Goal: Information Seeking & Learning: Learn about a topic

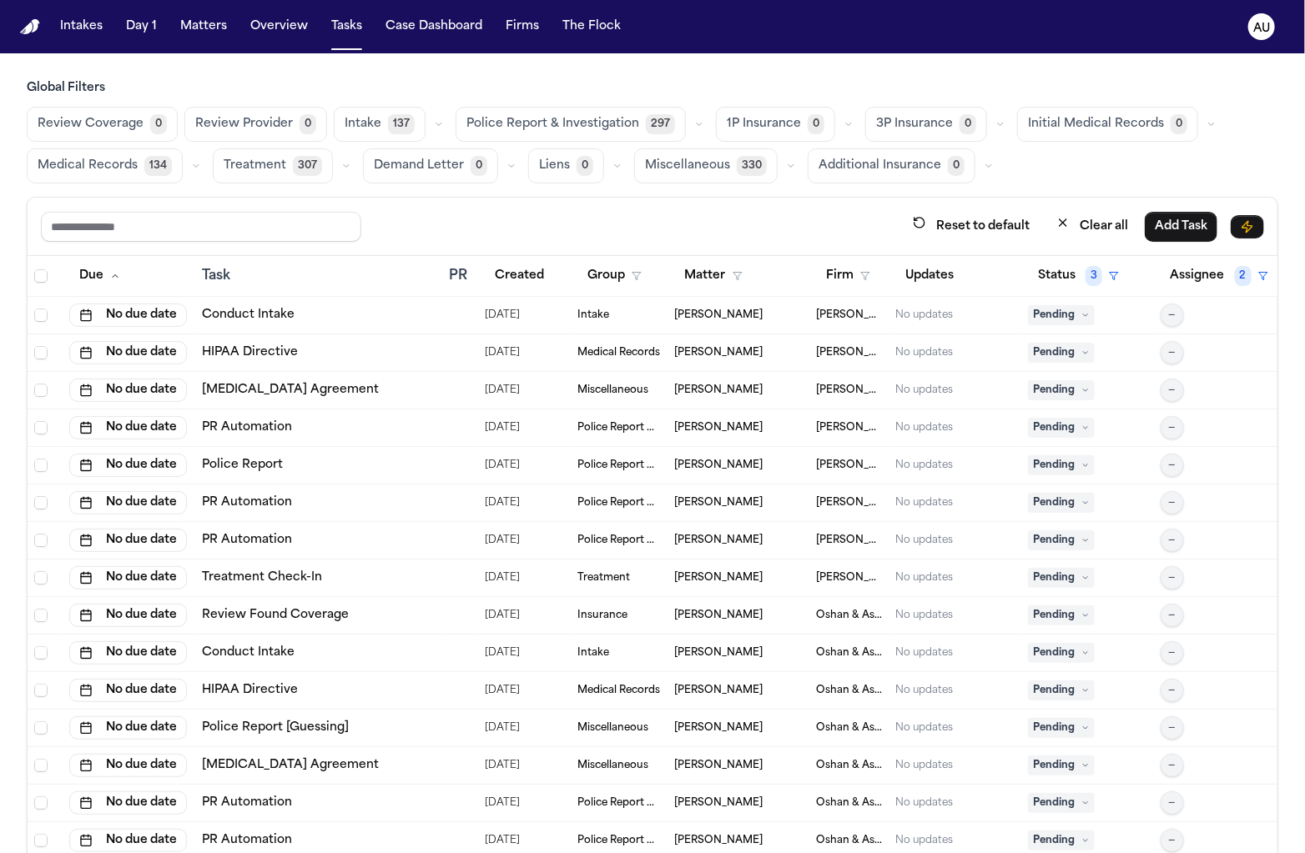
click at [689, 131] on button "button" at bounding box center [699, 124] width 20 height 20
click at [566, 173] on button "PR Automation 297" at bounding box center [538, 165] width 165 height 33
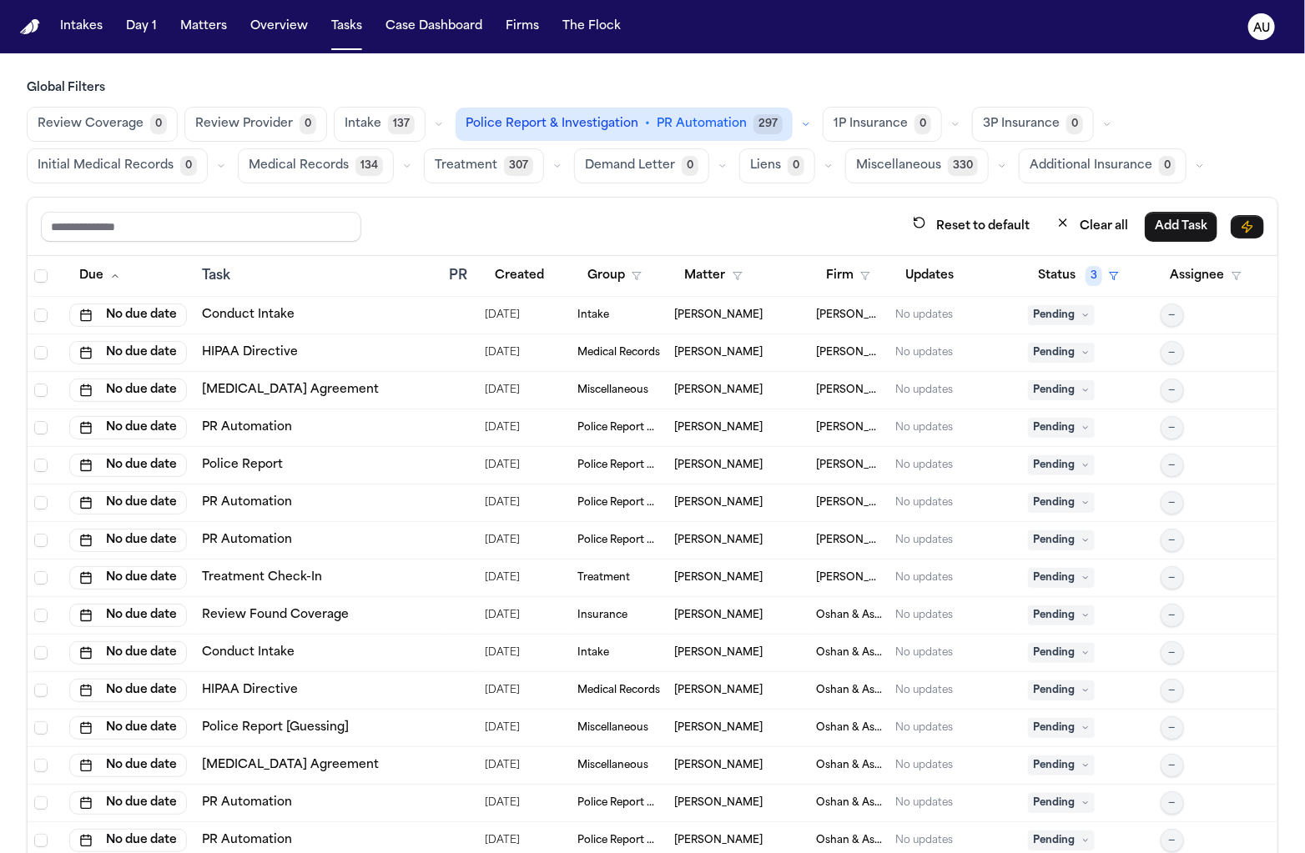
click at [747, 78] on main "Global Filters Review Coverage 0 Review Provider 0 Intake 137 Police Report & I…" at bounding box center [652, 453] width 1305 height 800
click at [461, 23] on button "Case Dashboard" at bounding box center [434, 27] width 110 height 30
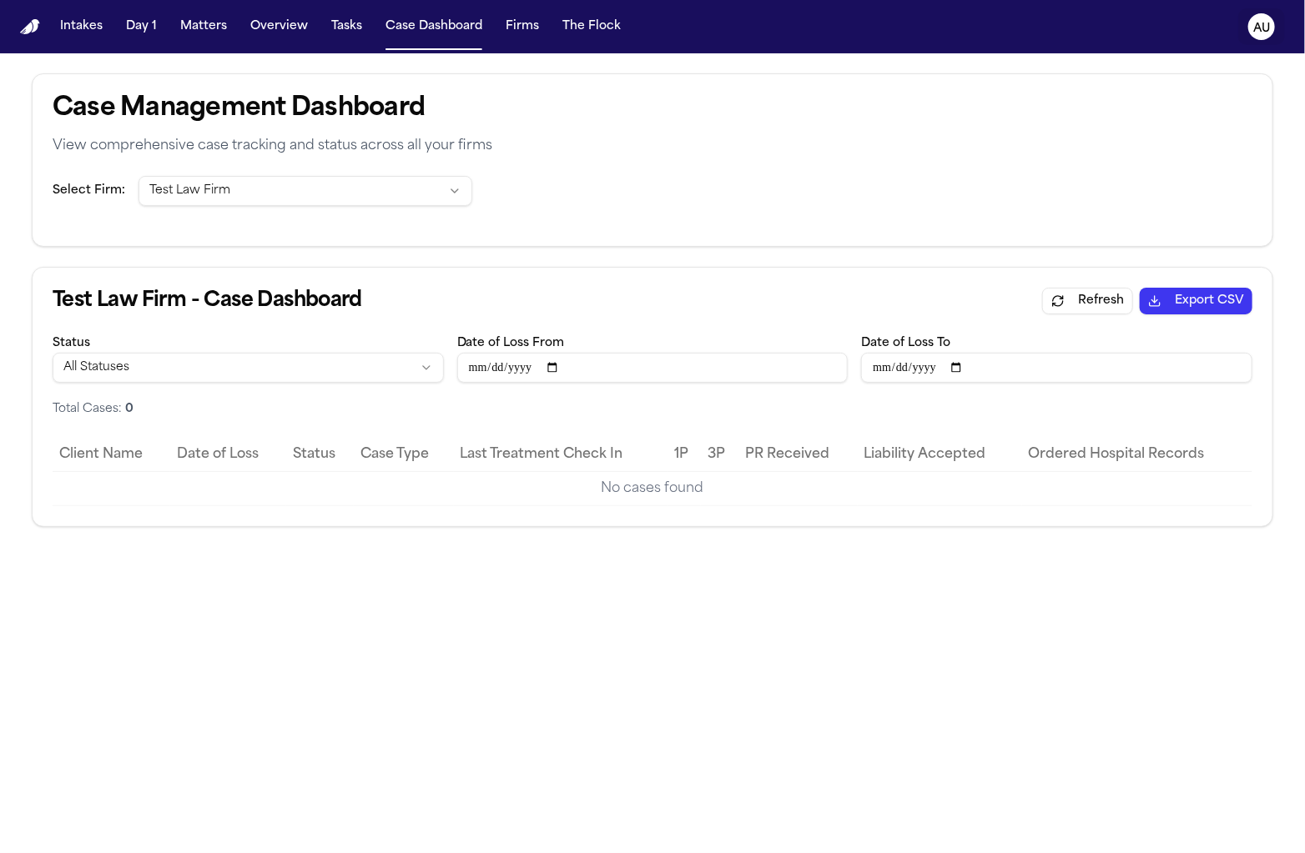
click at [1255, 27] on text "AU" at bounding box center [1261, 29] width 17 height 12
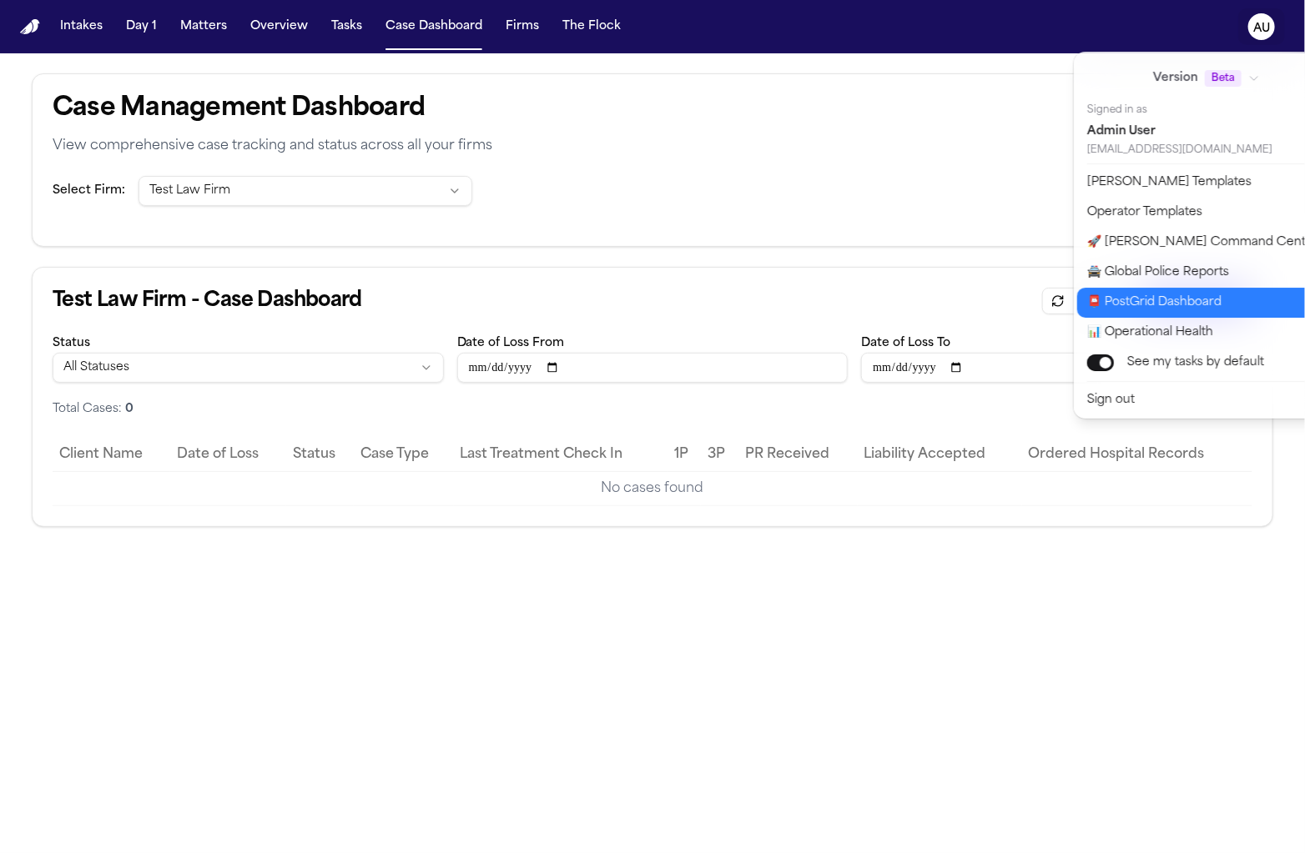
click at [1191, 318] on button "📊 Operational Health" at bounding box center [1216, 333] width 278 height 30
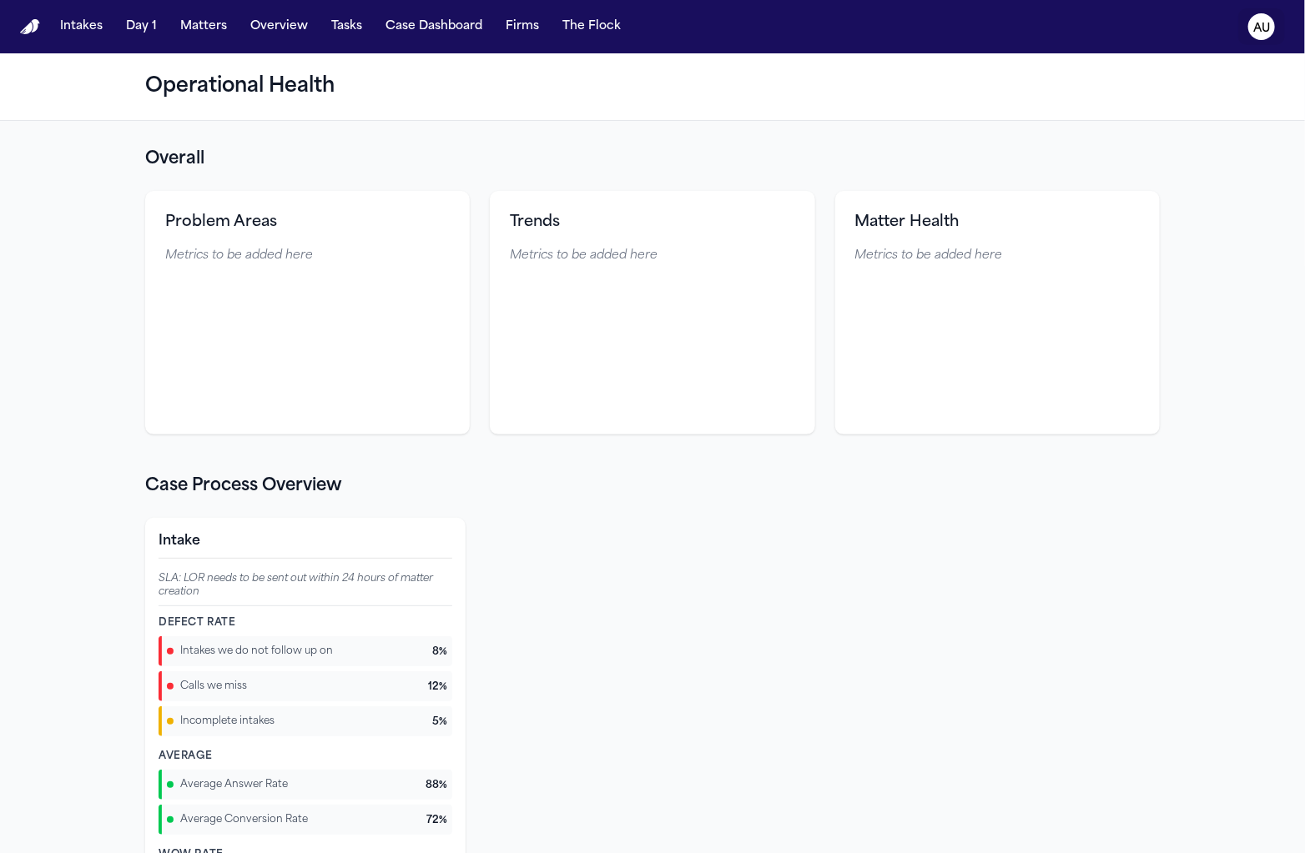
click at [1257, 23] on text "AU" at bounding box center [1261, 29] width 17 height 12
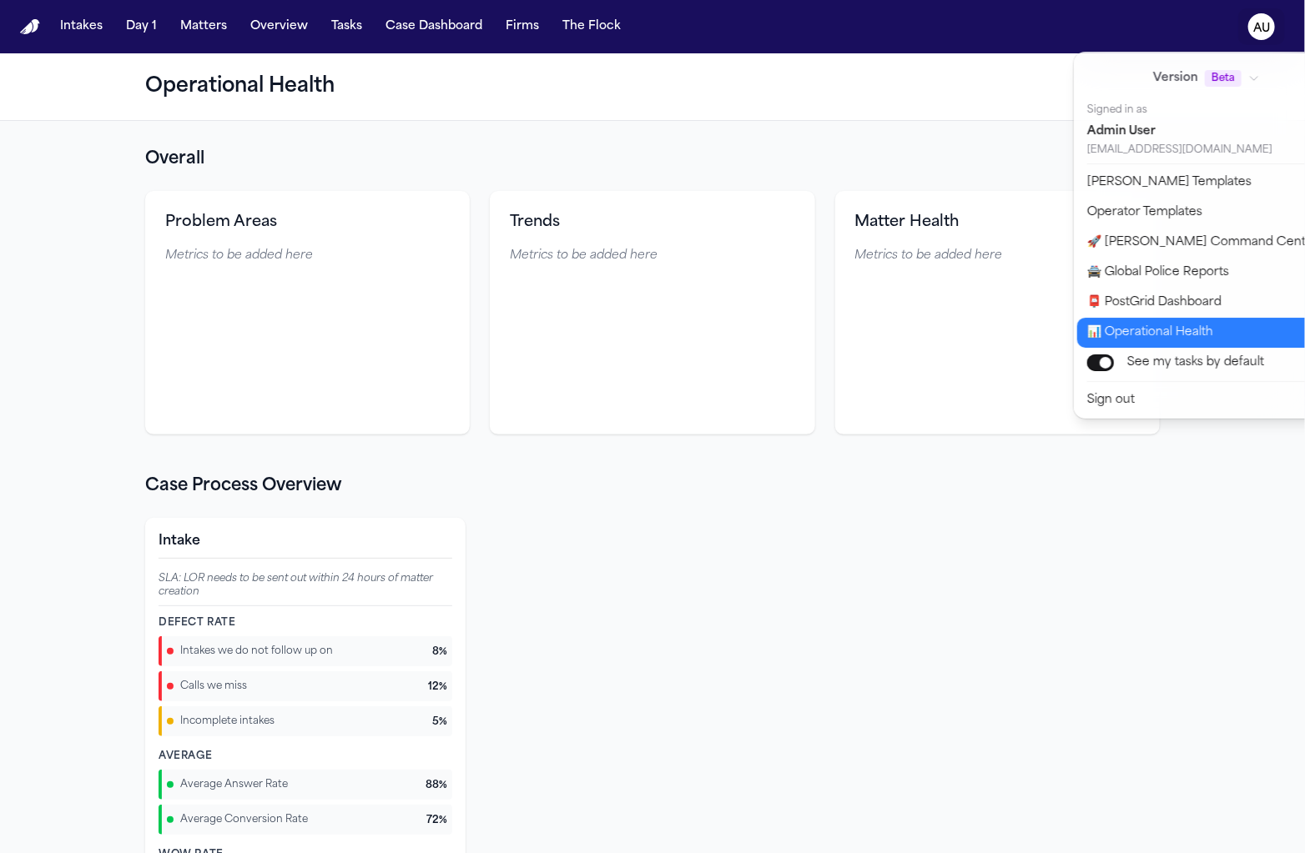
click at [1142, 345] on button "📊 Operational Health" at bounding box center [1216, 333] width 278 height 30
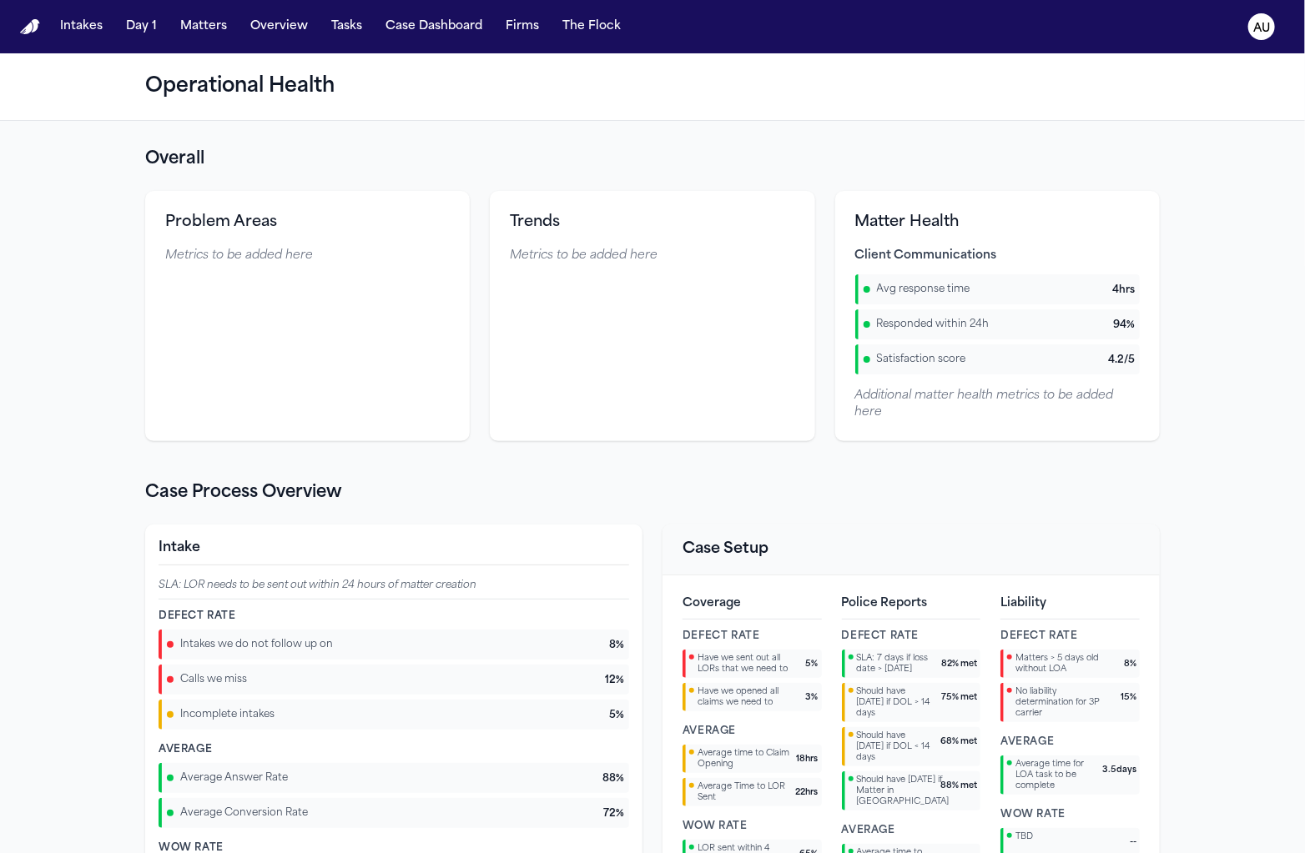
click at [825, 179] on section "Overall Problem Areas Metrics to be added here Trends Metrics to be added here …" at bounding box center [652, 295] width 1014 height 294
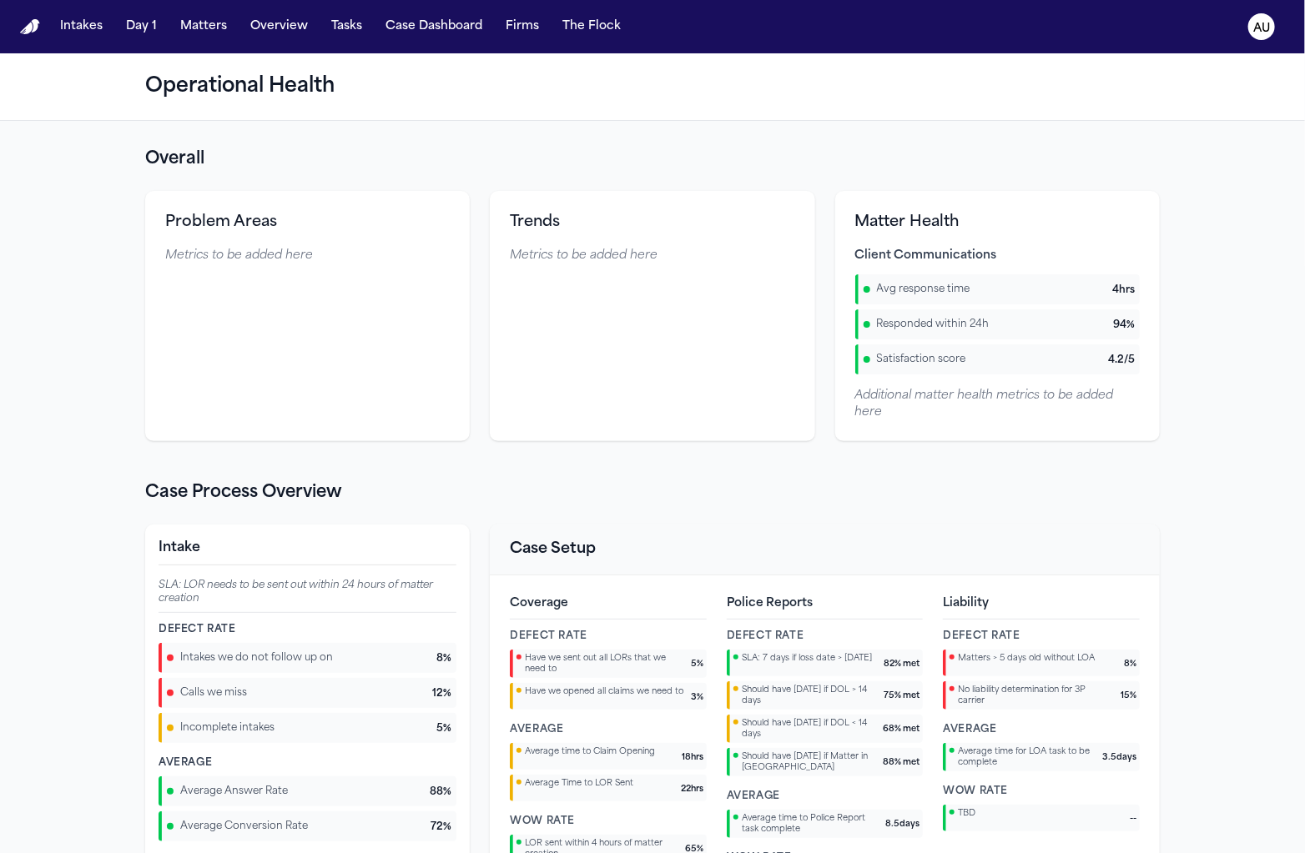
click at [215, 231] on h3 "Problem Areas" at bounding box center [307, 222] width 284 height 23
copy h3 "Problem Areas"
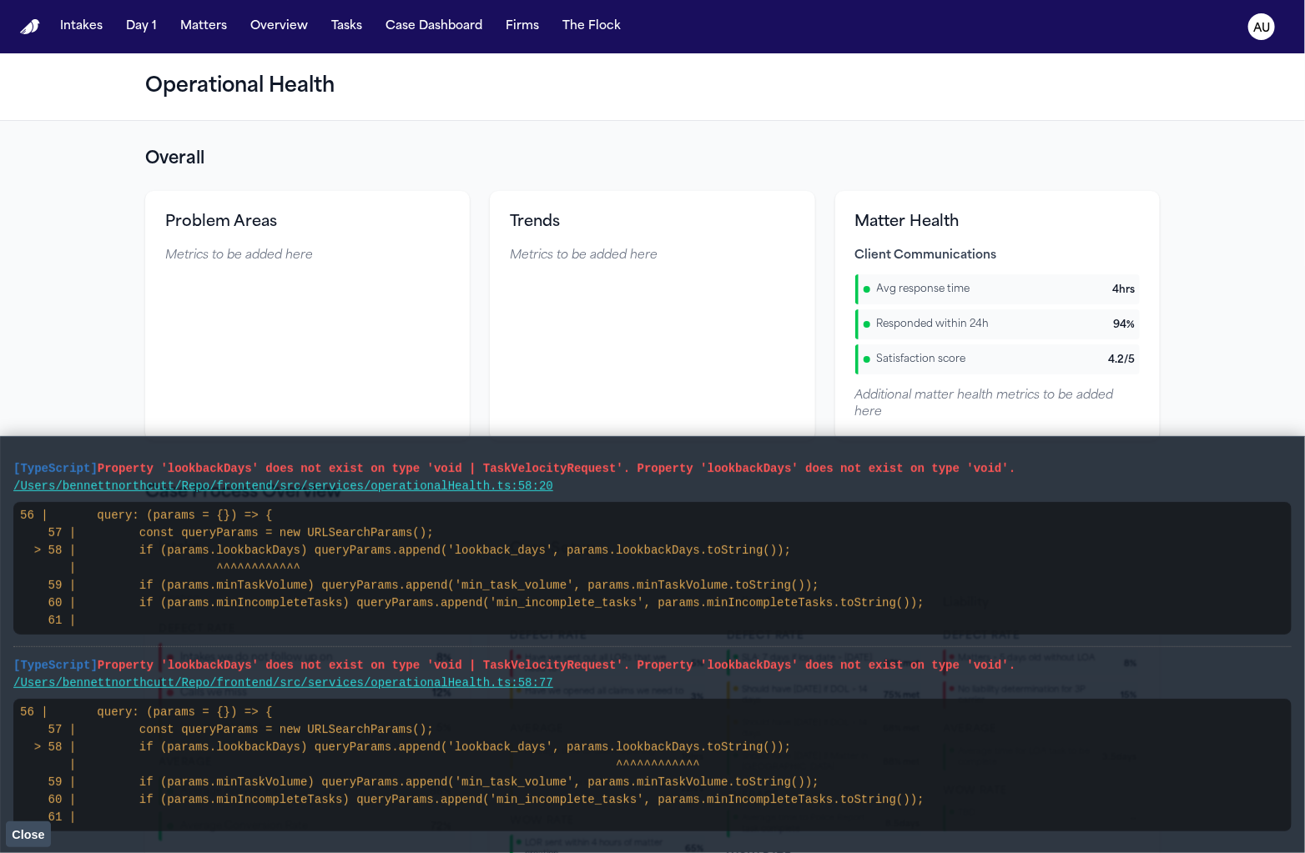
drag, startPoint x: 13, startPoint y: 468, endPoint x: 412, endPoint y: 805, distance: 522.8
click at [412, 805] on main "[TypeScript] Property 'lookbackDays' does not exist on type 'void | TaskVelocit…" at bounding box center [652, 644] width 1305 height 417
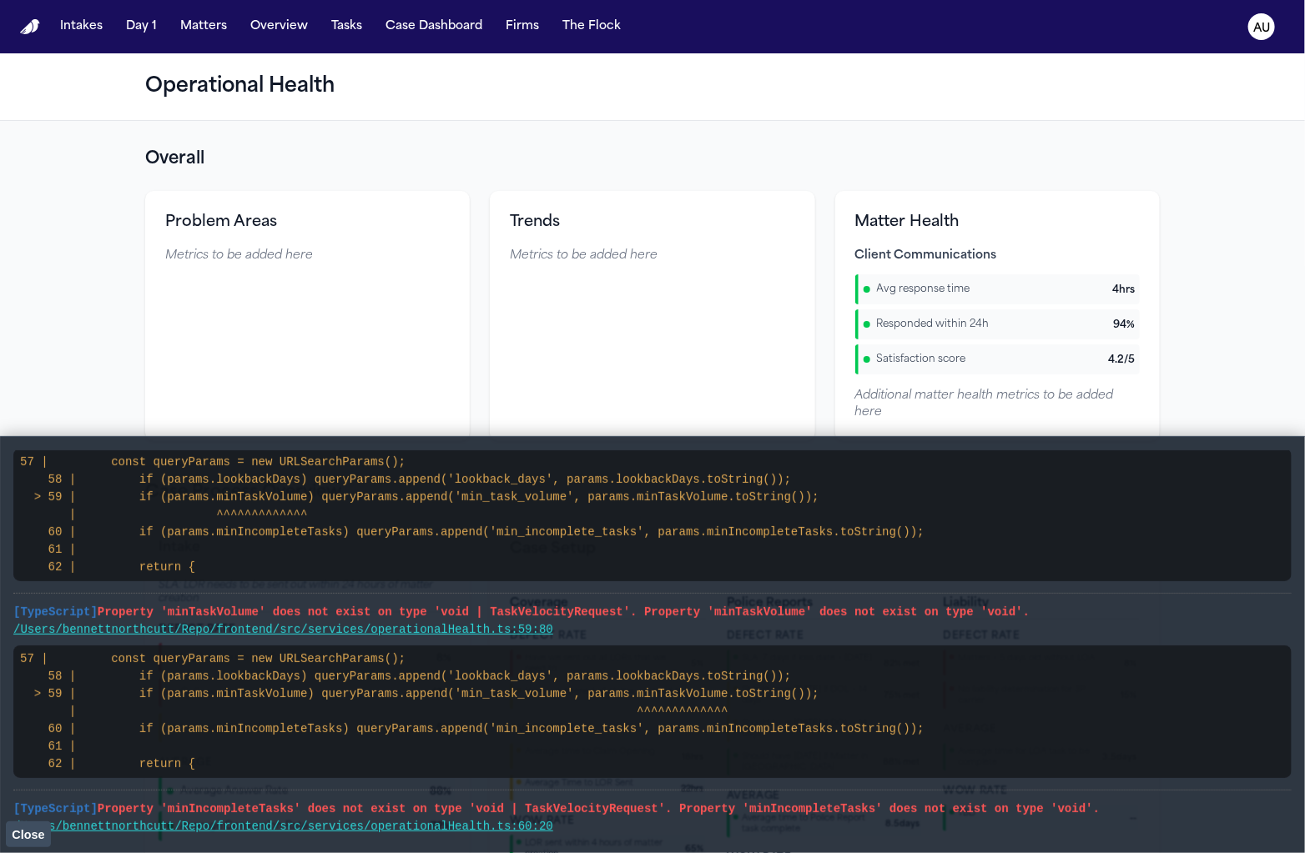
scroll to position [2, 0]
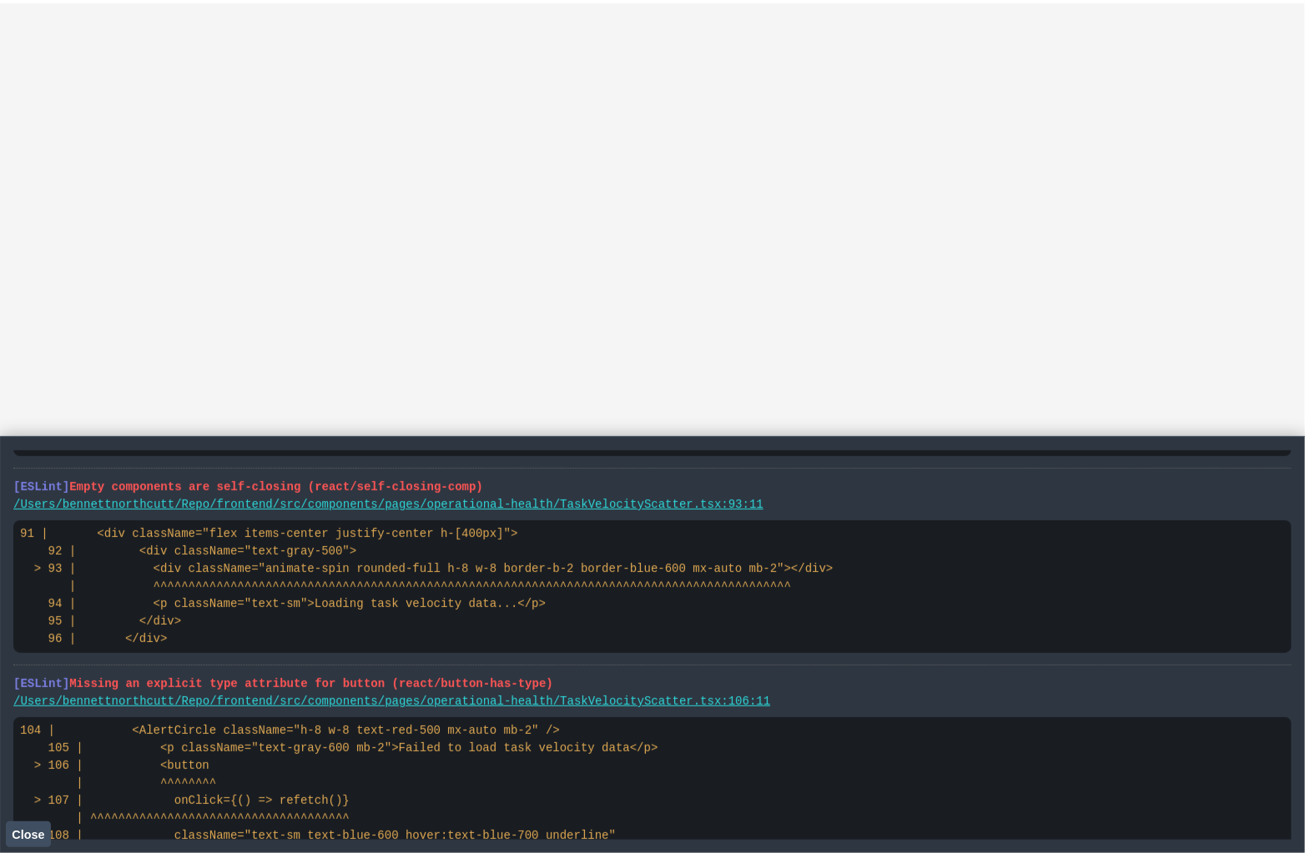
scroll to position [1810, 0]
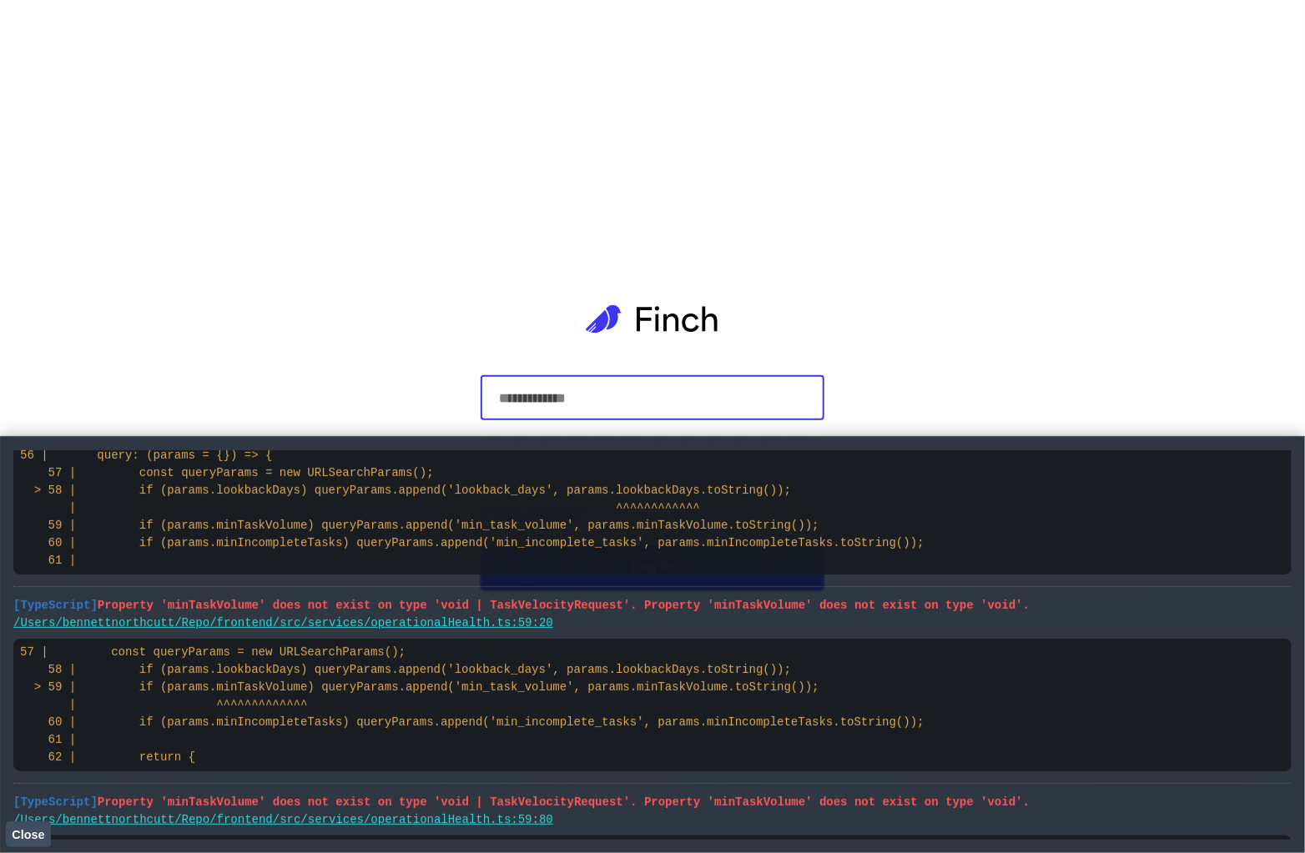
scroll to position [2369, 0]
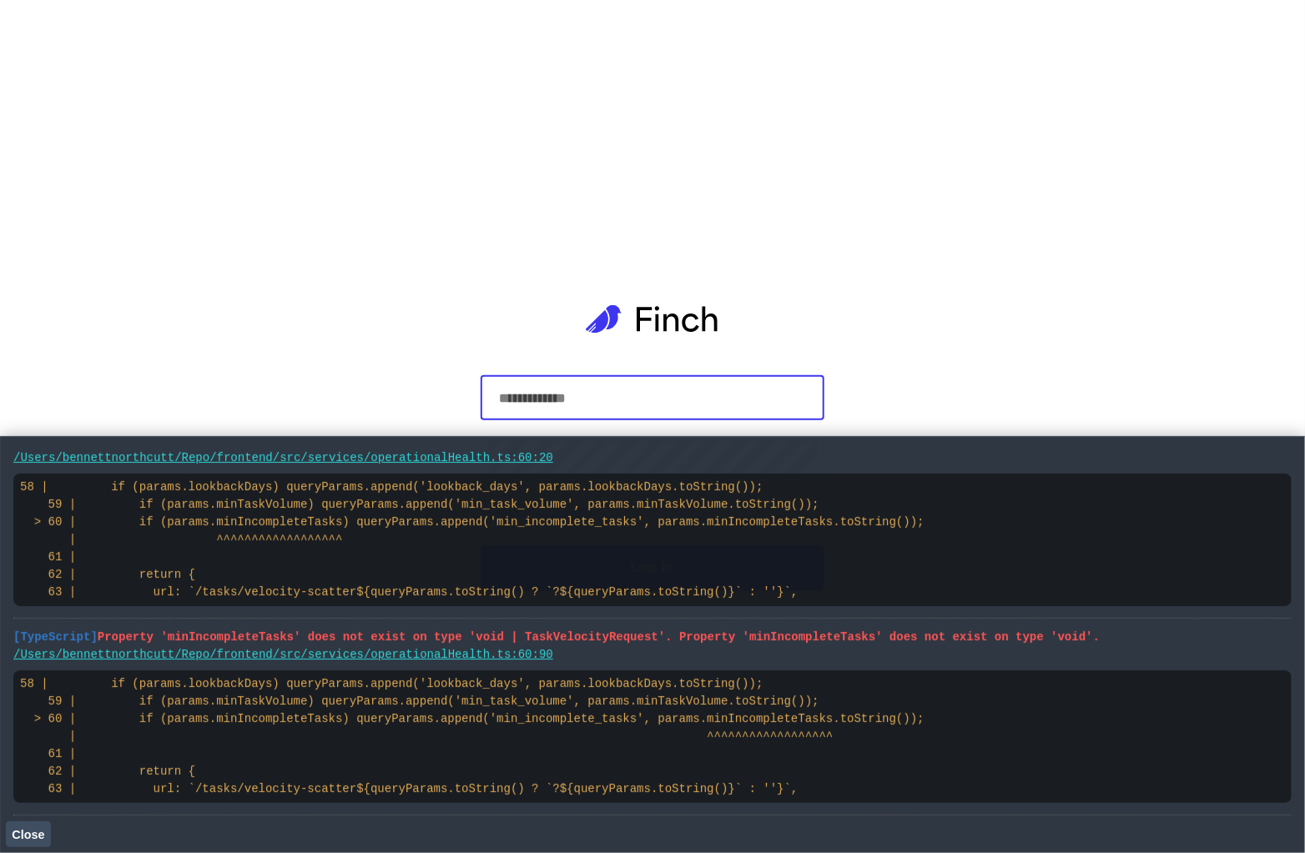
drag, startPoint x: 287, startPoint y: 565, endPoint x: 811, endPoint y: 793, distance: 571.6
click at [803, 790] on pre "58 | if (params.lookbackDays) queryParams.append('lookback_days', params.lookba…" at bounding box center [652, 737] width 1278 height 133
drag, startPoint x: 805, startPoint y: 791, endPoint x: 505, endPoint y: 657, distance: 329.0
click at [505, 657] on li "[TypeScript] Property 'minIncompleteTasks' does not exist on type 'void | TaskV…" at bounding box center [652, 717] width 1278 height 197
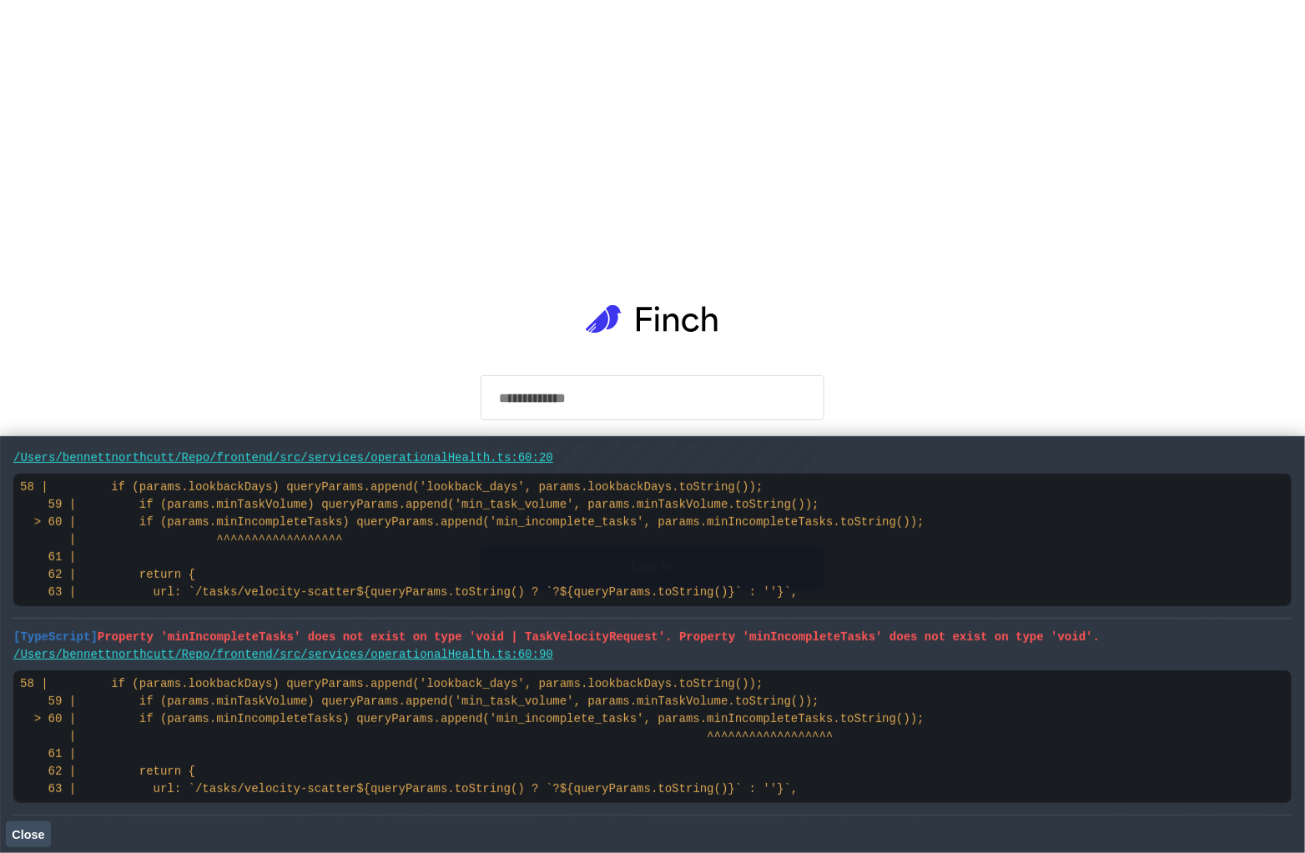
click at [716, 389] on input "text" at bounding box center [652, 398] width 330 height 47
click at [694, 415] on input "text" at bounding box center [652, 398] width 330 height 47
drag, startPoint x: 36, startPoint y: 837, endPoint x: 605, endPoint y: 431, distance: 698.7
click at [36, 837] on span "Close" at bounding box center [28, 834] width 33 height 13
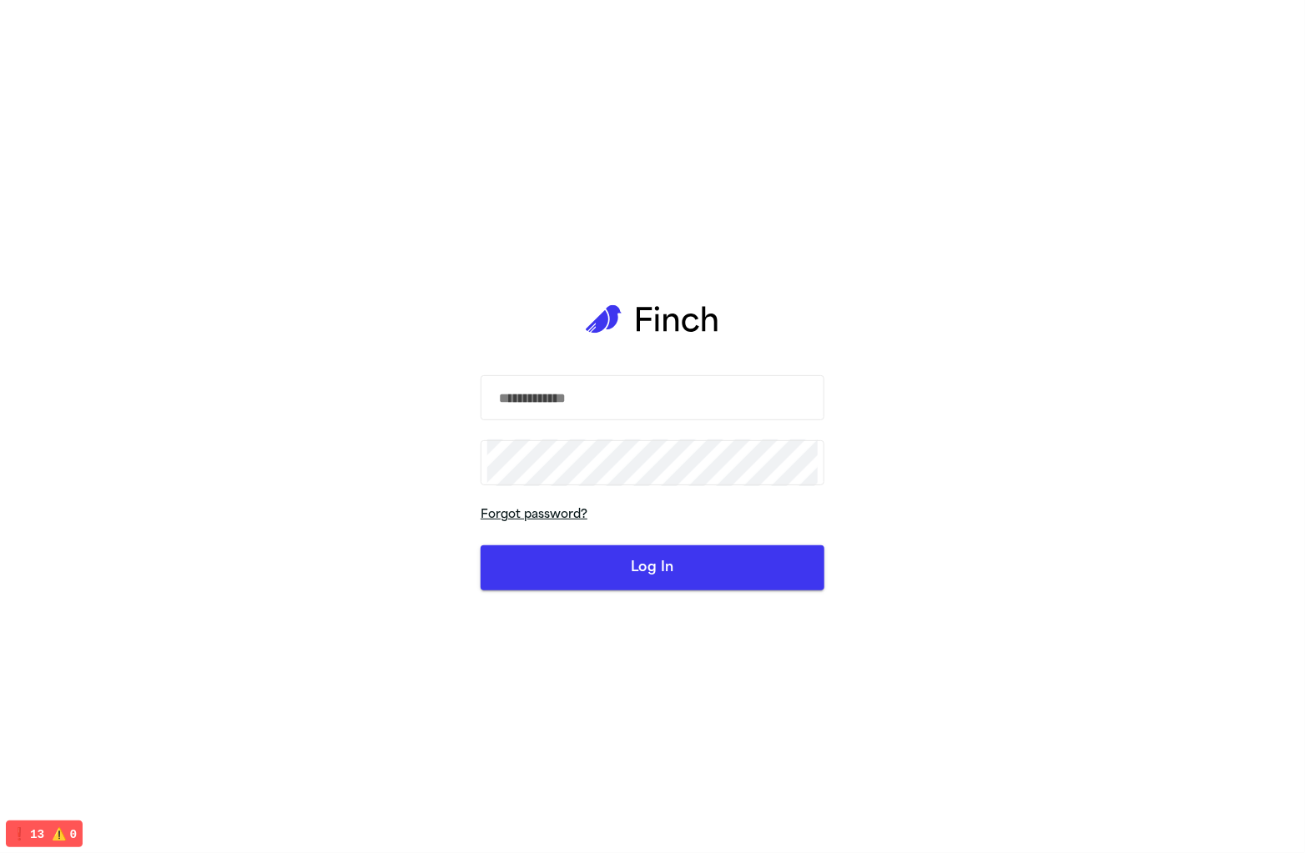
click at [611, 404] on input "text" at bounding box center [652, 398] width 330 height 47
type input "**********"
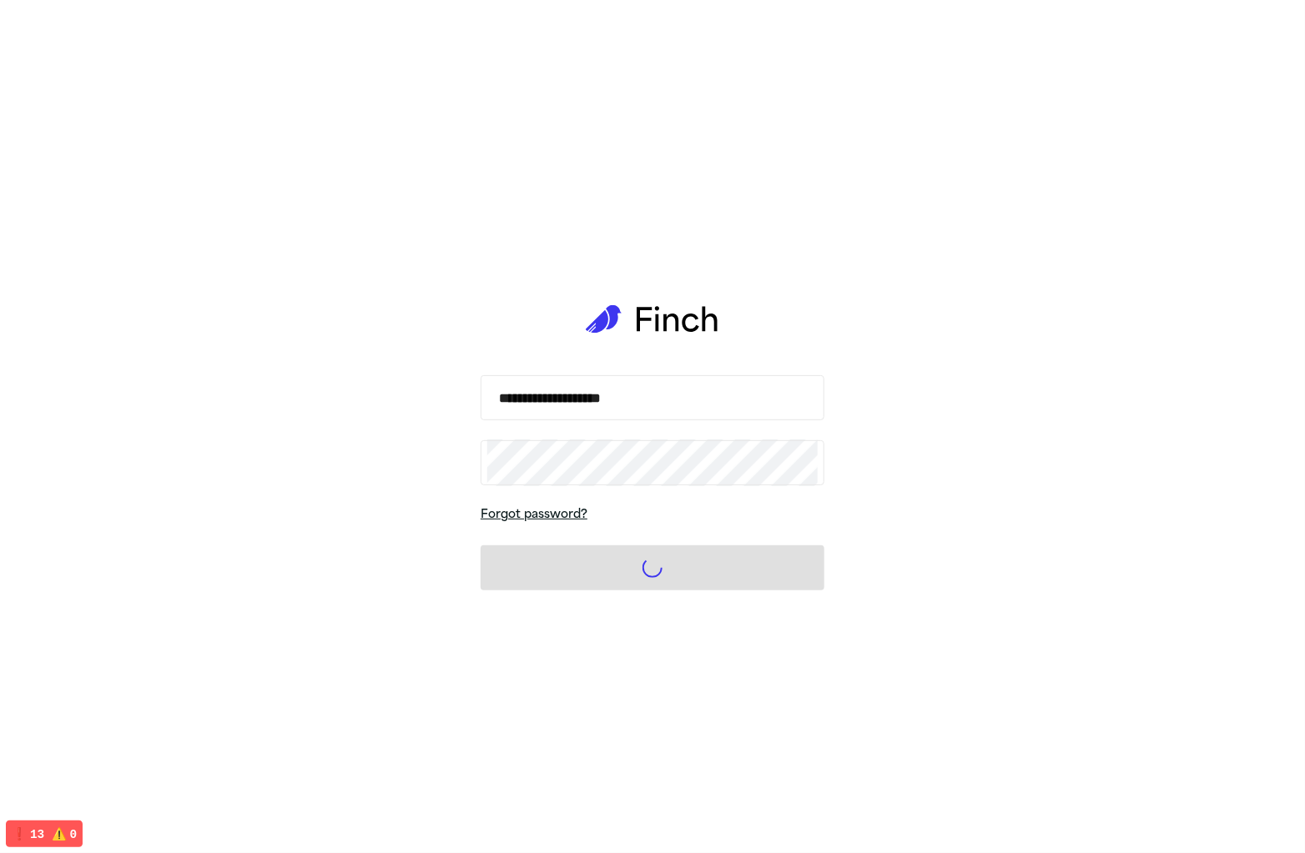
scroll to position [1998, 0]
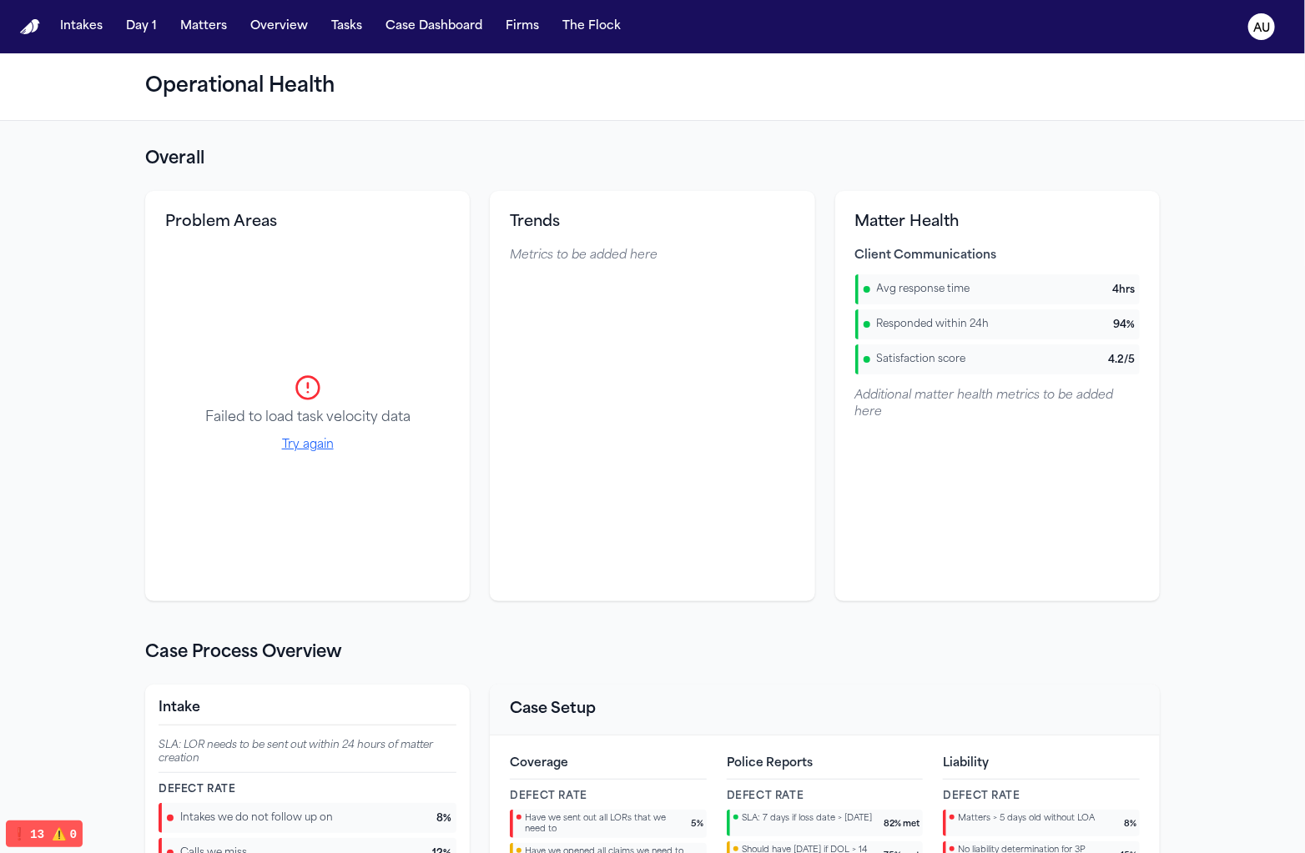
scroll to position [69, 0]
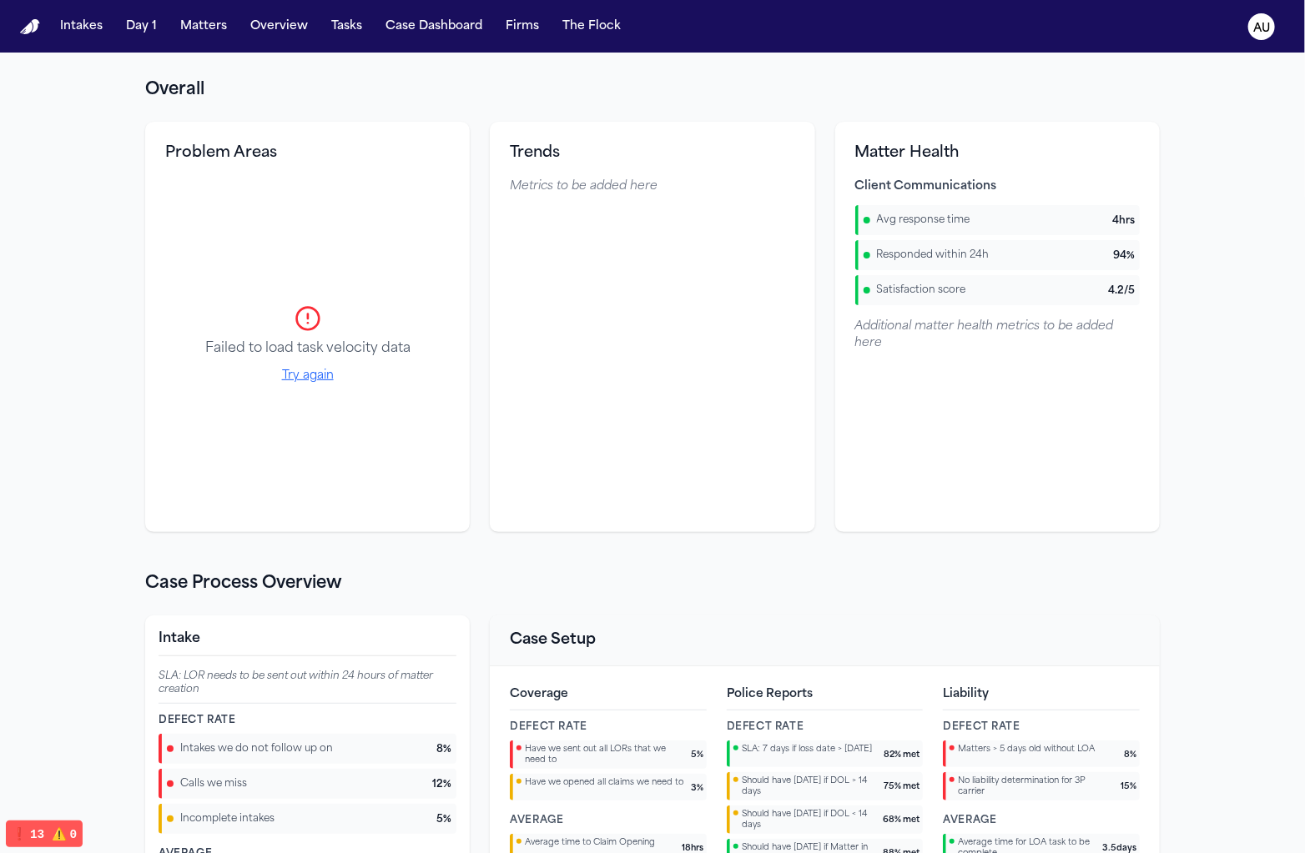
click at [327, 380] on button "Try again" at bounding box center [308, 376] width 52 height 17
click at [483, 105] on section "Overall Problem Areas Failed to load task velocity data Try again Trends Metric…" at bounding box center [652, 305] width 1014 height 454
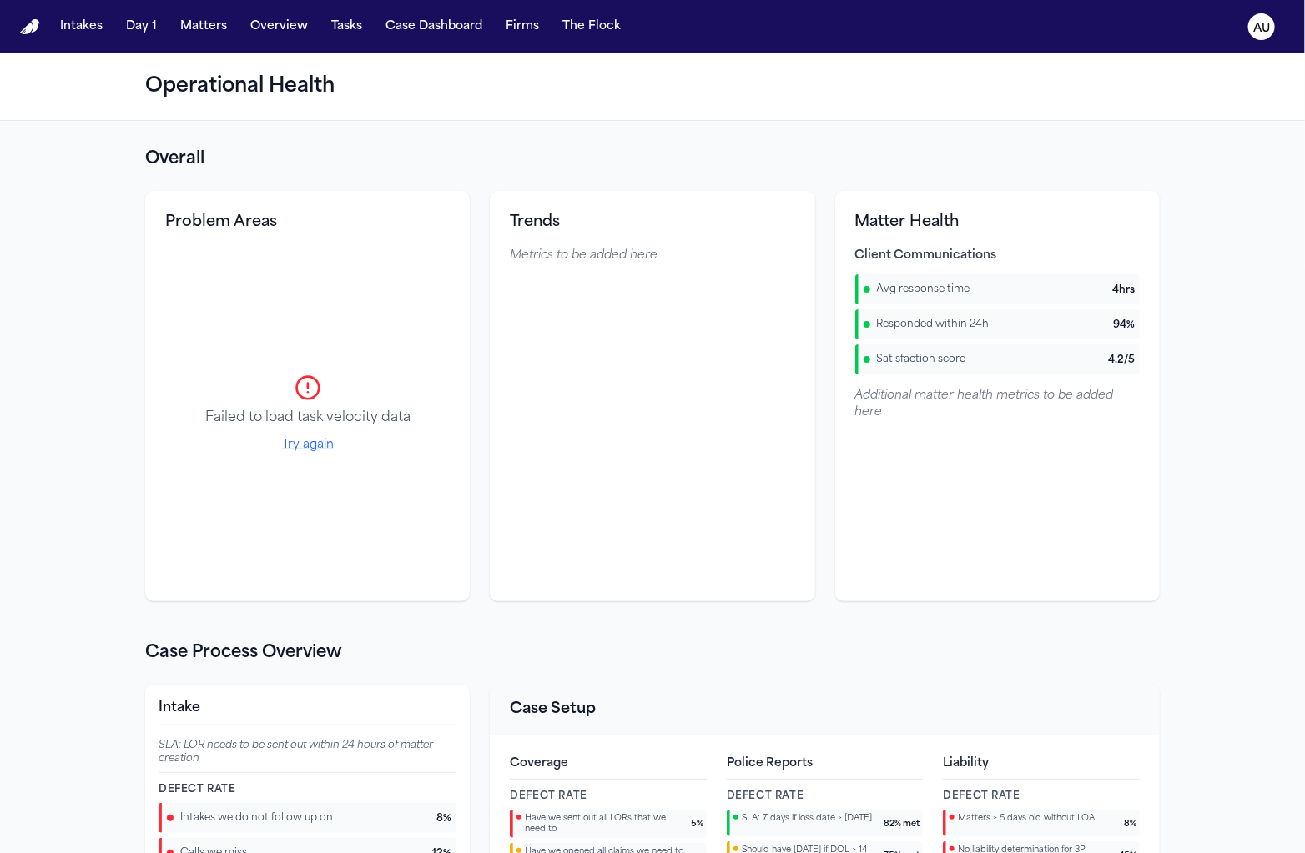
click at [301, 446] on button "Try again" at bounding box center [308, 445] width 52 height 17
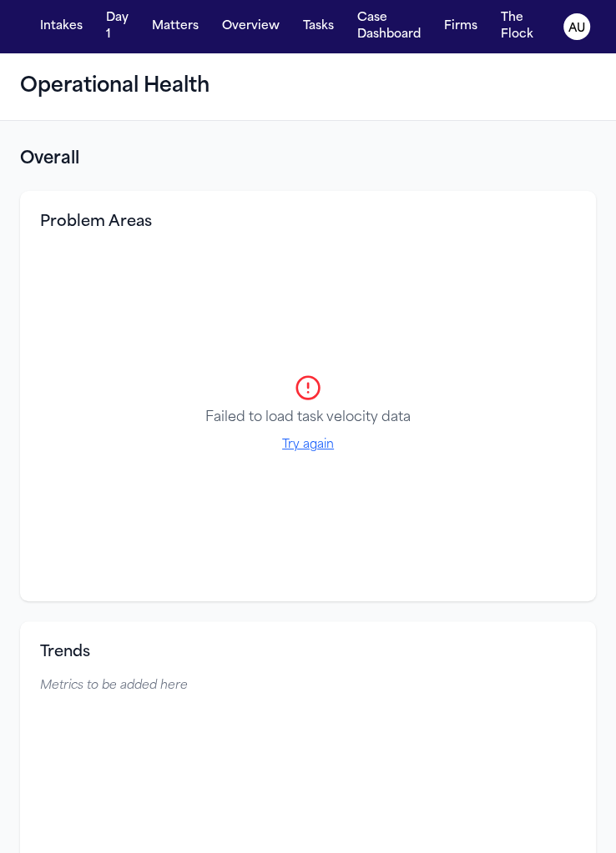
click at [299, 455] on div "Failed to load task velocity data Try again" at bounding box center [308, 415] width 536 height 334
click at [309, 440] on button "Try again" at bounding box center [308, 445] width 52 height 17
click at [315, 449] on button "Try again" at bounding box center [308, 445] width 52 height 17
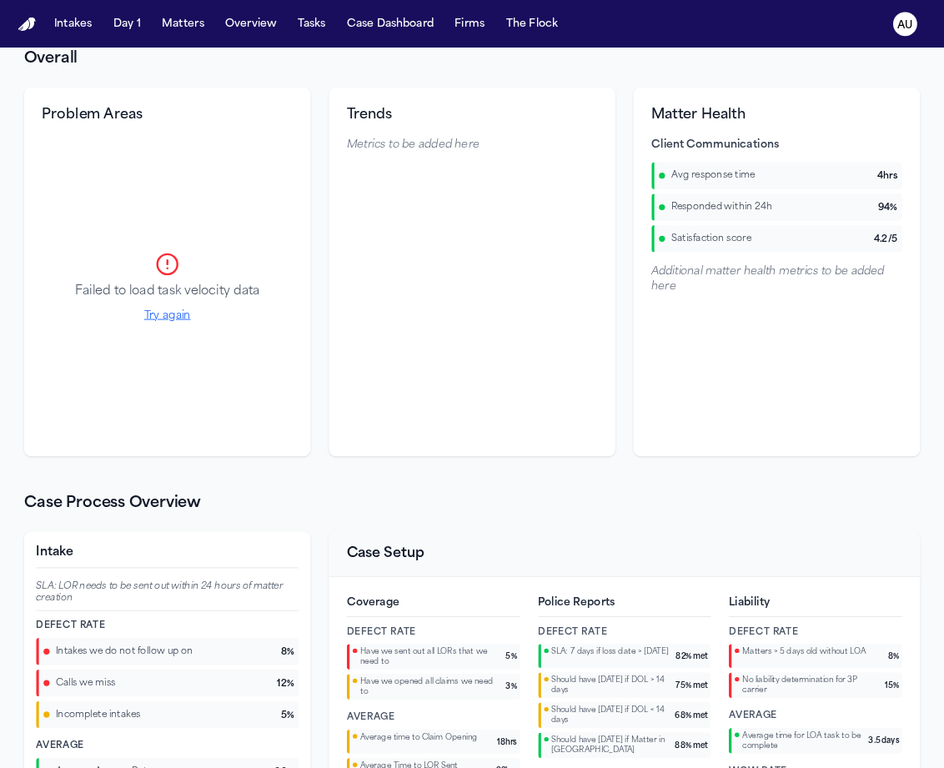
scroll to position [47, 0]
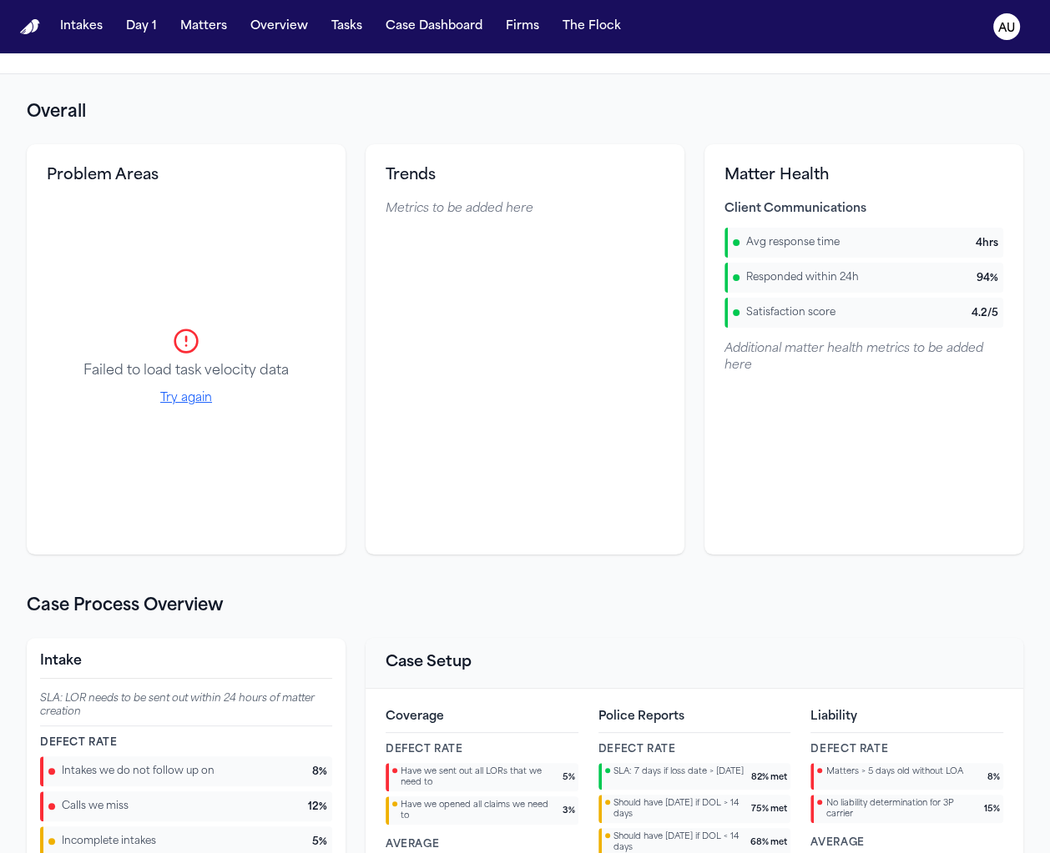
click at [965, 461] on div "Matter Health Client Communications Avg response time 4 hrs Responded within 24…" at bounding box center [863, 349] width 319 height 410
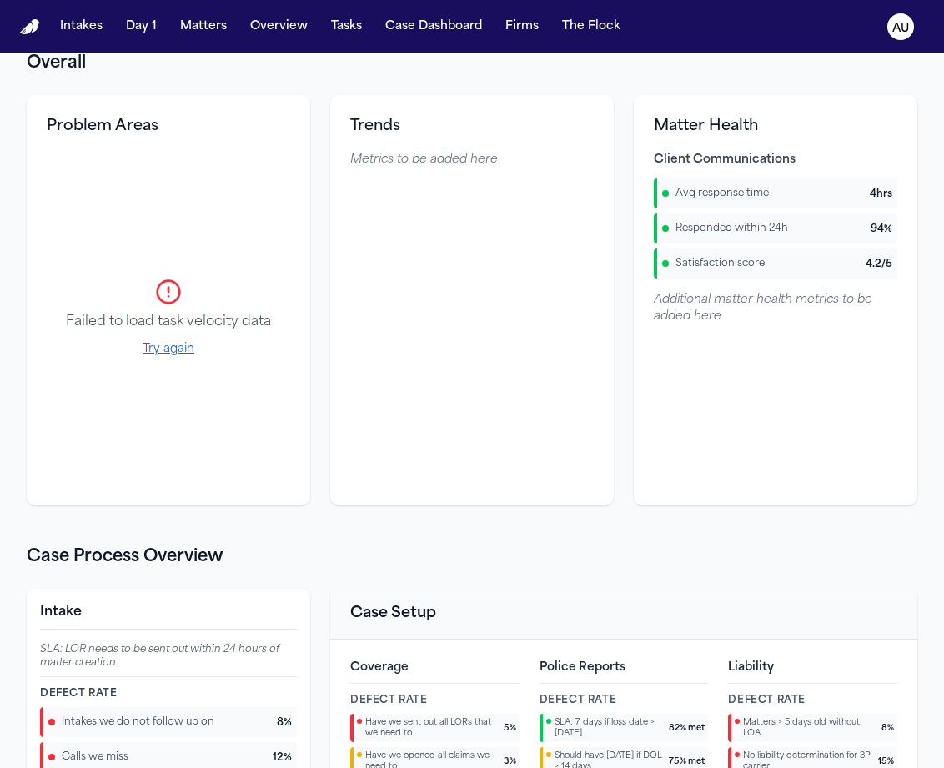
scroll to position [154, 0]
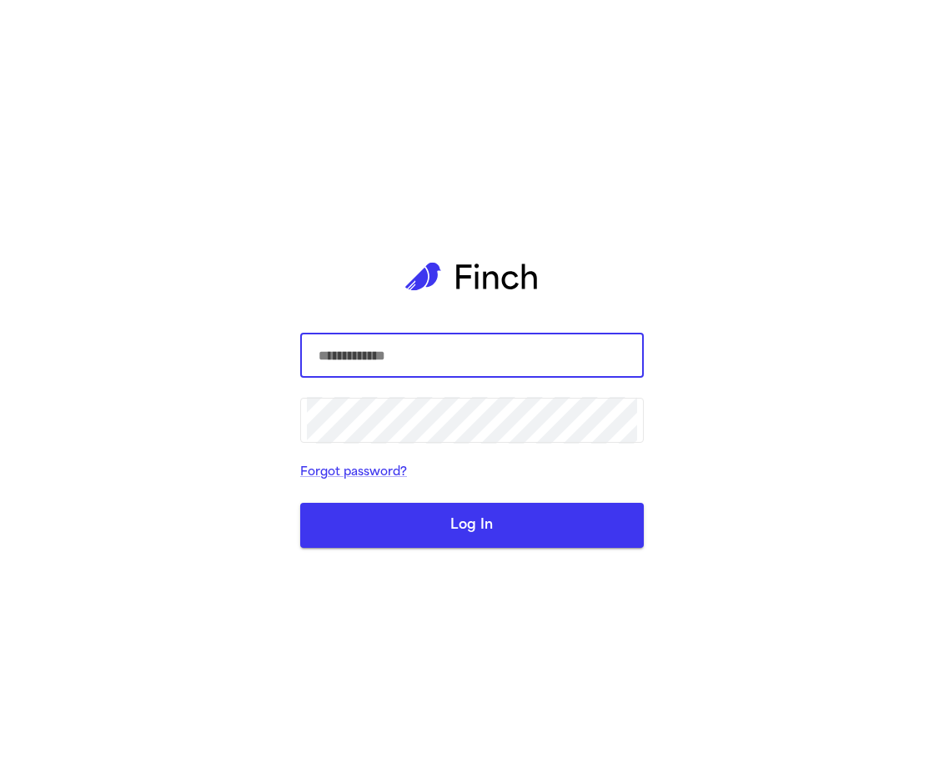
type input "**********"
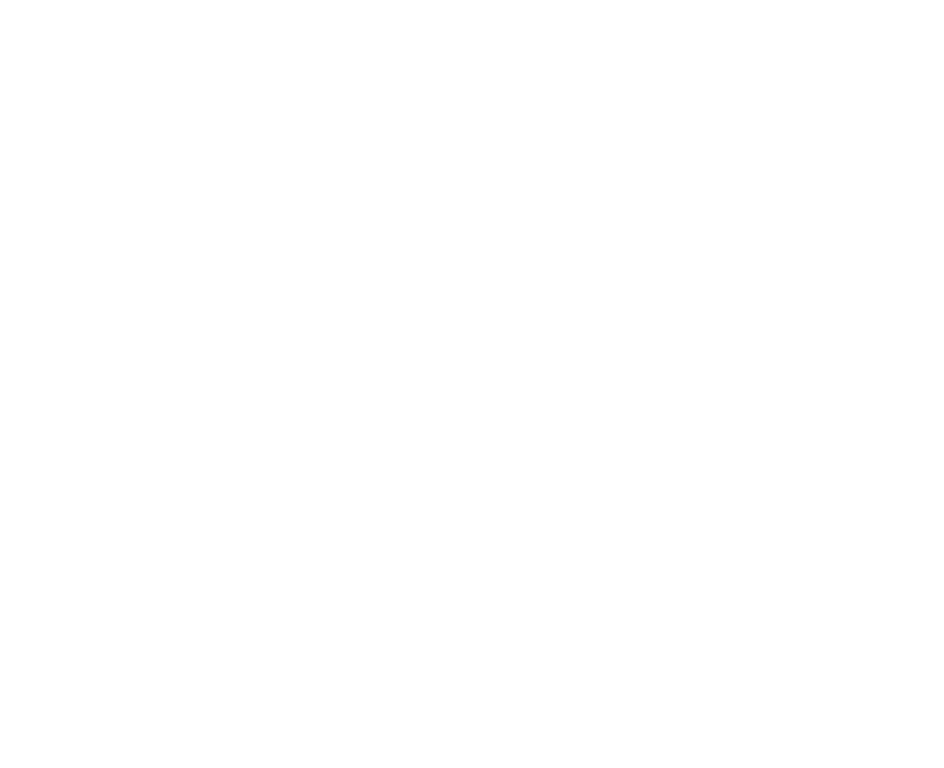
click at [526, 7] on html at bounding box center [472, 3] width 944 height 7
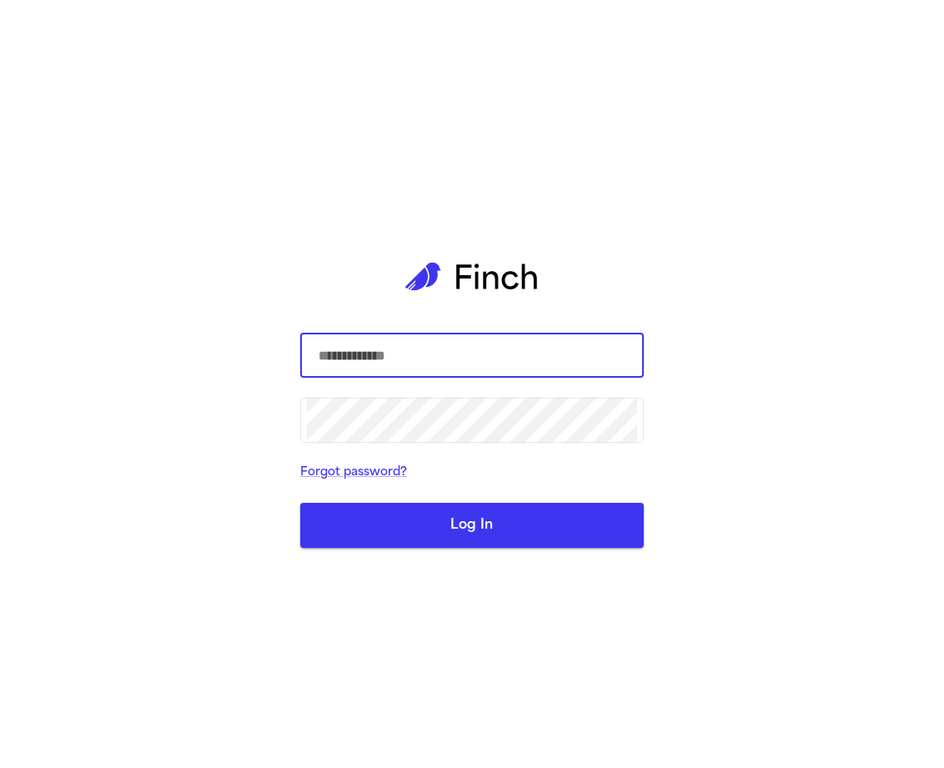
type input "**********"
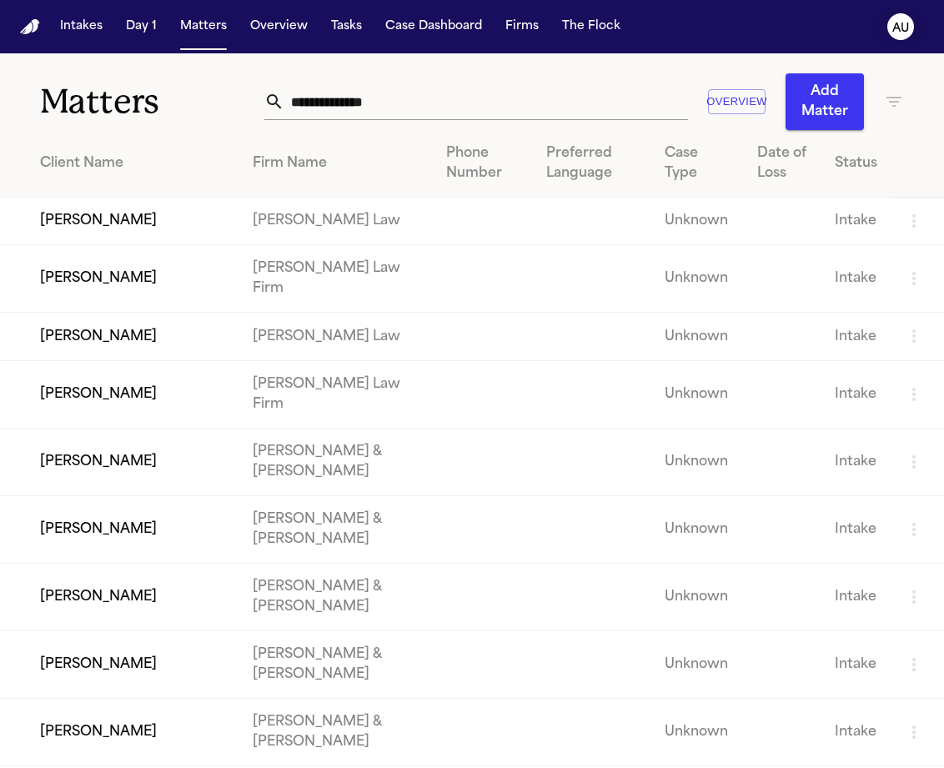
click at [885, 25] on button "AU" at bounding box center [901, 26] width 47 height 37
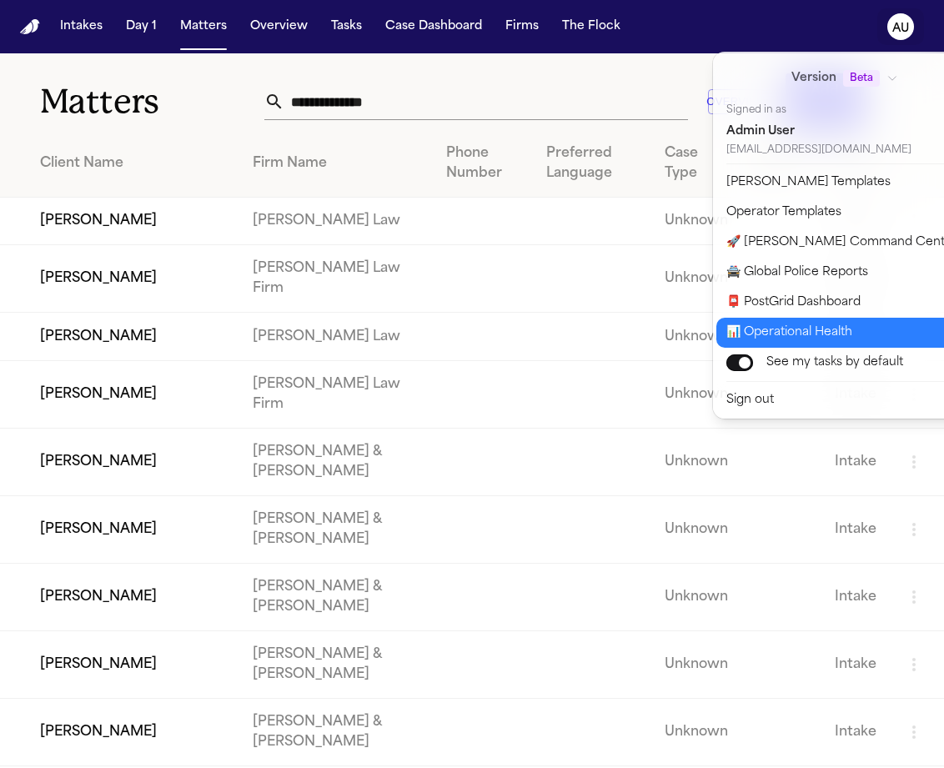
click at [763, 328] on button "📊 Operational Health" at bounding box center [856, 333] width 278 height 30
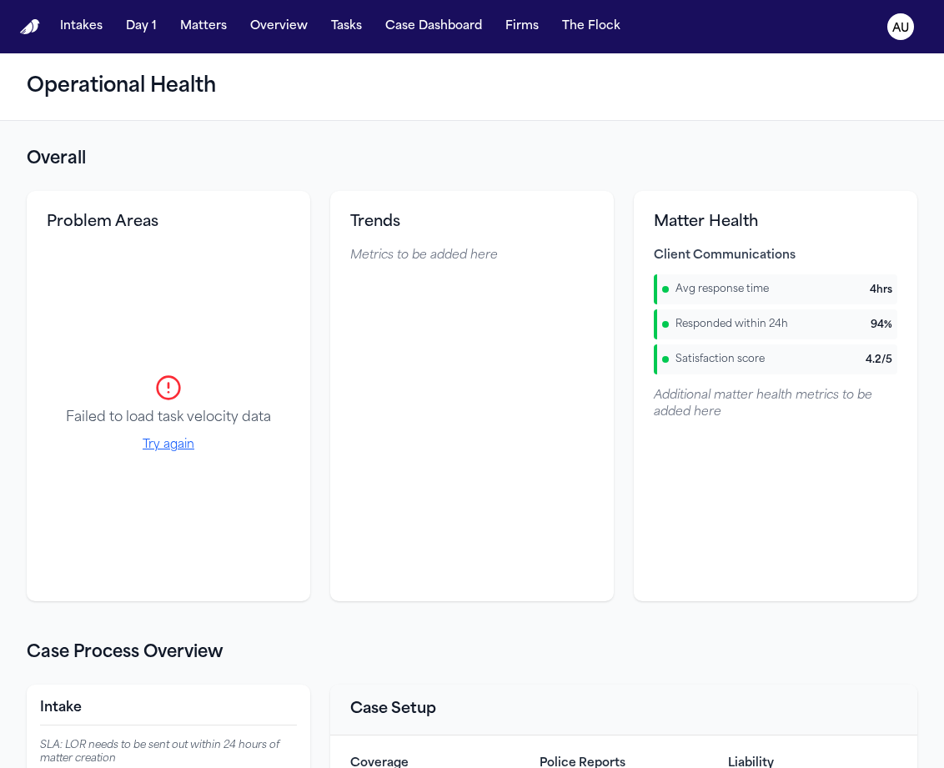
click at [204, 372] on div "Failed to load task velocity data Try again" at bounding box center [169, 415] width 244 height 334
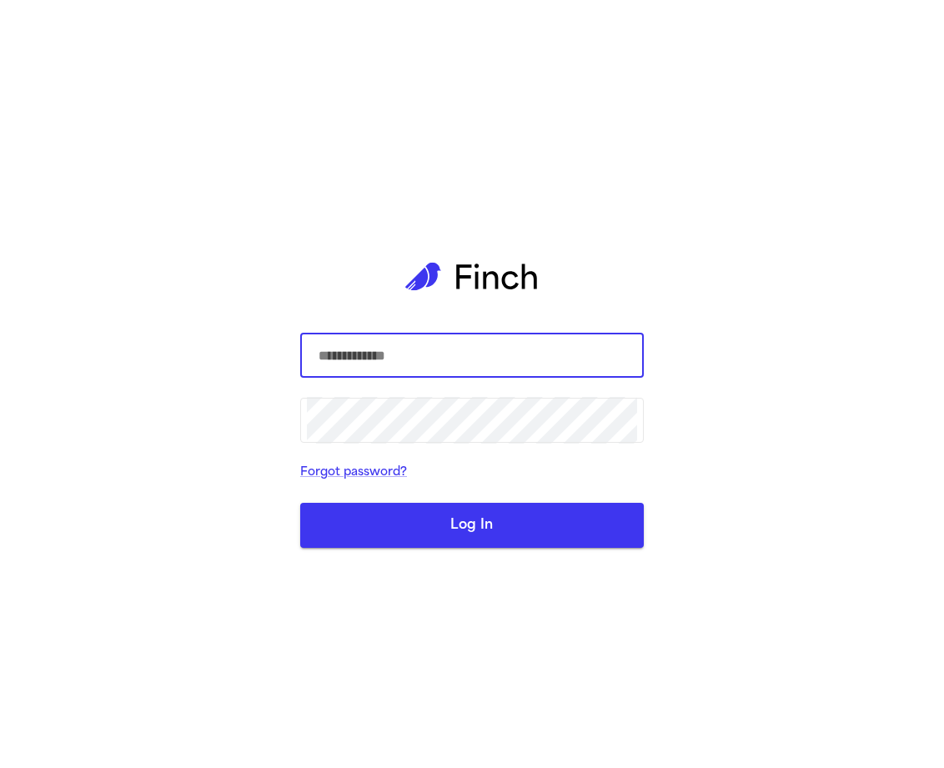
type input "**********"
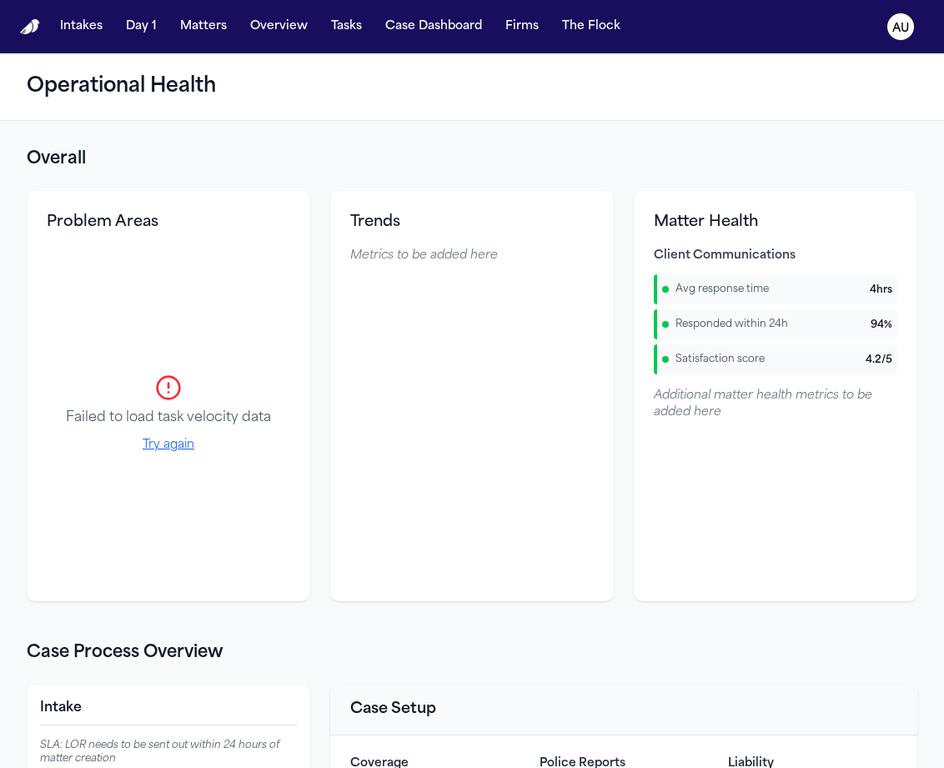
drag, startPoint x: 332, startPoint y: 189, endPoint x: 330, endPoint y: 178, distance: 11.0
click at [325, 178] on section "Overall Problem Areas Failed to load task velocity data Try again Trends Metric…" at bounding box center [472, 375] width 891 height 454
click at [183, 451] on button "Try again" at bounding box center [169, 445] width 52 height 17
click at [181, 450] on button "Try again" at bounding box center [169, 445] width 52 height 17
click at [162, 412] on p "Failed to load task velocity data" at bounding box center [168, 418] width 205 height 20
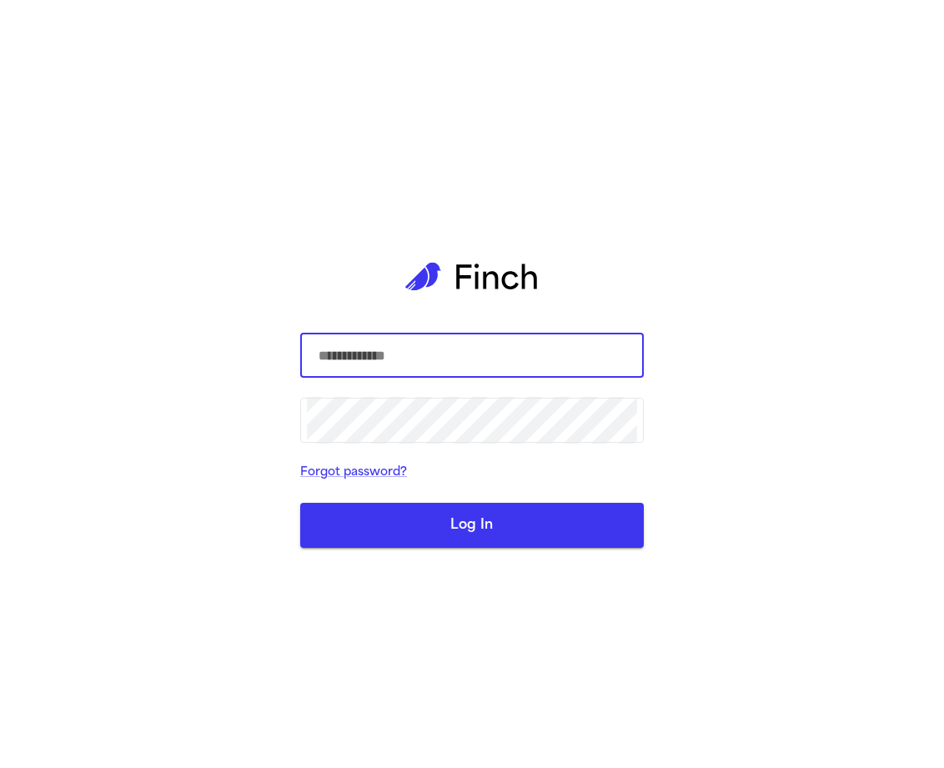
click at [504, 357] on input "text" at bounding box center [472, 355] width 330 height 47
type input "**********"
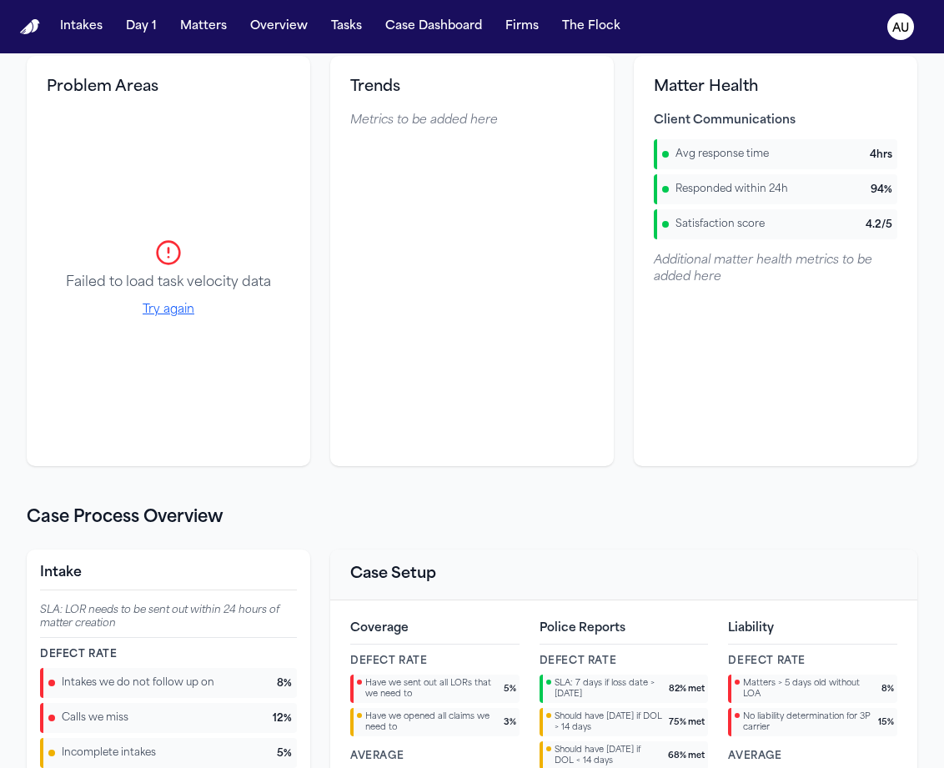
scroll to position [137, 0]
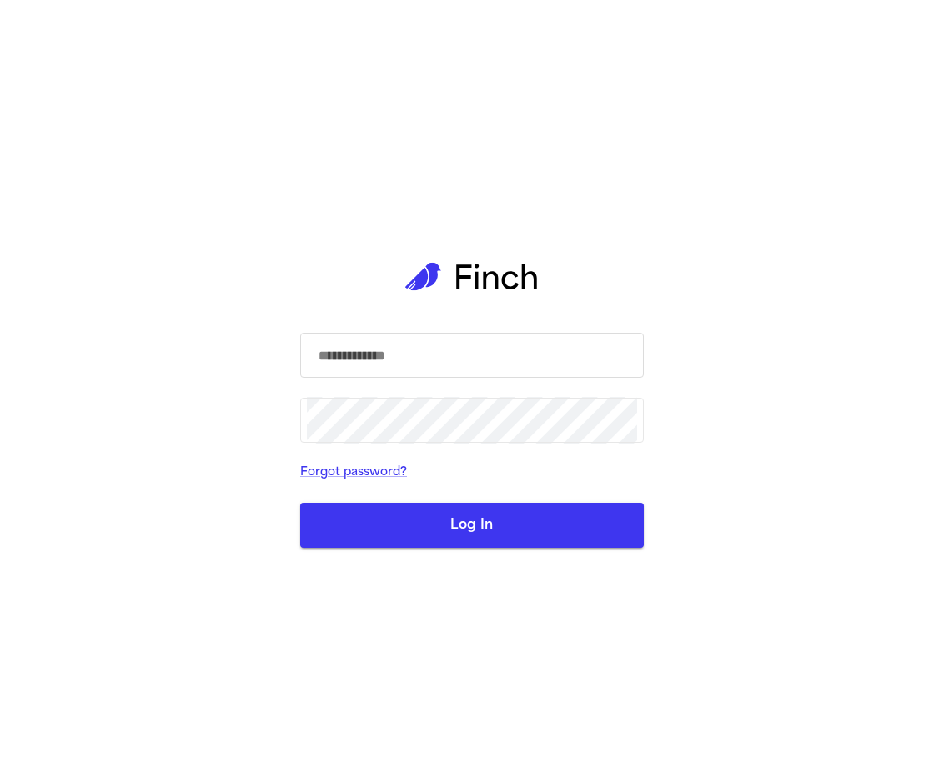
click at [346, 355] on input "text" at bounding box center [472, 355] width 330 height 47
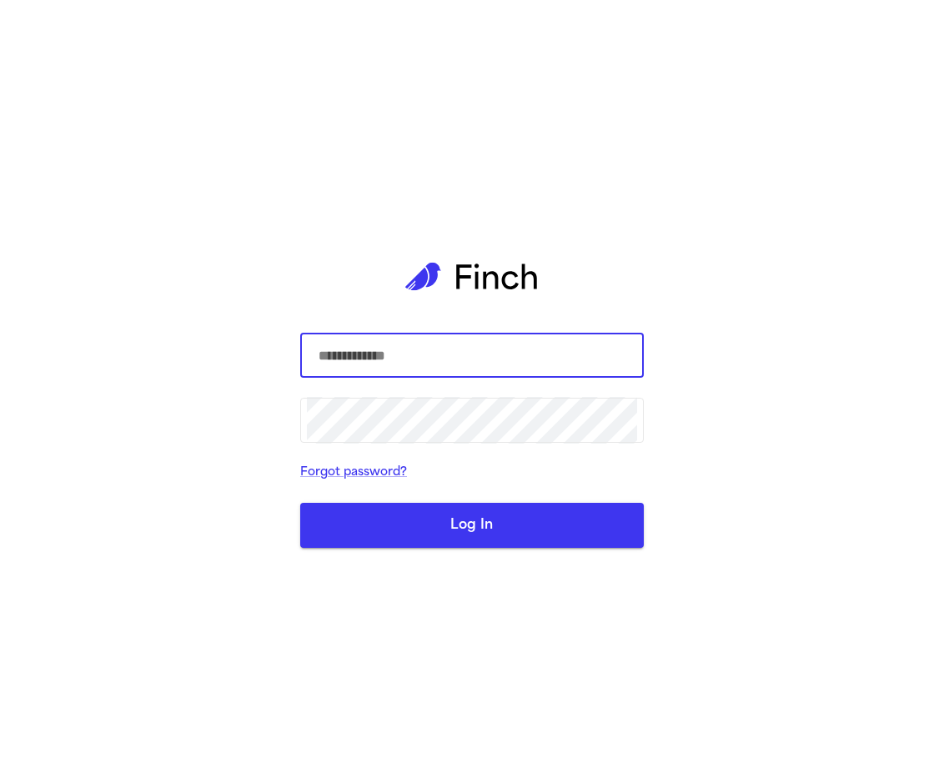
type input "**********"
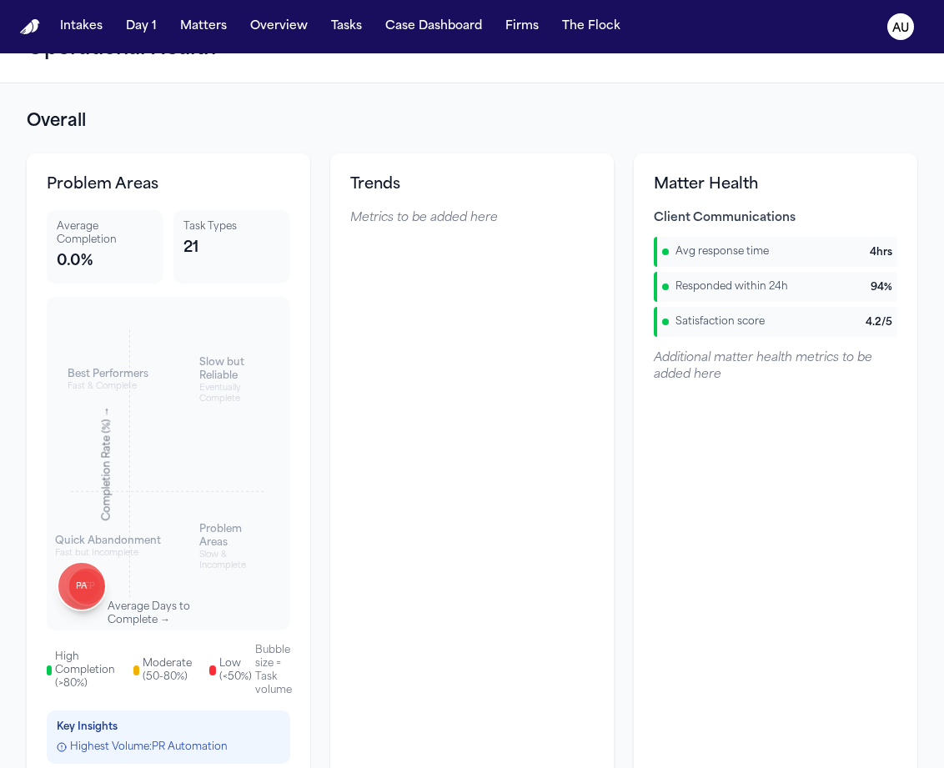
scroll to position [18, 0]
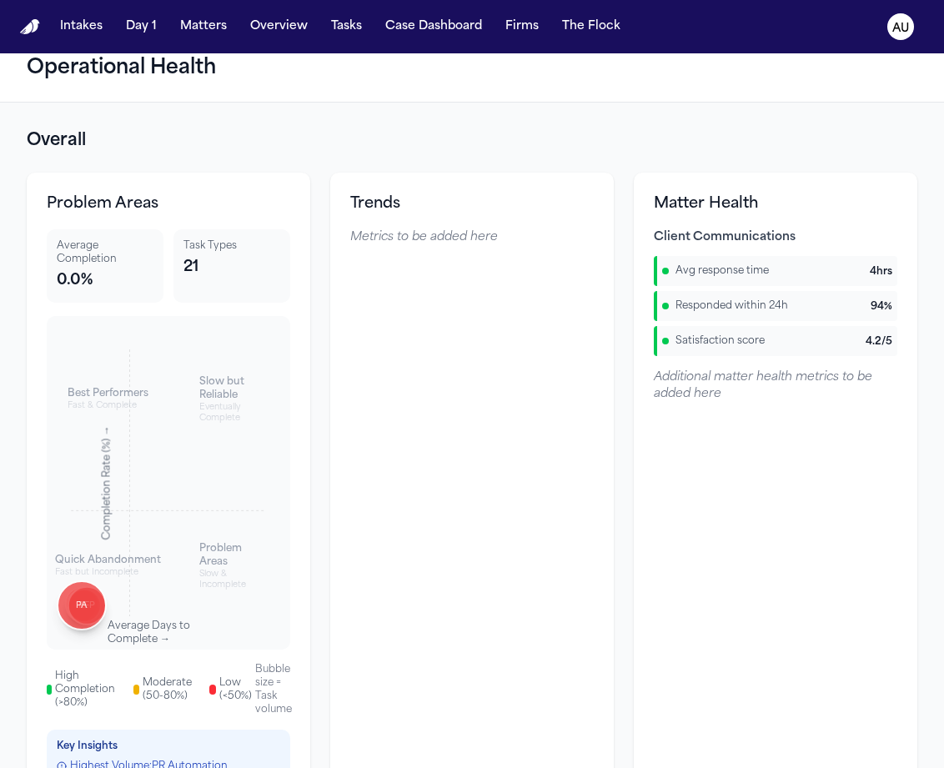
click at [331, 429] on div "Trends Metrics to be added here" at bounding box center [472, 488] width 284 height 631
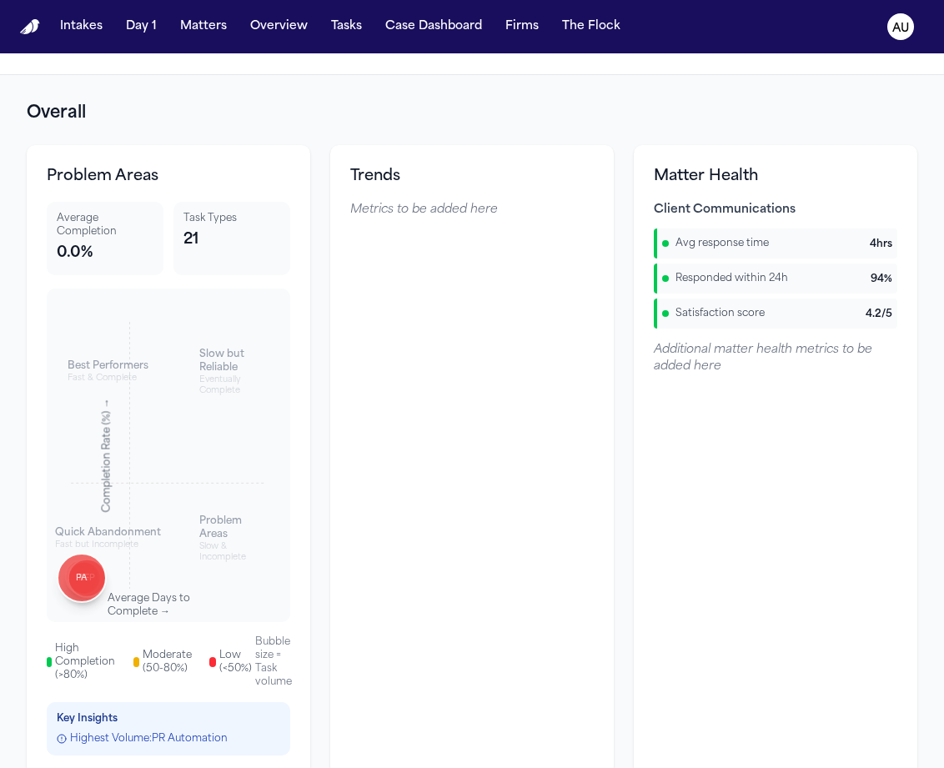
scroll to position [53, 0]
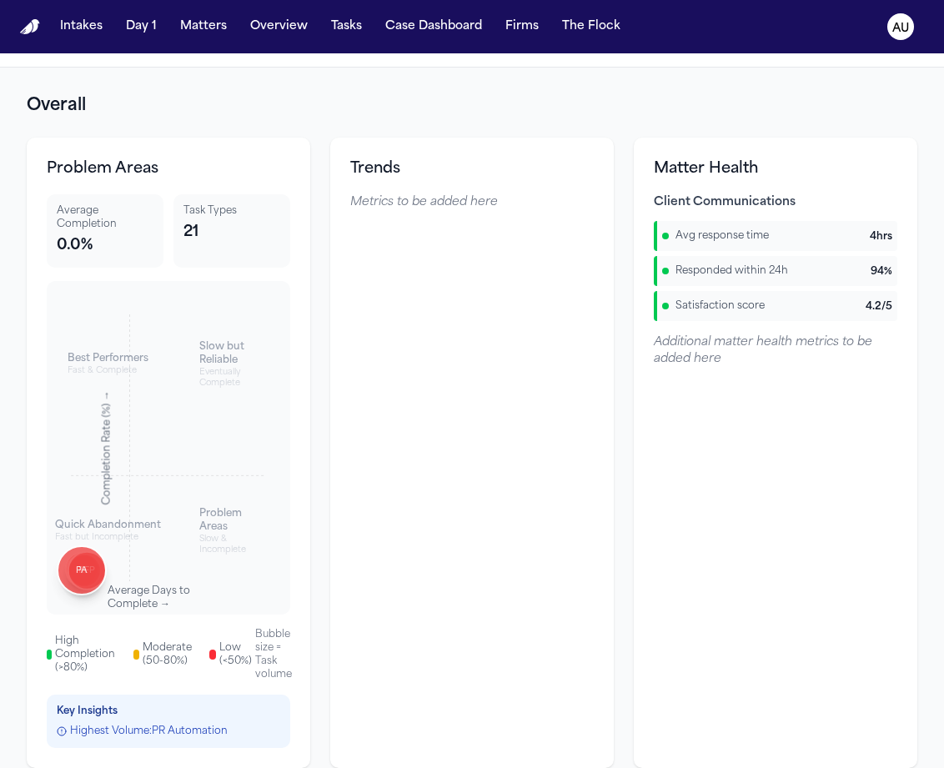
click at [189, 372] on div "PA PR Automation Completion: 0.0 % Avg Days: 0.0 Volume: 277 tasks RFP Review F…" at bounding box center [168, 447] width 217 height 307
click at [107, 436] on div "PA PR Automation Completion: 0.0 % Avg Days: 0.0 Volume: 277 tasks RFP Review F…" at bounding box center [168, 447] width 217 height 307
click at [107, 393] on div "PA PR Automation Completion: 0.0 % Avg Days: 0.0 Volume: 277 tasks RFP Review F…" at bounding box center [168, 447] width 217 height 307
click at [64, 568] on div "PA" at bounding box center [82, 571] width 50 height 50
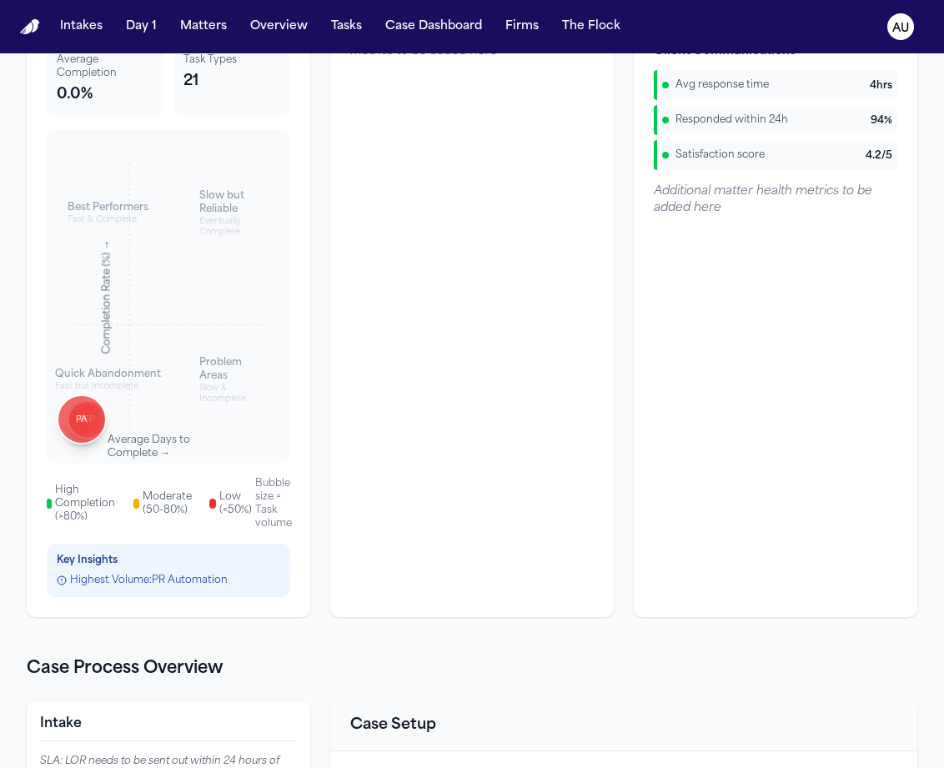
scroll to position [12, 0]
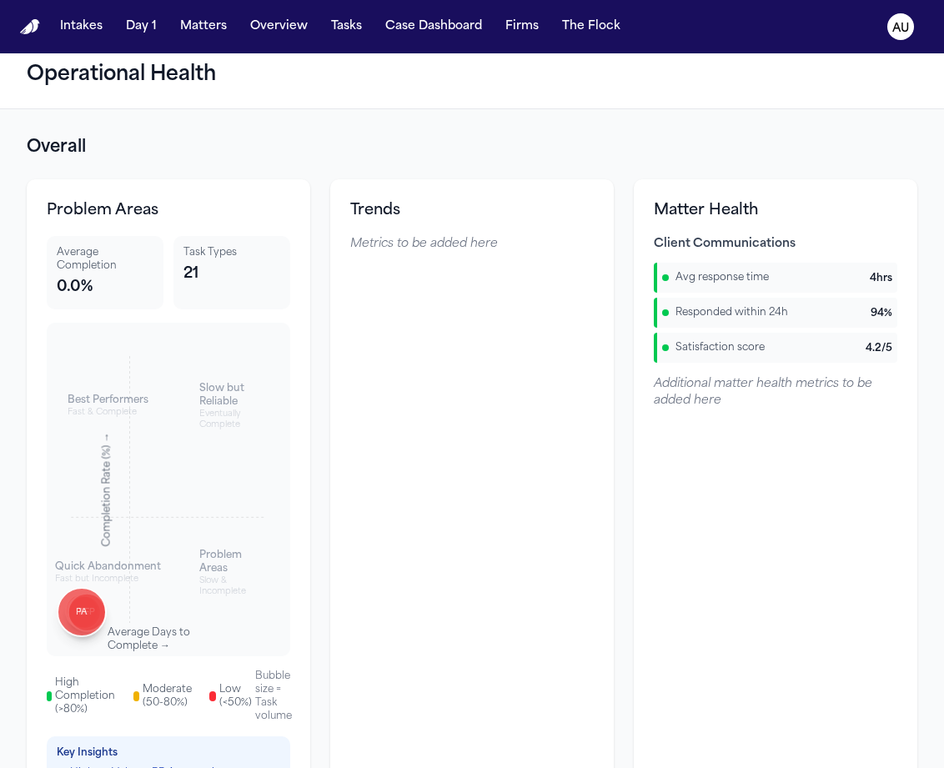
click at [133, 692] on div at bounding box center [136, 697] width 6 height 10
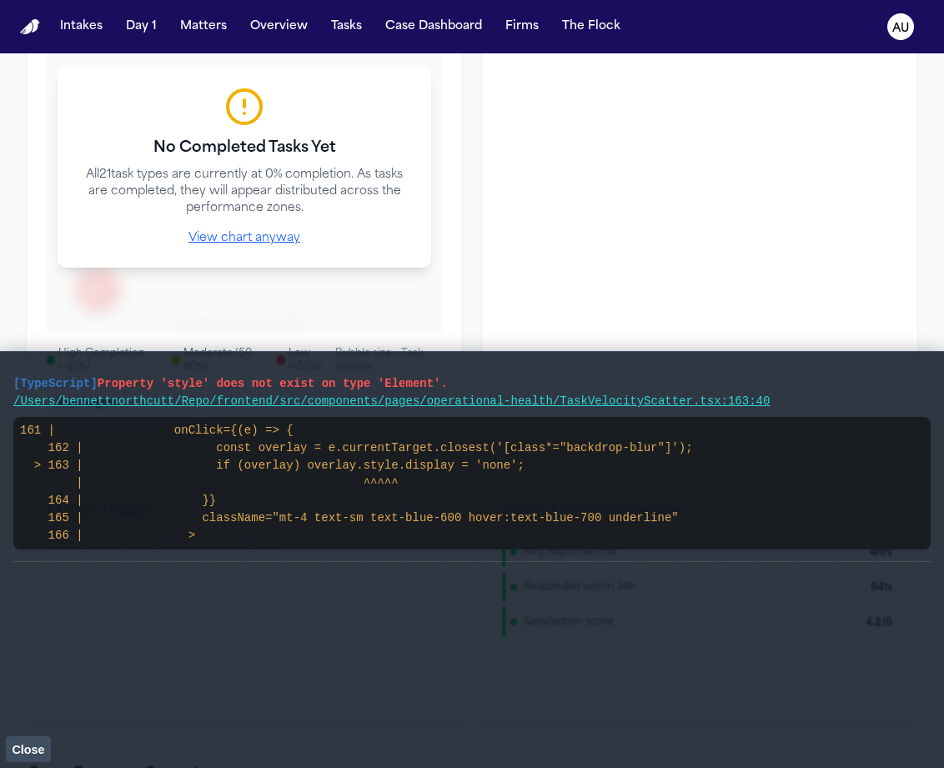
scroll to position [307, 0]
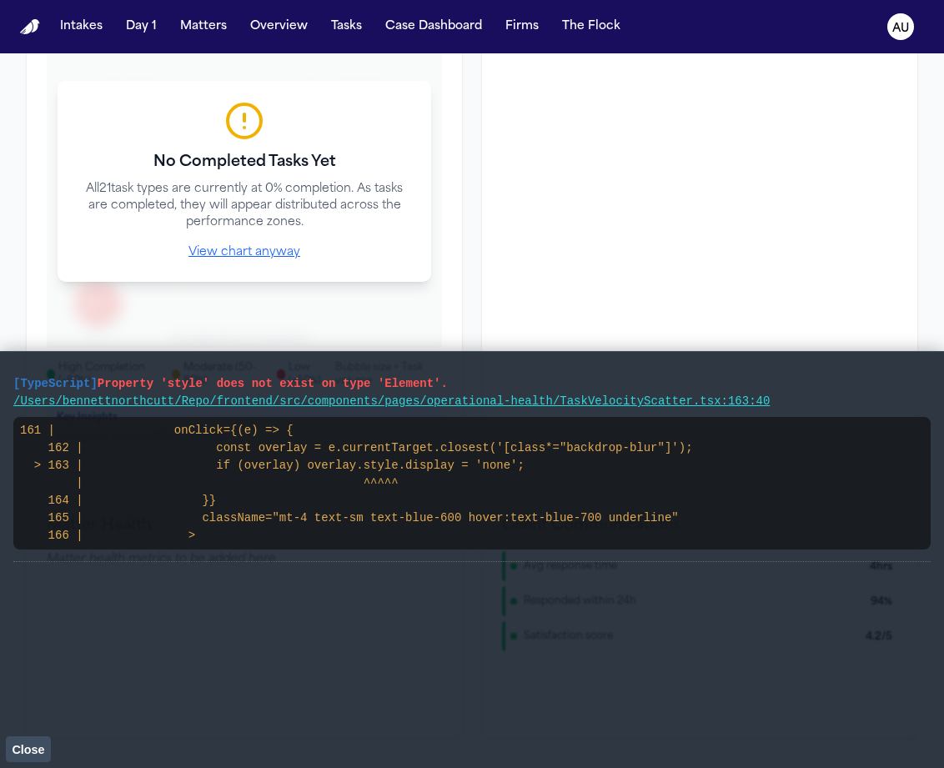
drag, startPoint x: 254, startPoint y: 548, endPoint x: -1, endPoint y: 366, distance: 312.8
click at [0, 366] on html "Intakes Day 1 Matters Overview Tasks Case Dashboard Firms The Flock AU Operatio…" at bounding box center [472, 384] width 944 height 768
click at [13, 389] on span "[TypeScript]" at bounding box center [55, 383] width 84 height 13
drag, startPoint x: 11, startPoint y: 383, endPoint x: 234, endPoint y: 569, distance: 290.9
click at [234, 569] on main "[TypeScript] Property 'style' does not exist on type 'Element'. /Users/bennettn…" at bounding box center [472, 559] width 944 height 417
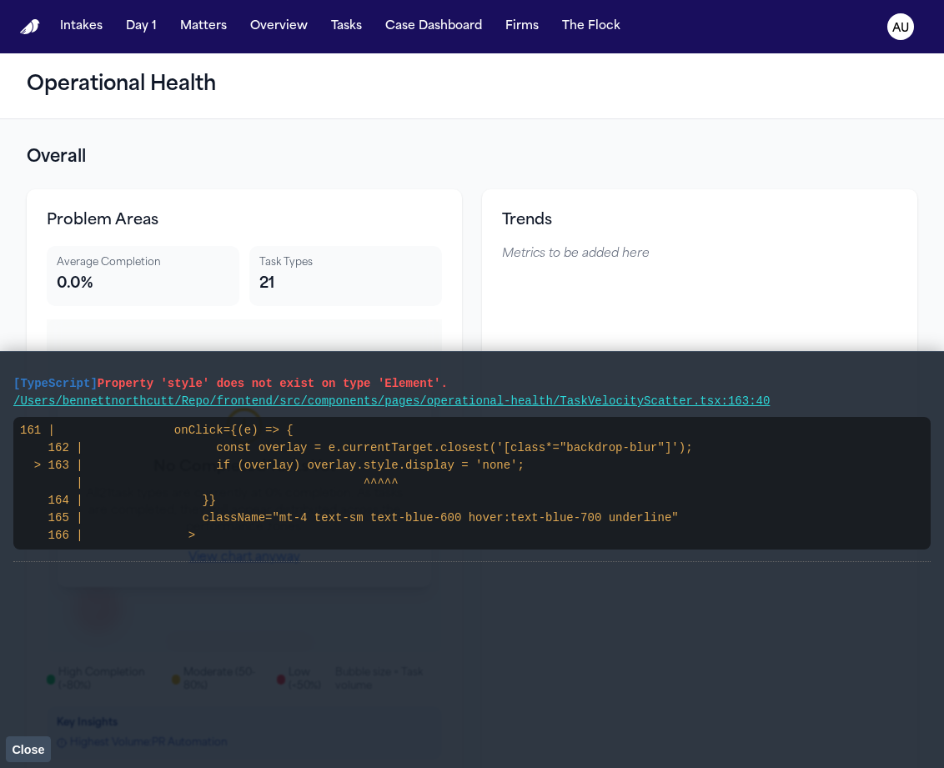
scroll to position [28, 0]
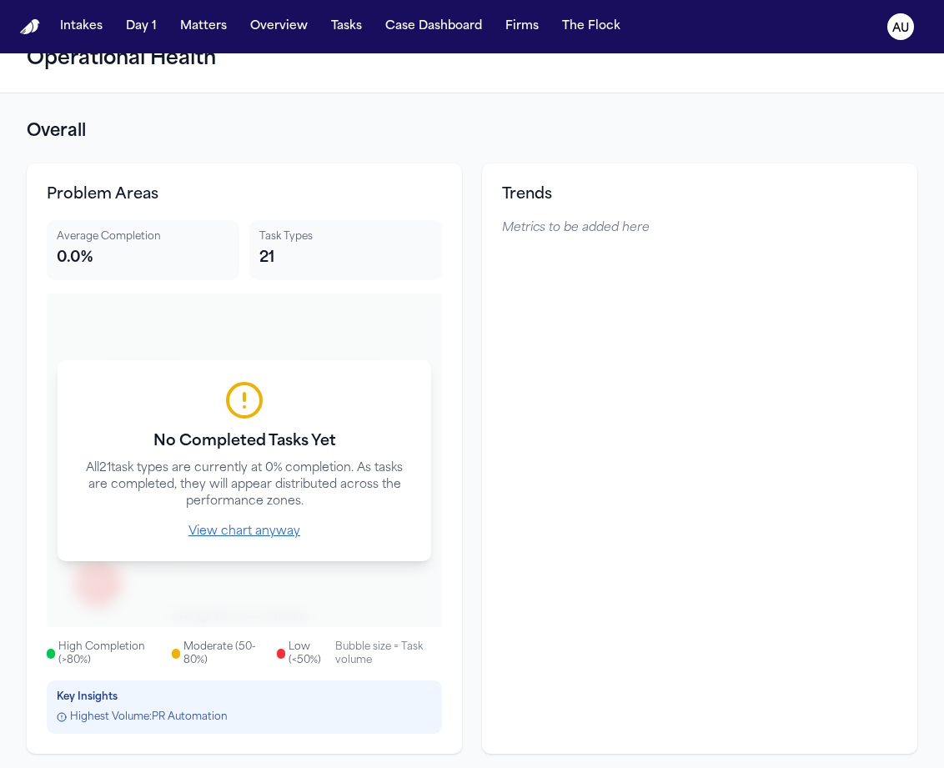
click at [229, 536] on button "View chart anyway" at bounding box center [245, 532] width 112 height 17
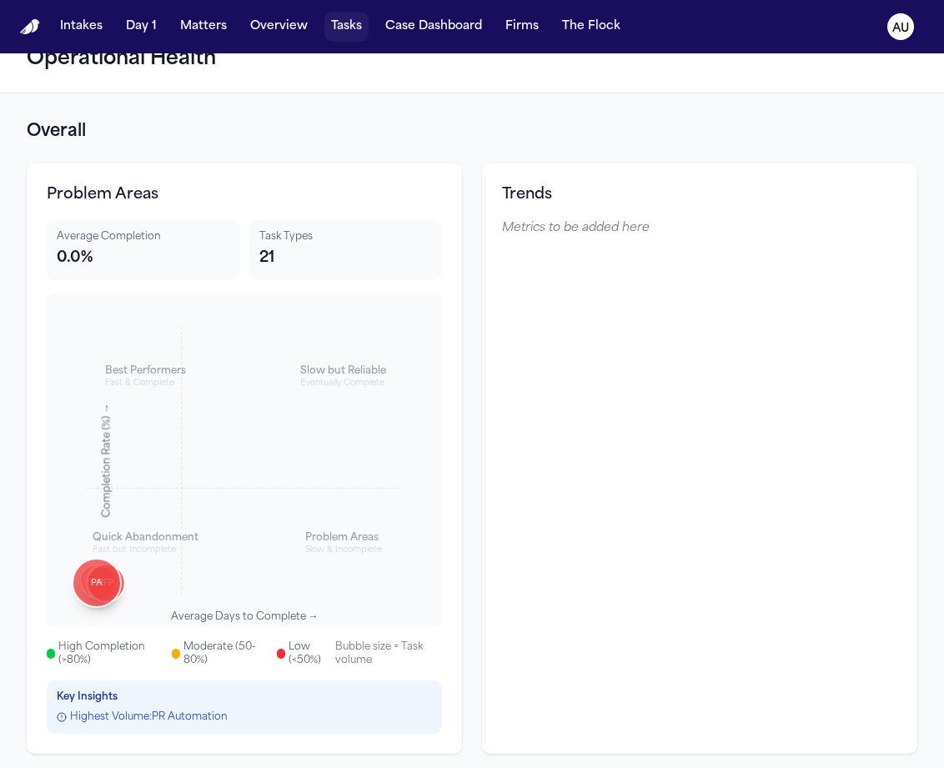
click at [341, 25] on button "Tasks" at bounding box center [347, 27] width 44 height 30
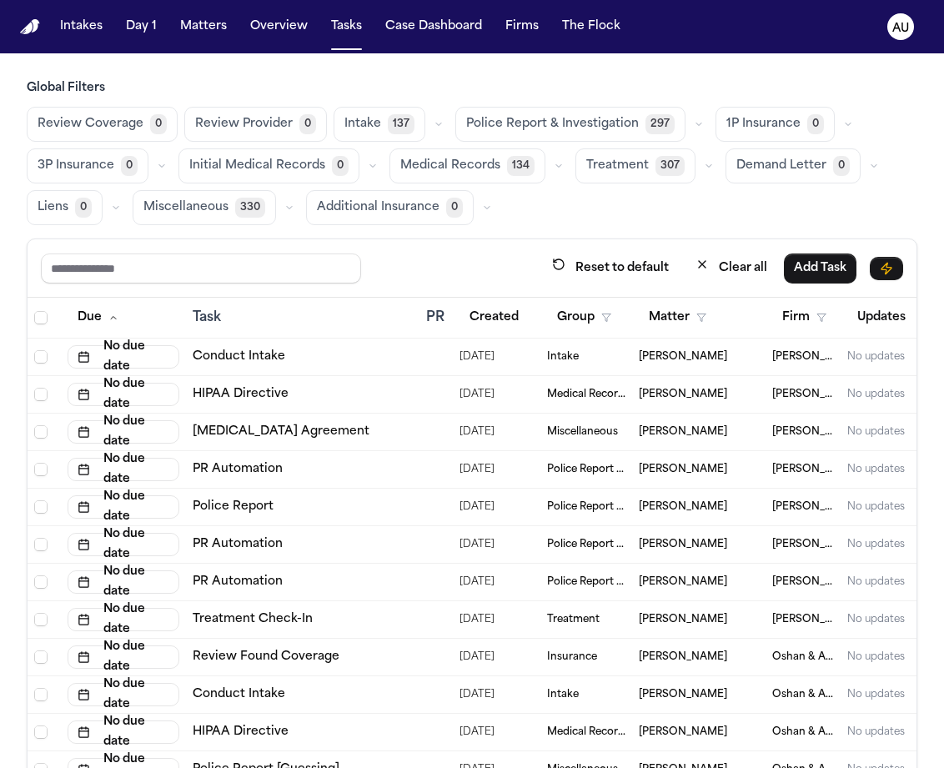
click at [243, 358] on link "Conduct Intake" at bounding box center [239, 357] width 93 height 17
click at [894, 34] on text "AU" at bounding box center [901, 29] width 17 height 12
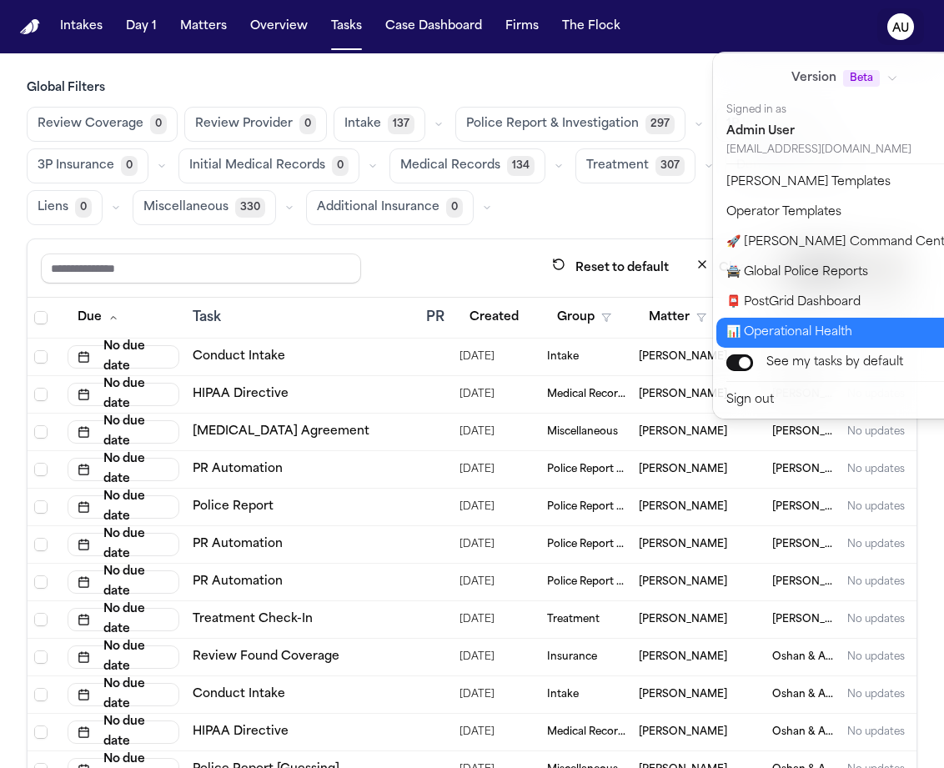
click at [822, 327] on button "📊 Operational Health" at bounding box center [856, 333] width 278 height 30
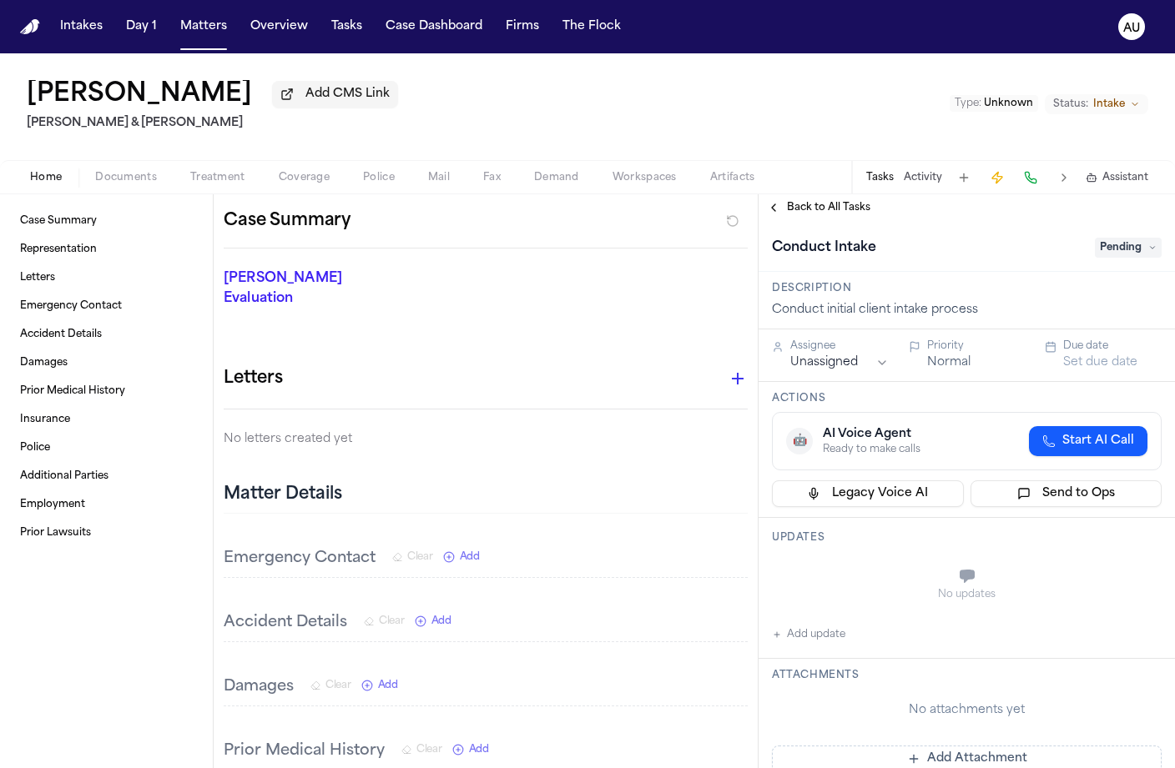
click at [1113, 250] on span "Pending" at bounding box center [1128, 248] width 67 height 20
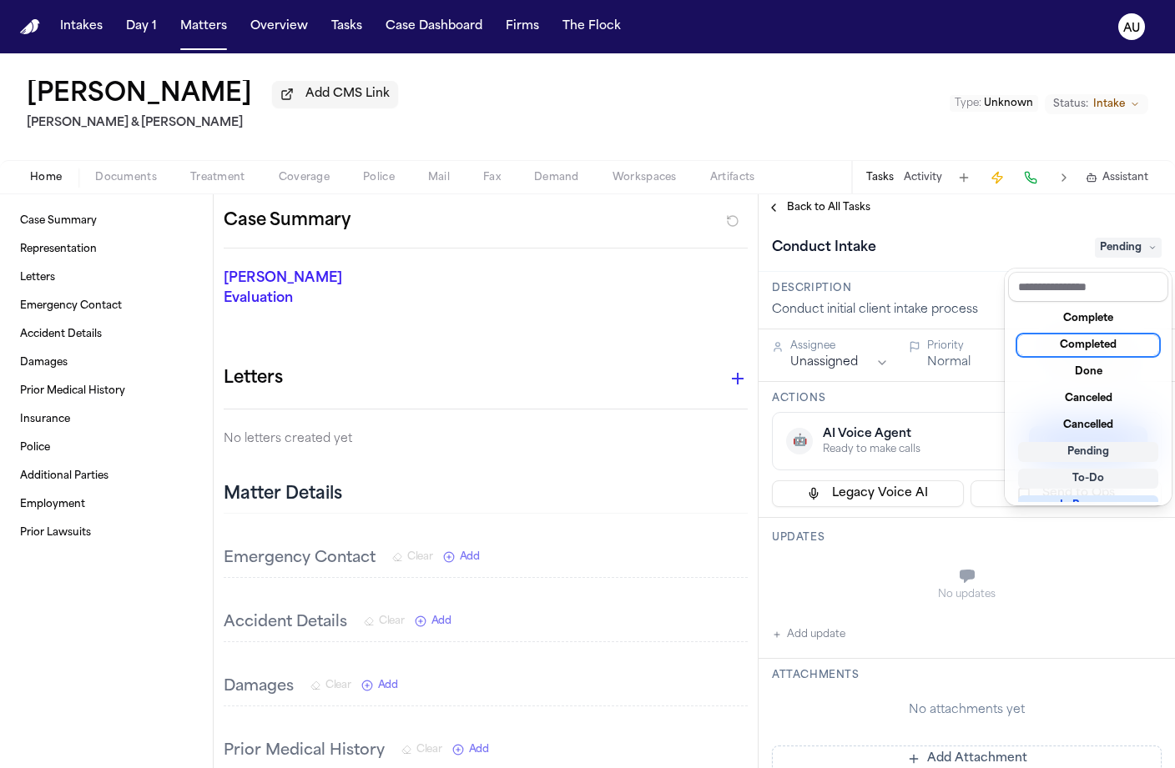
click at [1102, 343] on div "Completed" at bounding box center [1088, 345] width 140 height 20
click at [1059, 346] on div "Completed" at bounding box center [1088, 345] width 140 height 20
click at [1072, 305] on div "Complete Completed Done Canceled Cancelled Pending To-Do In Progress Requested …" at bounding box center [1088, 402] width 160 height 200
click at [1072, 310] on div "Complete" at bounding box center [1088, 319] width 140 height 20
click at [1069, 315] on div "Complete" at bounding box center [1088, 319] width 140 height 20
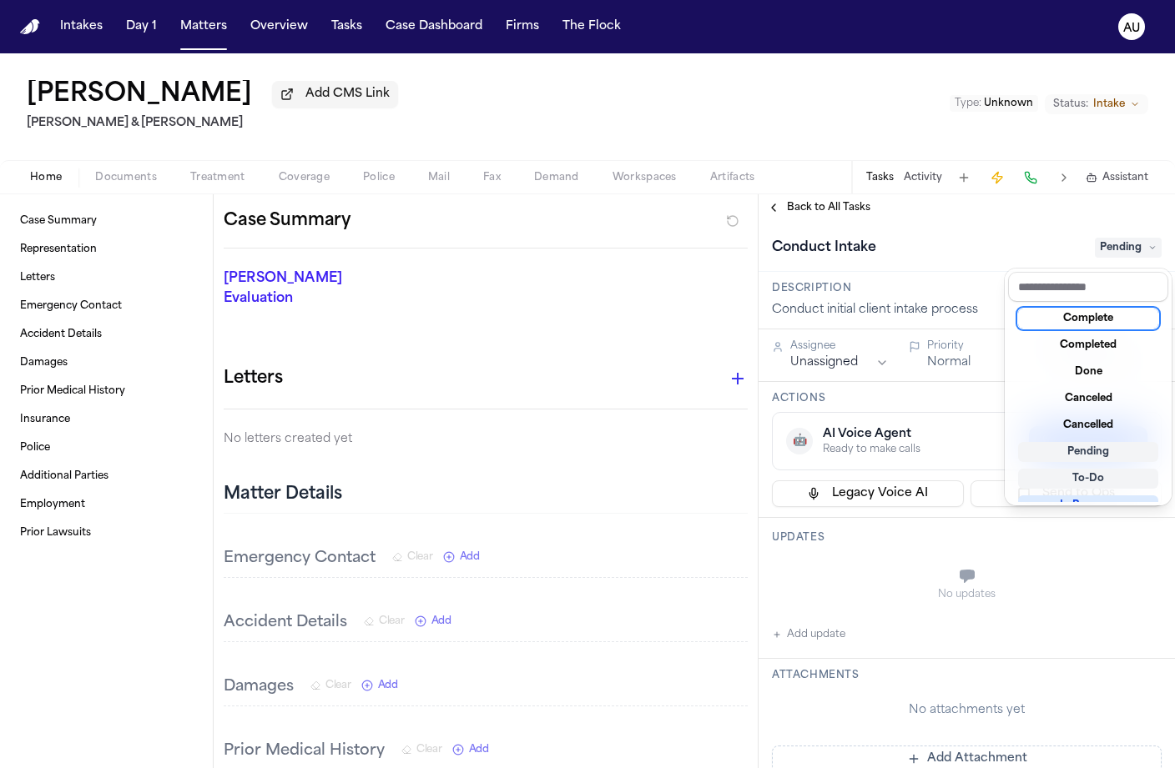
click at [851, 211] on div "**********" at bounding box center [966, 481] width 416 height 574
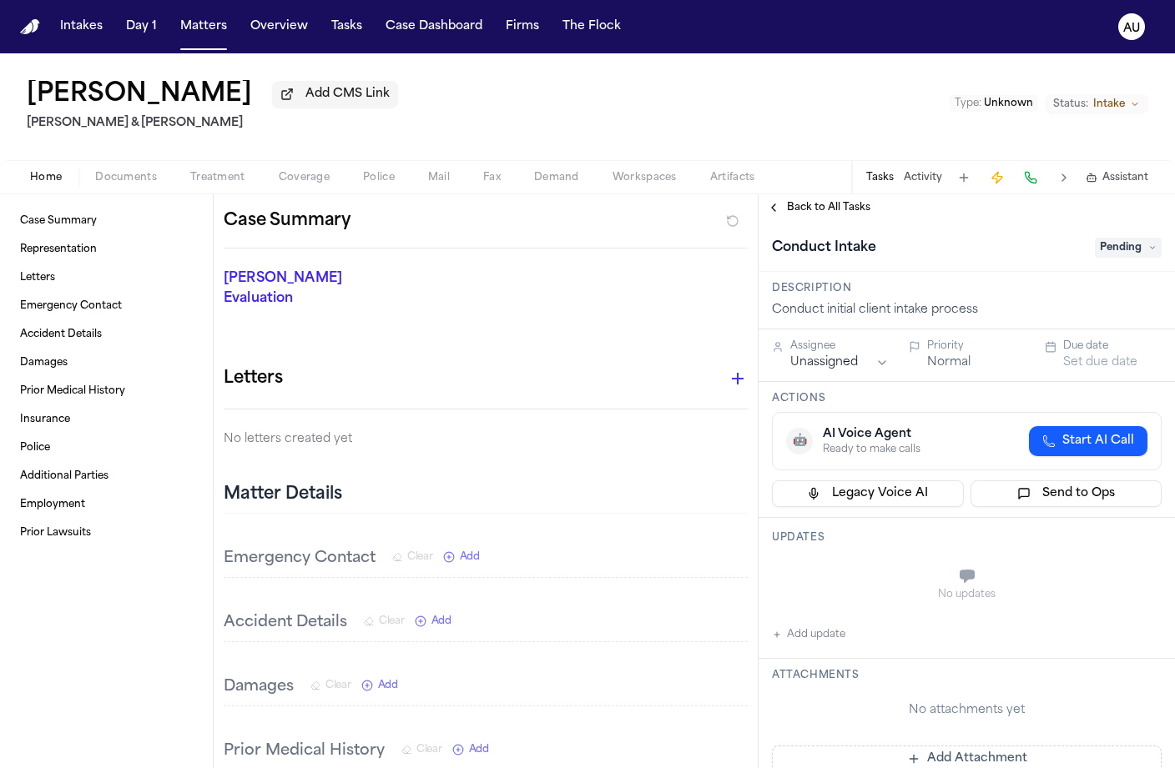
click at [840, 211] on span "Back to All Tasks" at bounding box center [828, 207] width 83 height 13
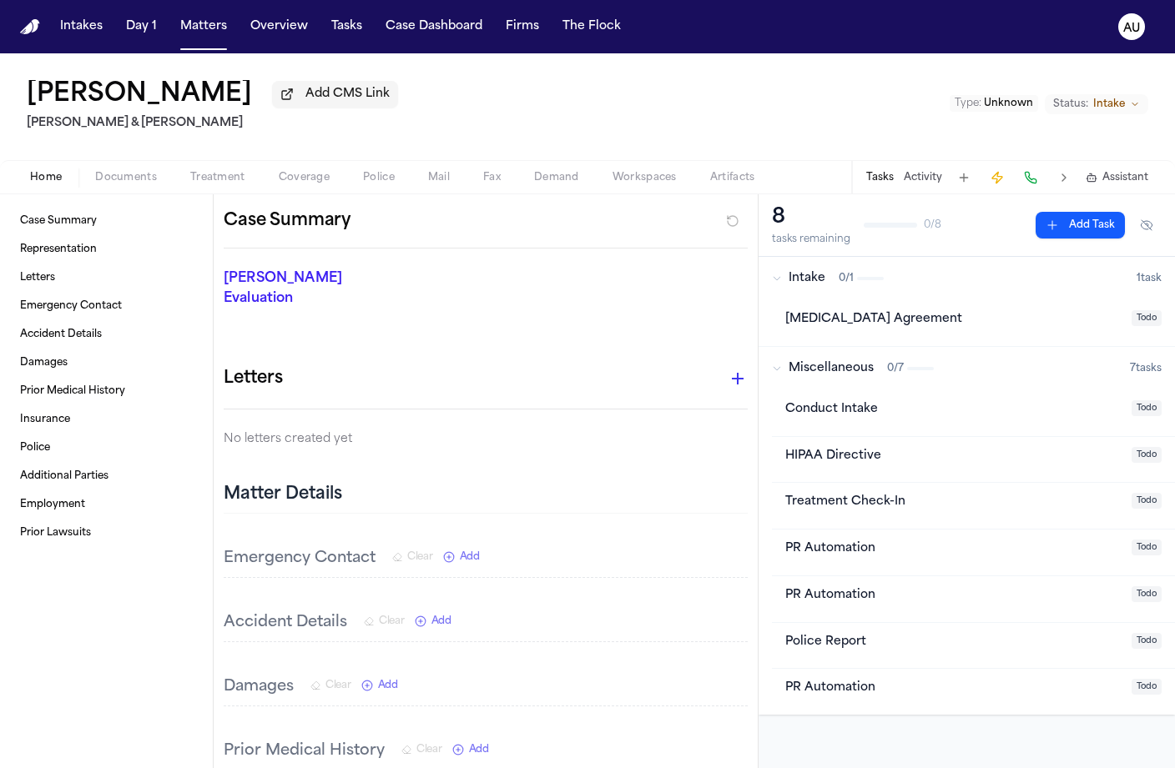
click at [1074, 307] on div "Retainer Agreement Todo" at bounding box center [973, 323] width 403 height 46
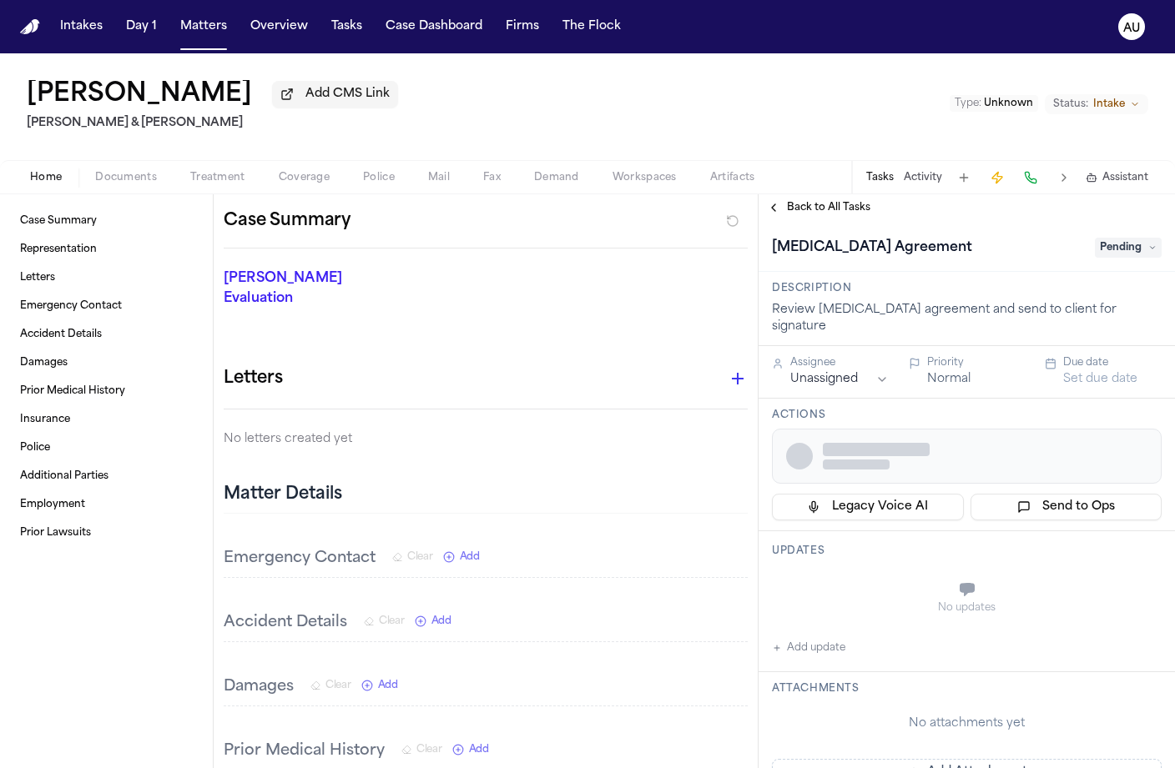
click at [1130, 246] on span "Pending" at bounding box center [1128, 248] width 67 height 20
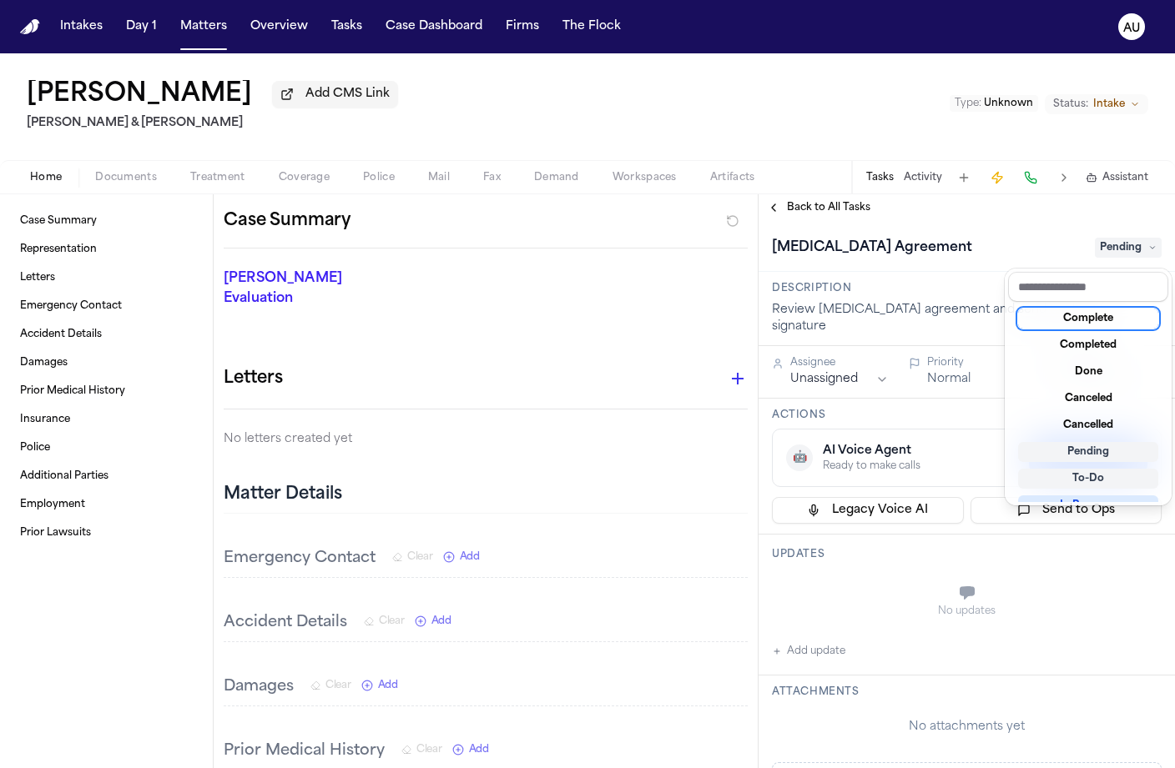
click at [1109, 319] on div "Complete" at bounding box center [1088, 319] width 140 height 20
click at [1100, 320] on div "Complete" at bounding box center [1088, 319] width 140 height 20
click at [1100, 345] on div "Completed" at bounding box center [1088, 345] width 140 height 20
click at [991, 240] on div "Retainer Agreement Pending" at bounding box center [967, 247] width 390 height 27
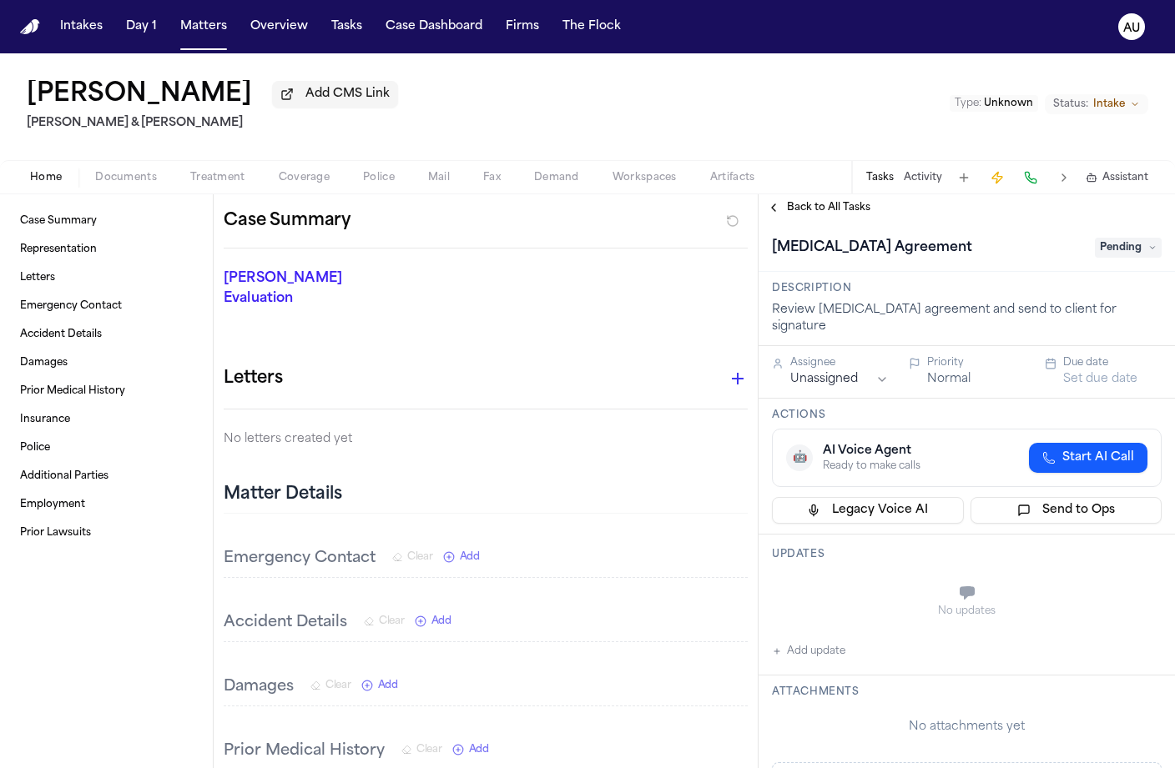
click at [1115, 256] on span "Pending" at bounding box center [1128, 248] width 67 height 20
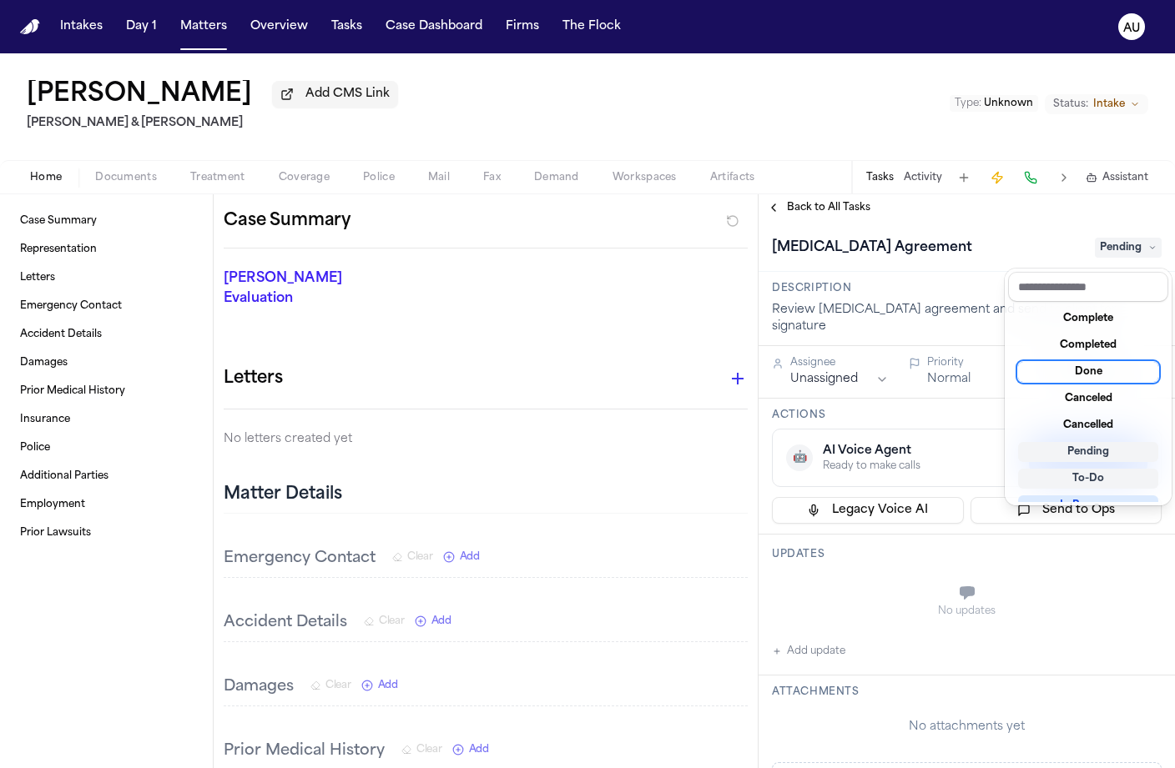
click at [1100, 371] on div "Done" at bounding box center [1088, 372] width 140 height 20
click at [1102, 346] on div "Completed" at bounding box center [1088, 345] width 140 height 20
click at [1079, 346] on div "Completed" at bounding box center [1088, 345] width 140 height 20
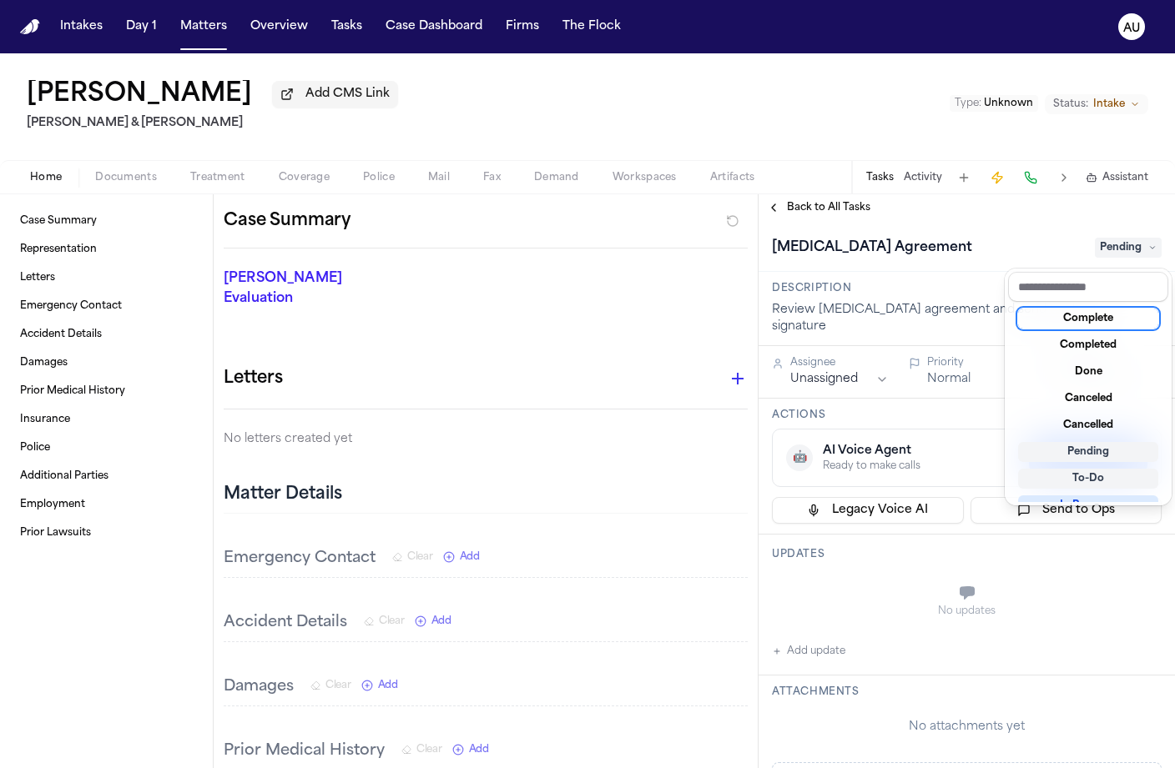
click at [1079, 346] on div "Completed" at bounding box center [1088, 345] width 140 height 20
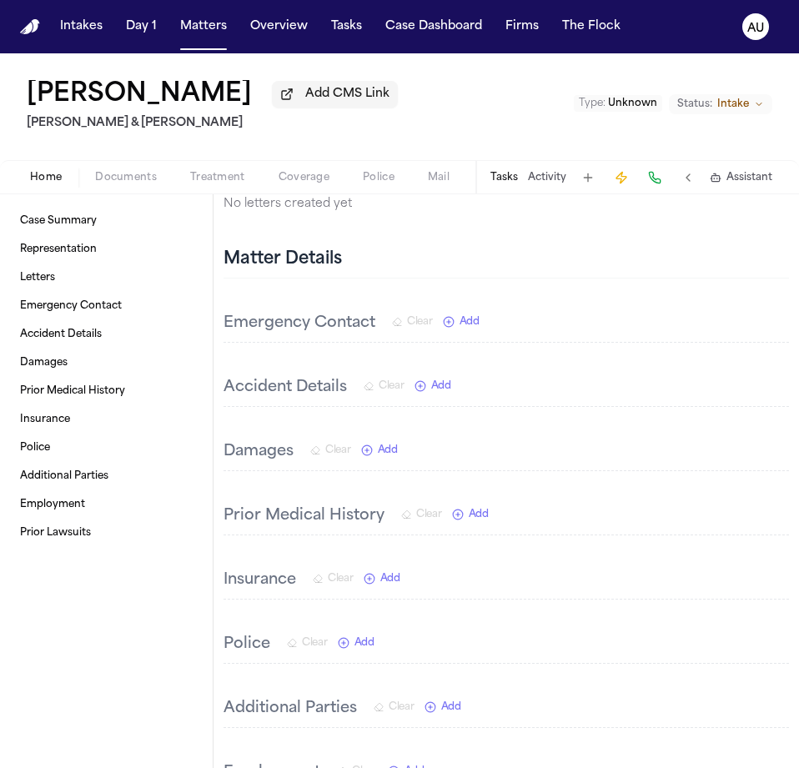
scroll to position [212, 0]
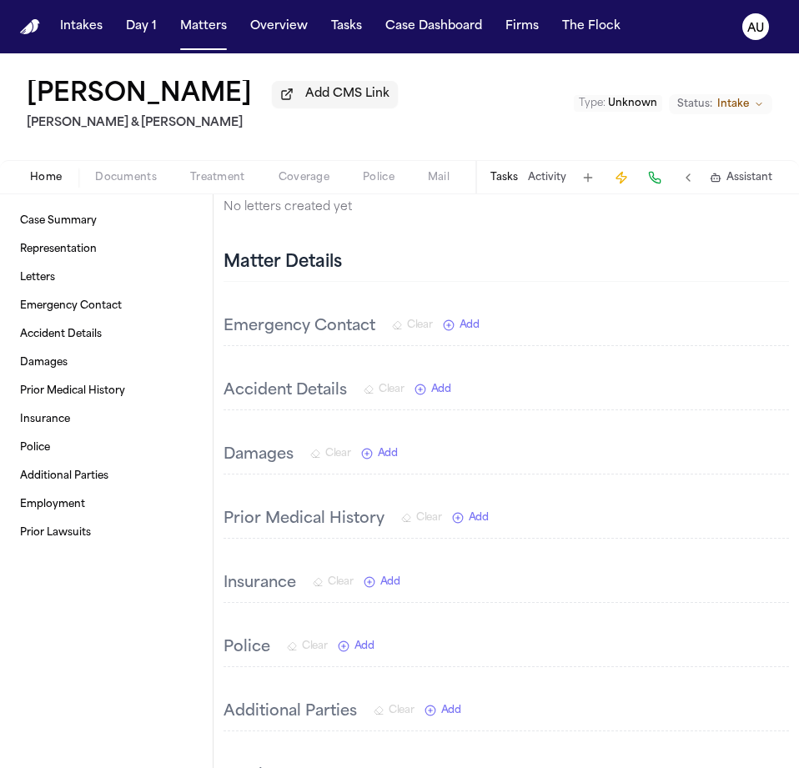
click at [501, 180] on button "Tasks" at bounding box center [505, 177] width 28 height 13
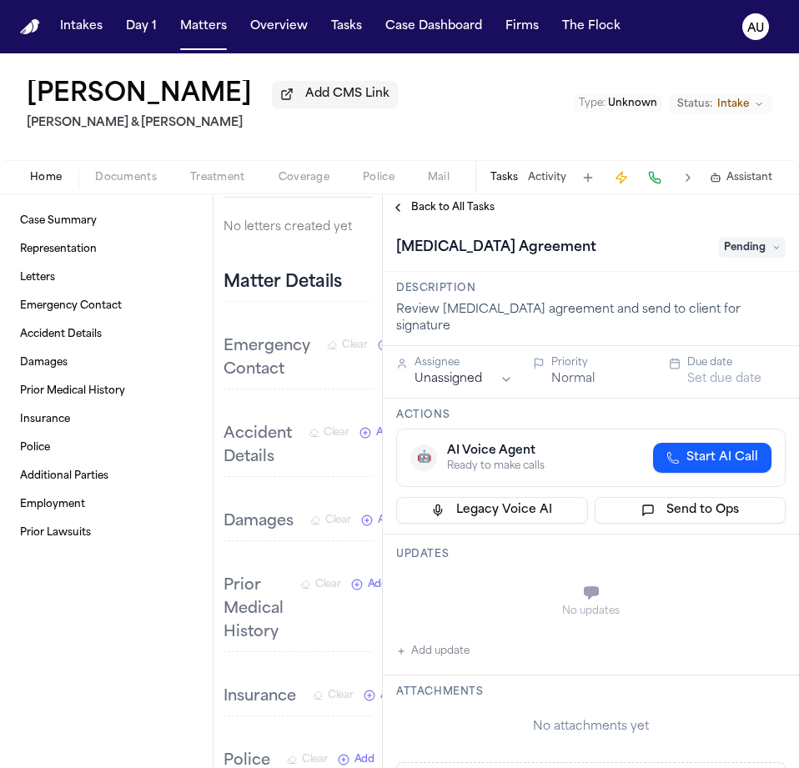
click at [755, 242] on span "Pending" at bounding box center [752, 248] width 67 height 20
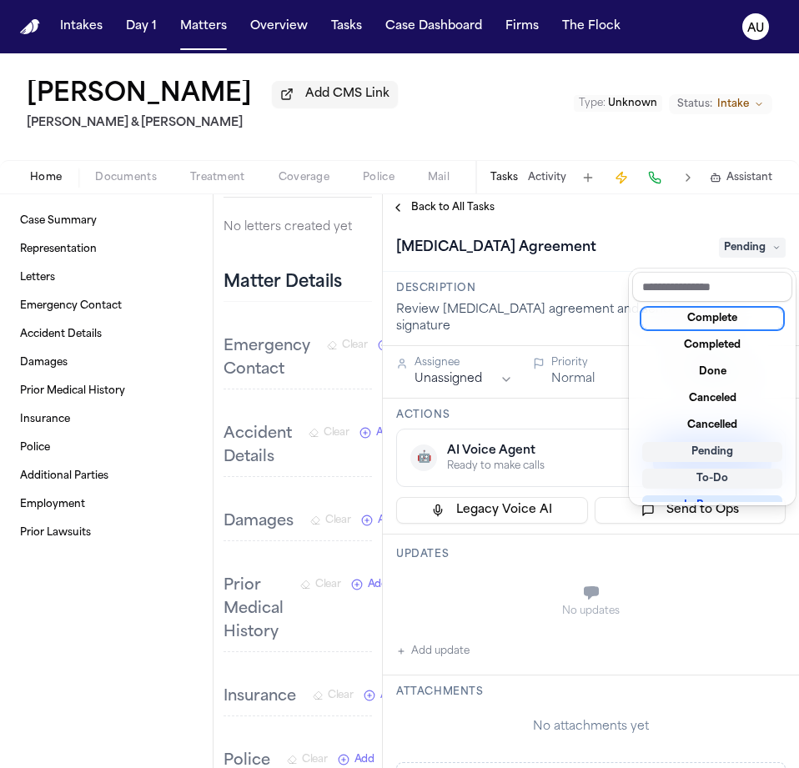
click at [733, 317] on div "Complete" at bounding box center [712, 319] width 140 height 20
click at [334, 17] on div "Intakes Day 1 Matters Overview Tasks Case Dashboard Firms The Flock AU Abby Pea…" at bounding box center [399, 384] width 799 height 768
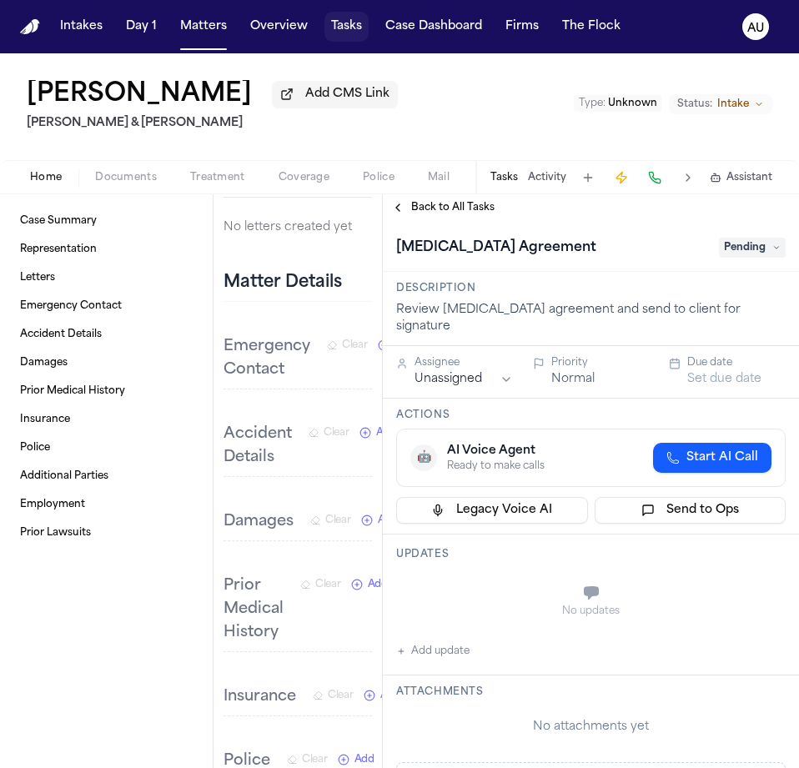
click at [334, 27] on button "Tasks" at bounding box center [347, 27] width 44 height 30
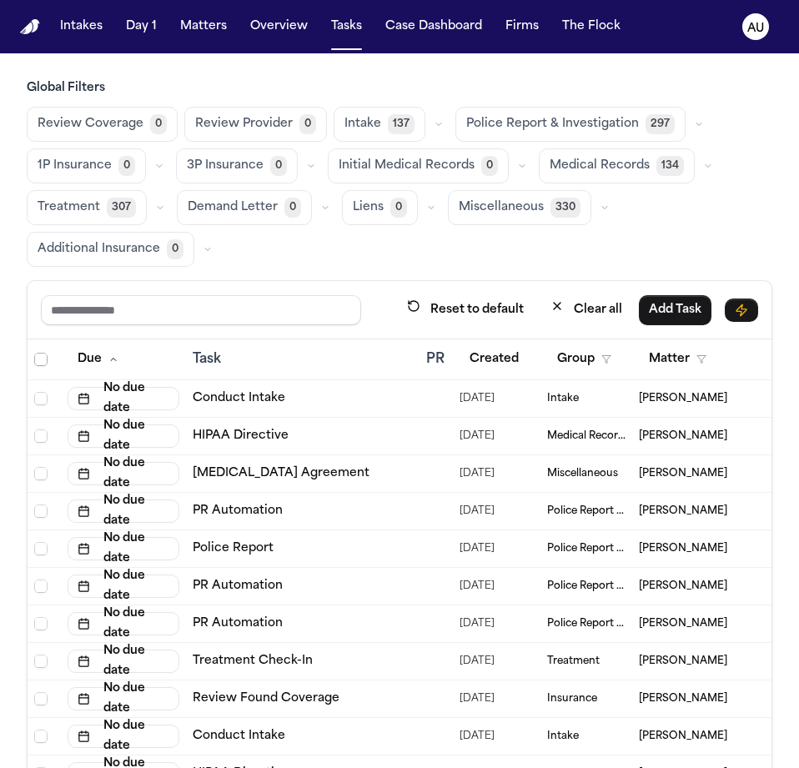
click at [47, 355] on span "Select all" at bounding box center [40, 359] width 13 height 13
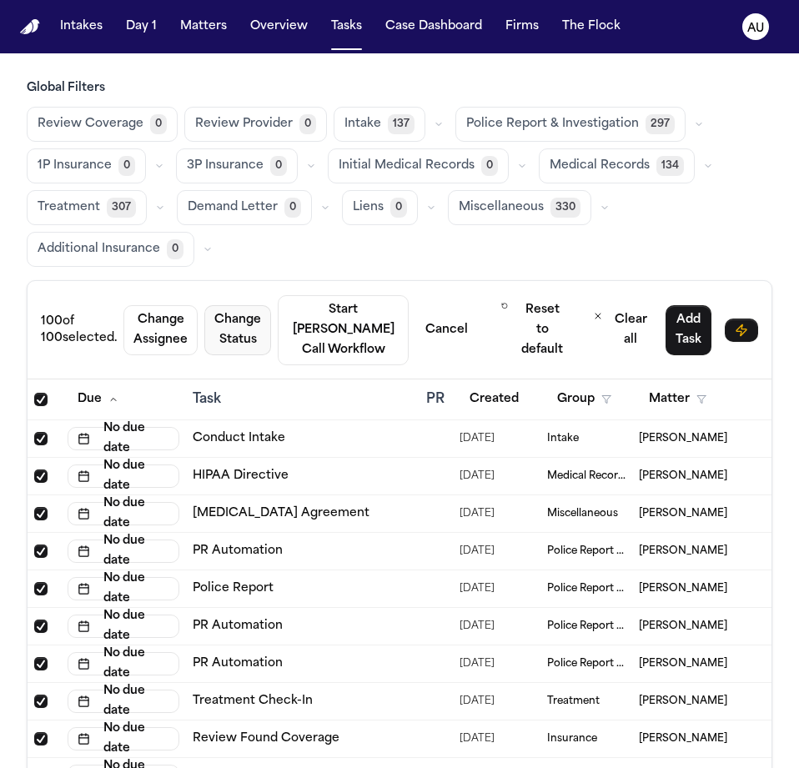
click at [252, 320] on button "Change Status" at bounding box center [237, 330] width 67 height 50
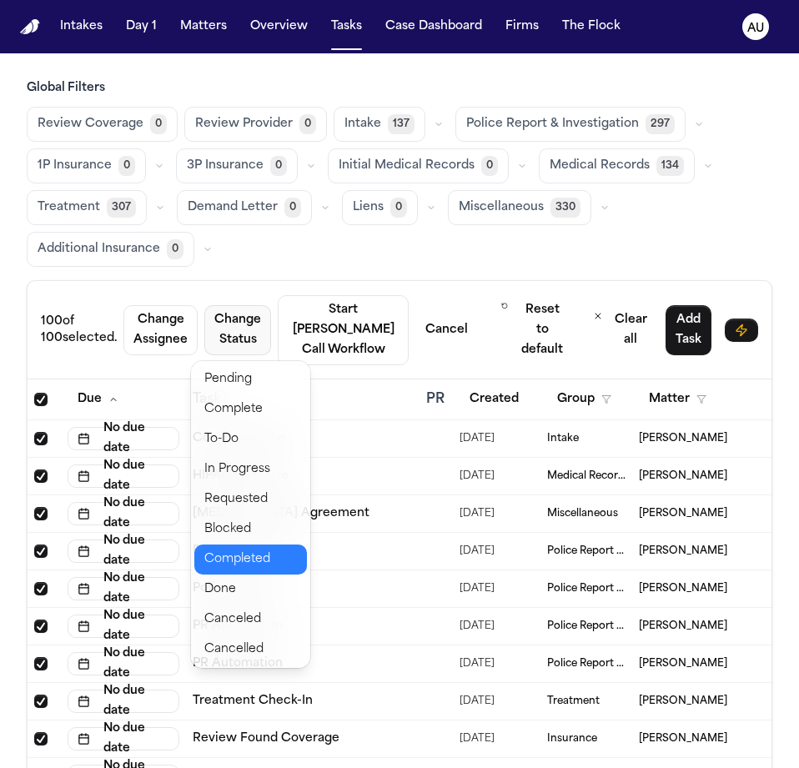
click at [258, 565] on button "Completed" at bounding box center [250, 560] width 113 height 30
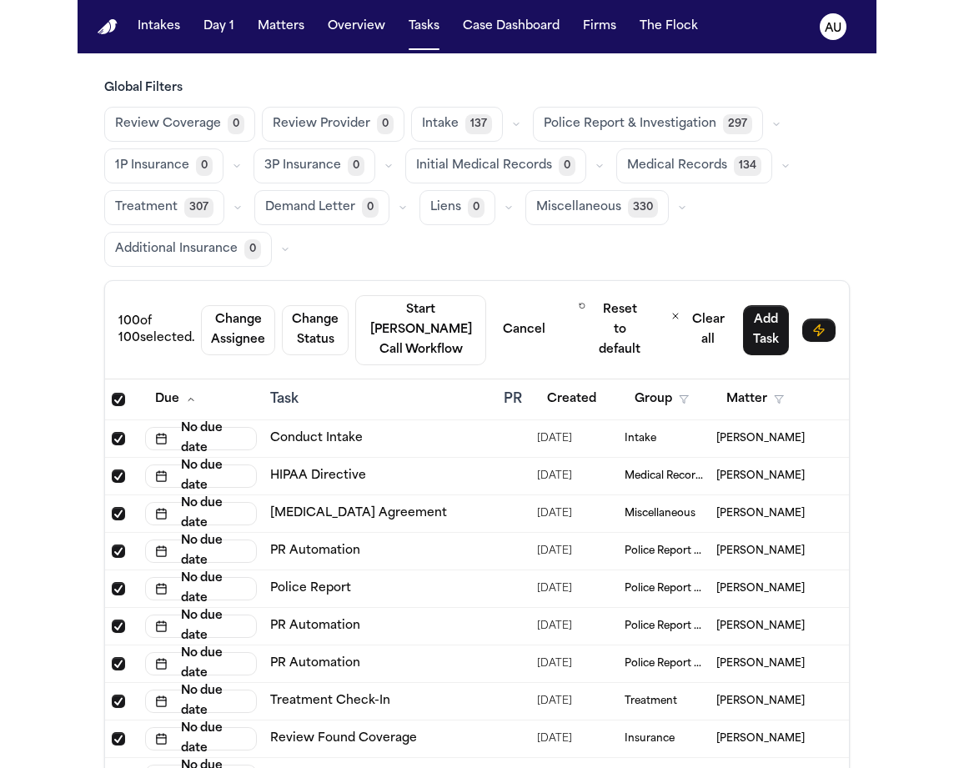
scroll to position [0, 443]
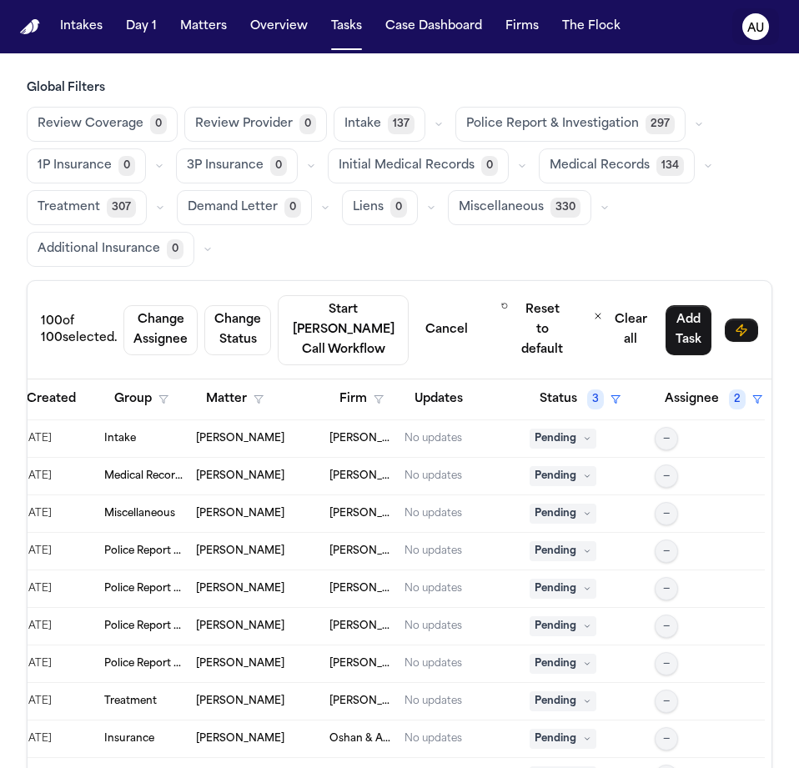
click at [751, 29] on text "AU" at bounding box center [756, 29] width 17 height 12
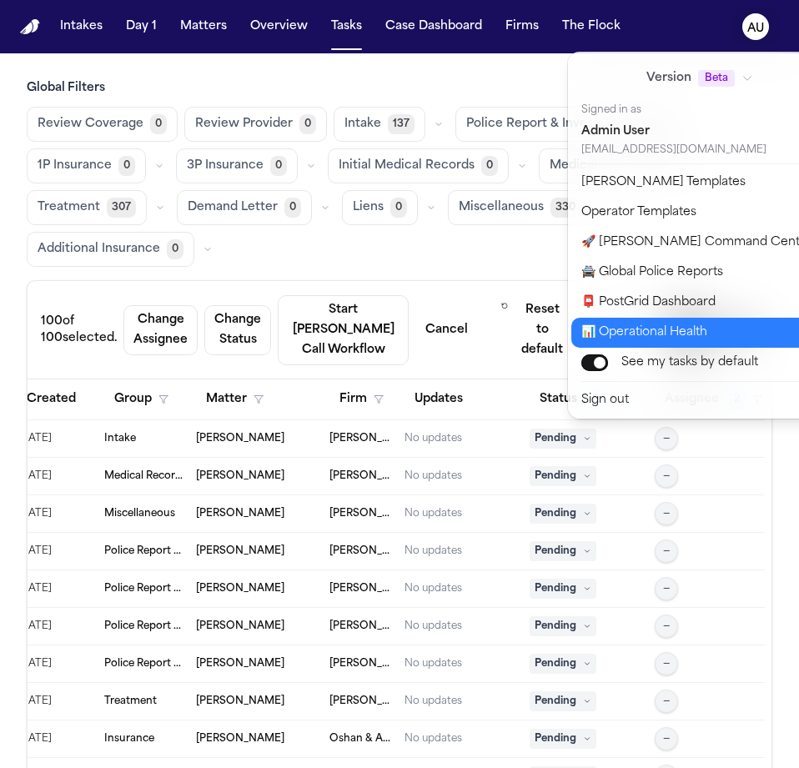
click at [739, 332] on button "📊 Operational Health" at bounding box center [710, 333] width 278 height 30
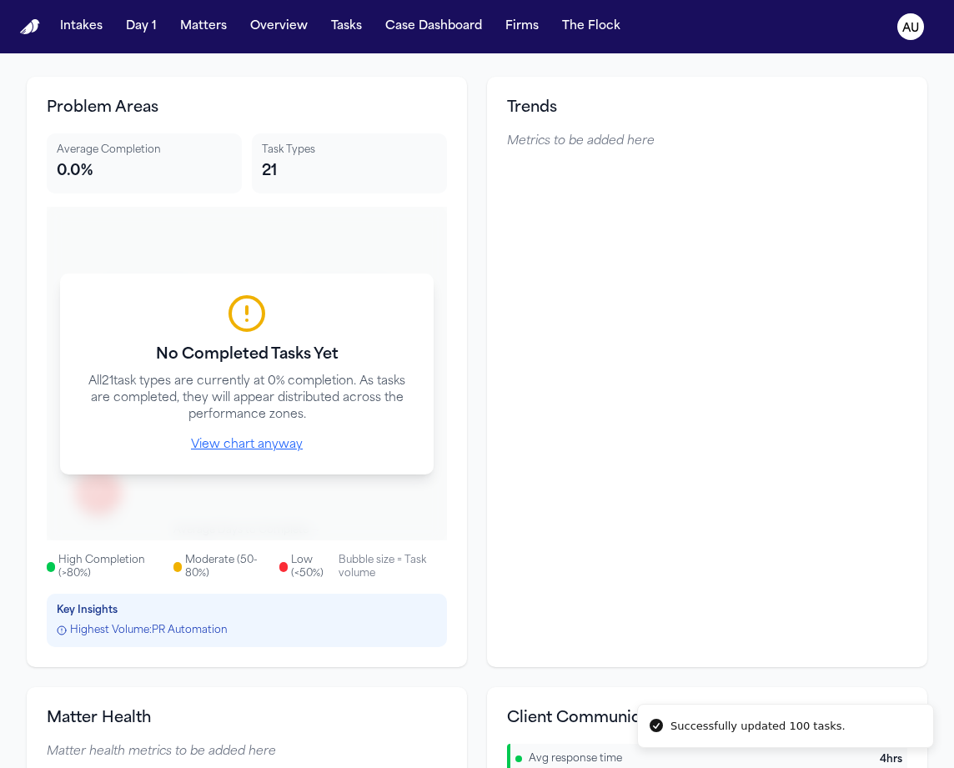
scroll to position [138, 0]
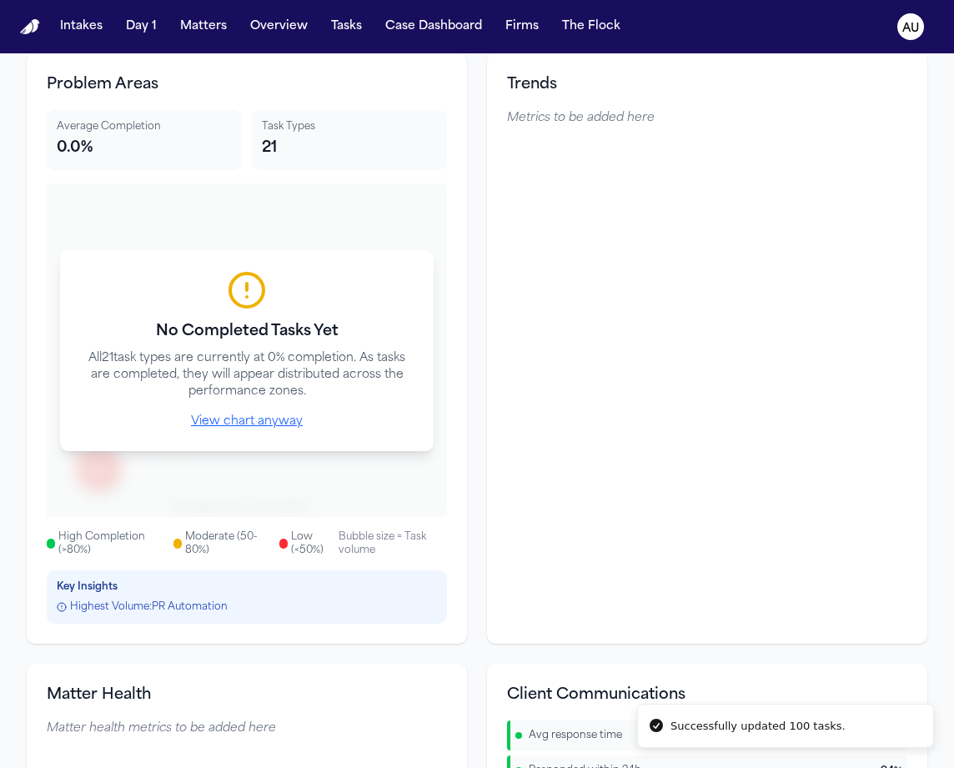
click at [285, 420] on button "View chart anyway" at bounding box center [247, 422] width 112 height 17
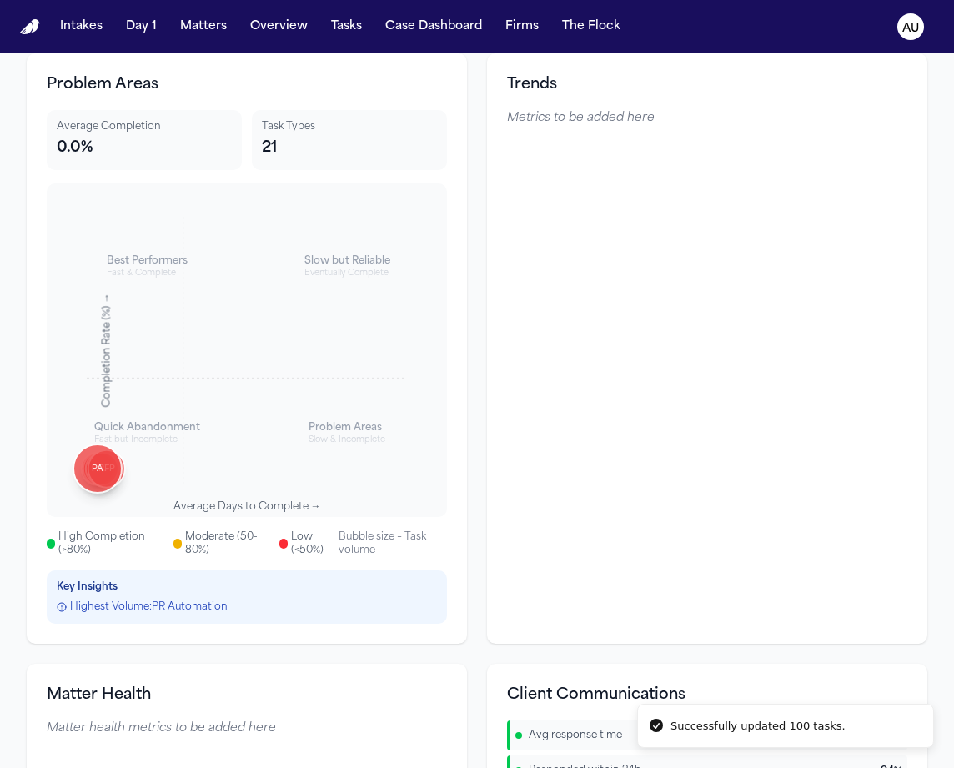
click at [278, 508] on div "Average Days to Complete →" at bounding box center [248, 507] width 148 height 13
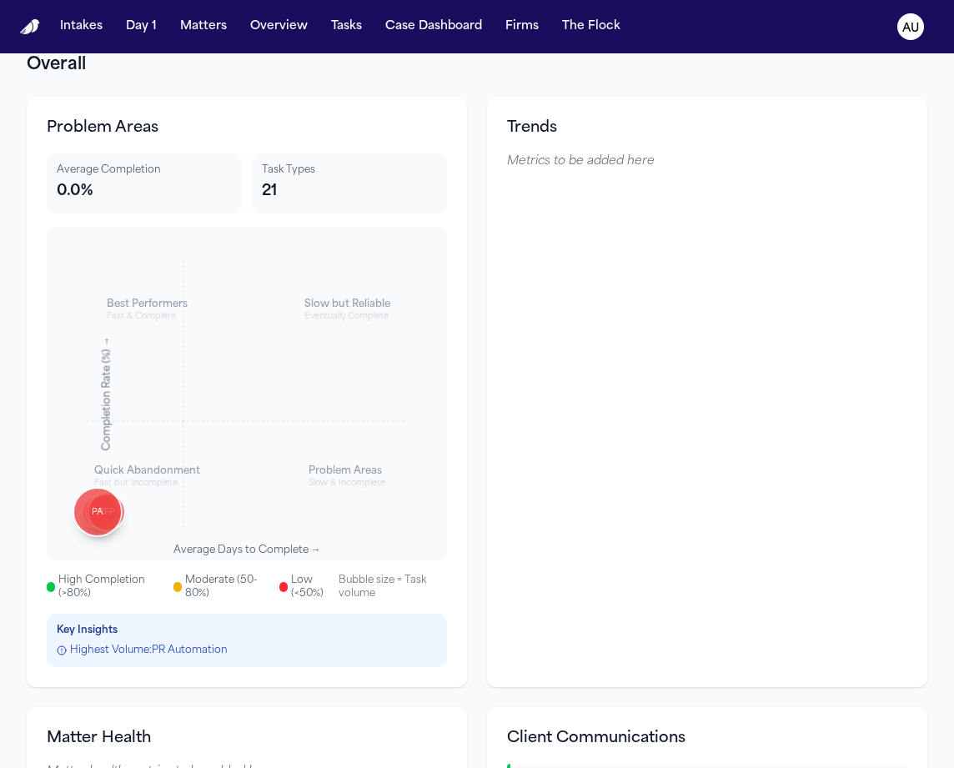
scroll to position [0, 0]
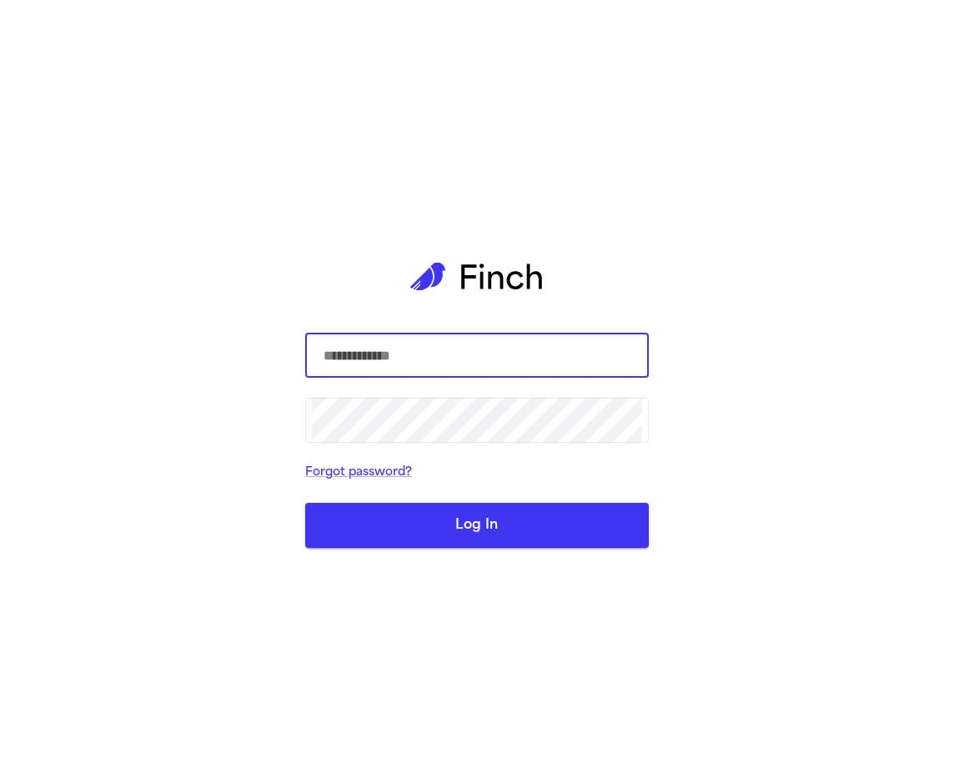
type input "**********"
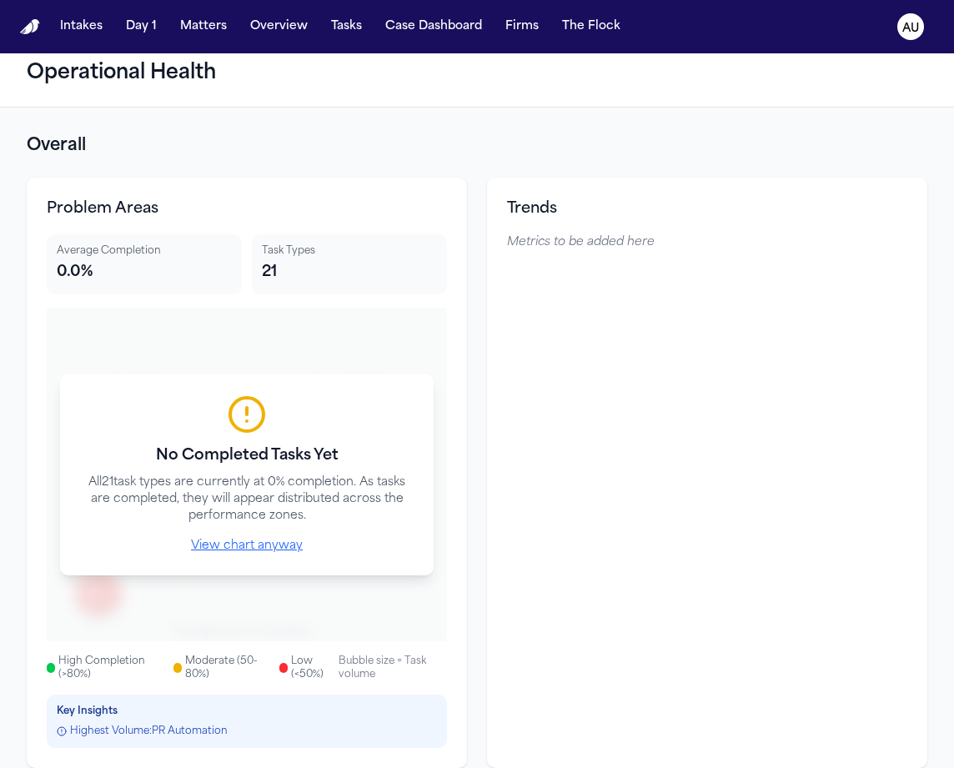
scroll to position [14, 0]
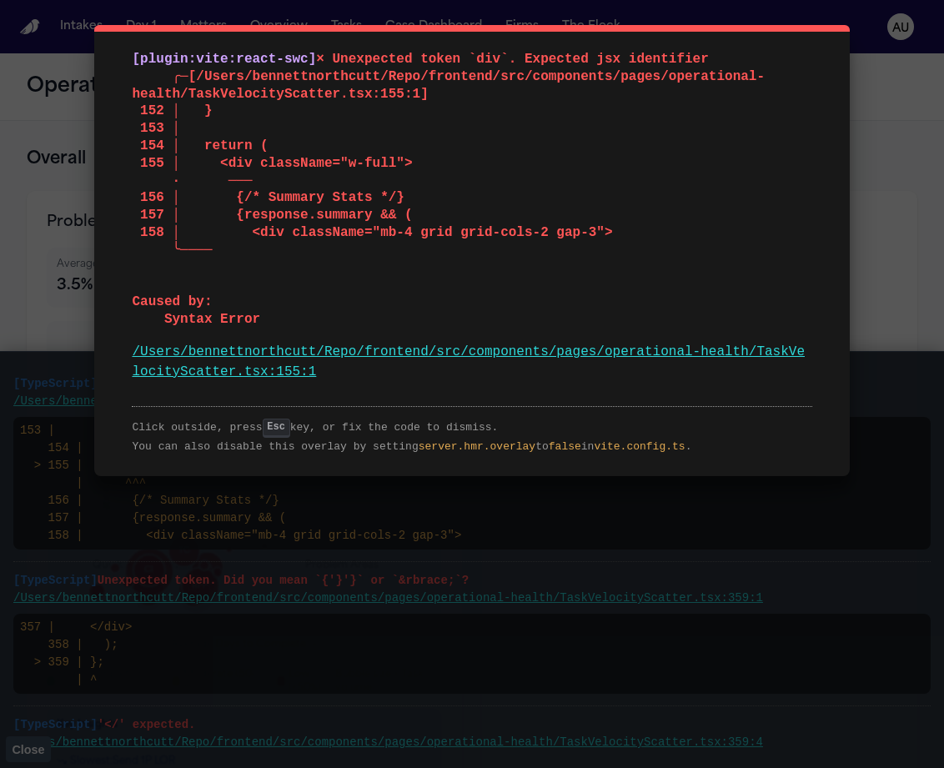
drag, startPoint x: 132, startPoint y: 55, endPoint x: 632, endPoint y: 500, distance: 669.5
click at [632, 500] on div "[plugin:vite:react-swc] × Unexpected token `div`. Expected jsx identifier ╭─[/U…" at bounding box center [472, 384] width 944 height 768
click at [601, 542] on div "[plugin:vite:react-swc] × Unexpected token `div`. Expected jsx identifier ╭─[/U…" at bounding box center [472, 384] width 944 height 768
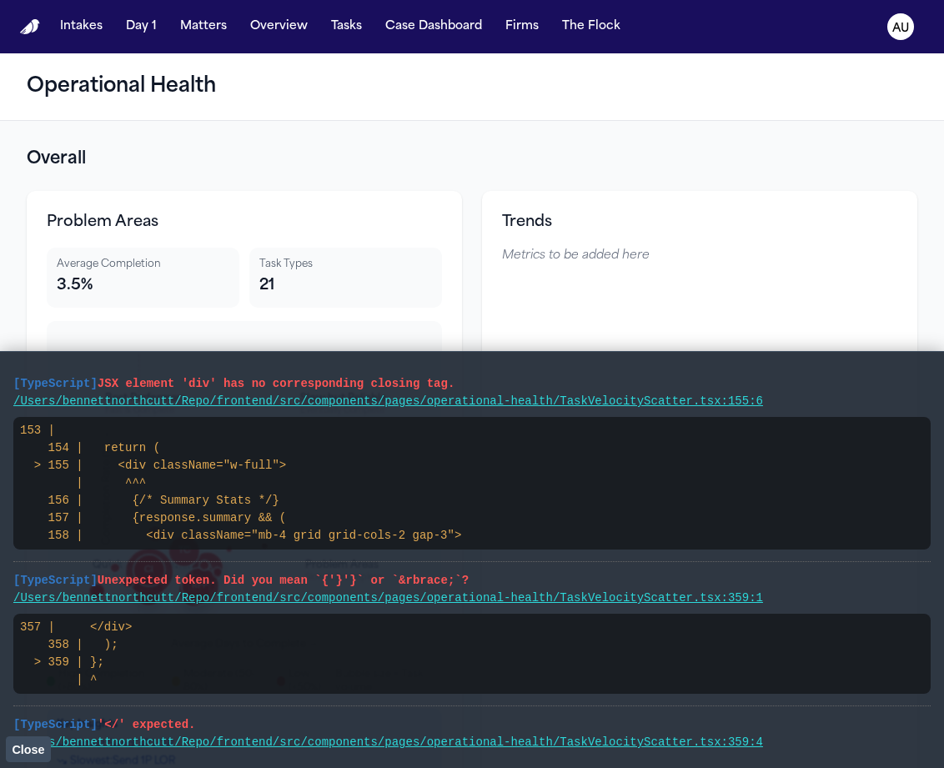
click at [601, 542] on pre "153 | 154 | return ( > 155 | <div className="w-full"> | ^^^ 156 | {/* Summary S…" at bounding box center [472, 483] width 918 height 133
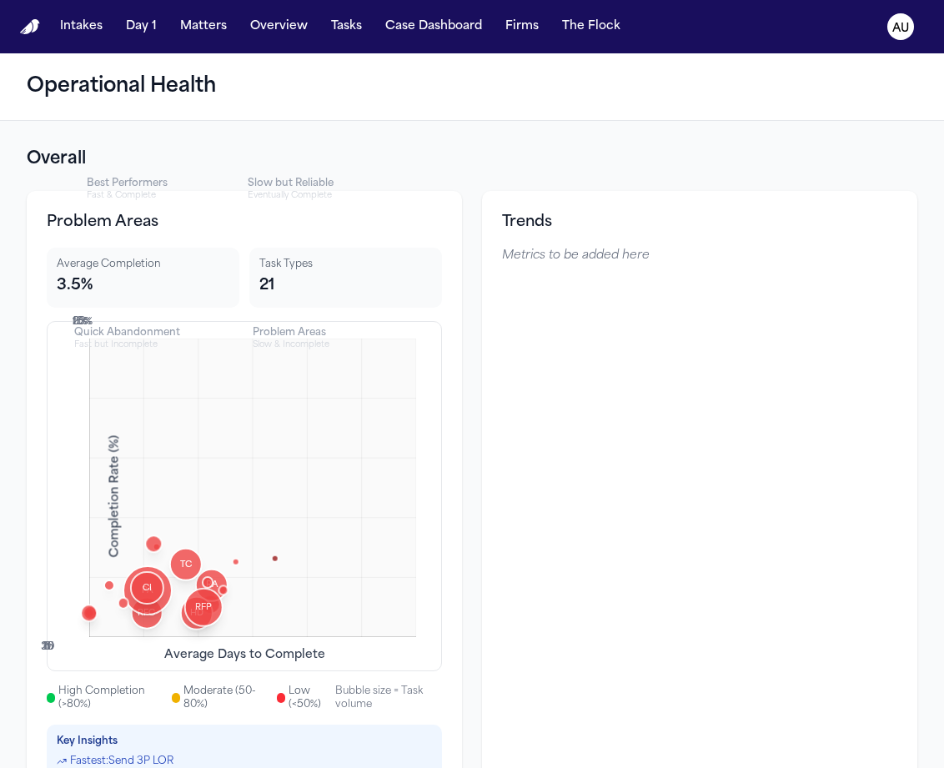
click at [294, 185] on div "Slow but Reliable" at bounding box center [291, 183] width 86 height 13
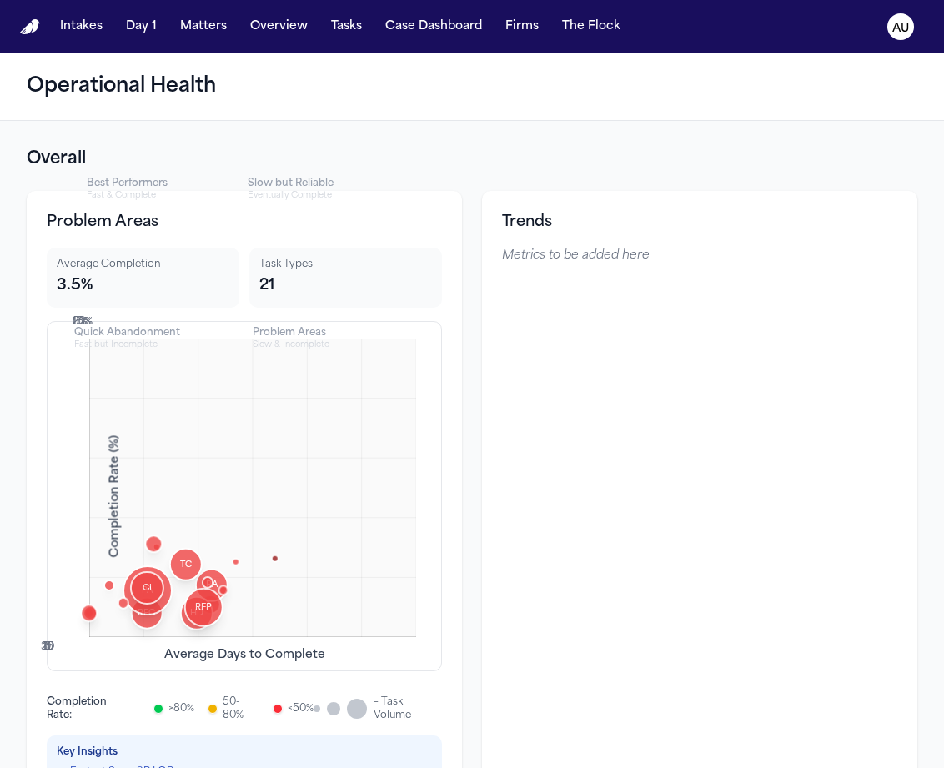
click at [265, 186] on div "Slow but Reliable" at bounding box center [291, 183] width 86 height 13
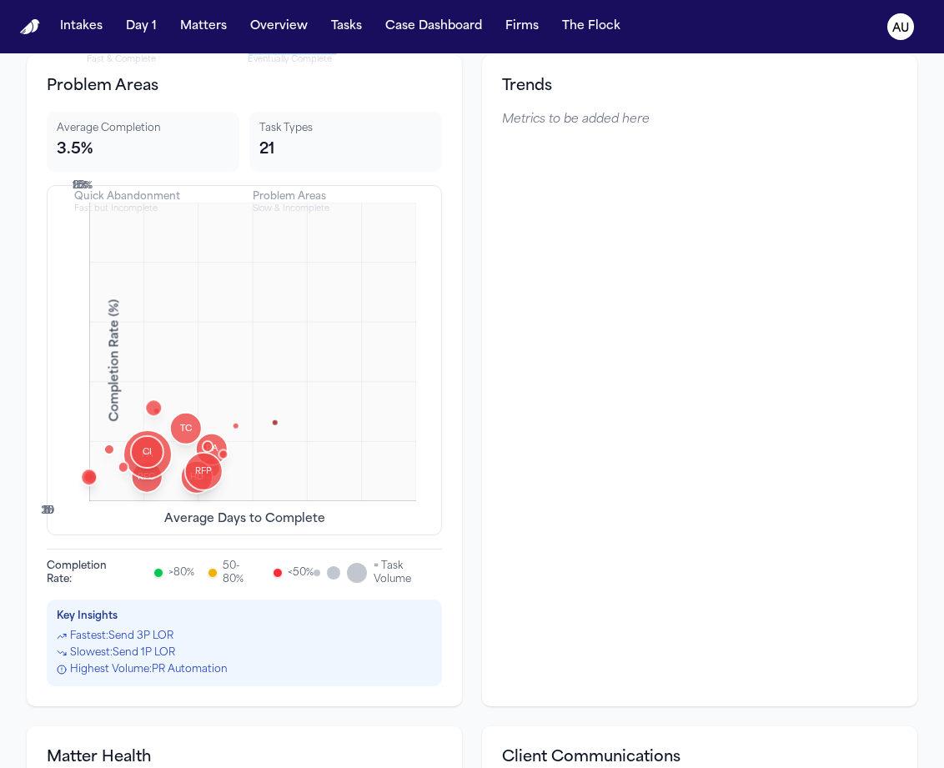
scroll to position [240, 0]
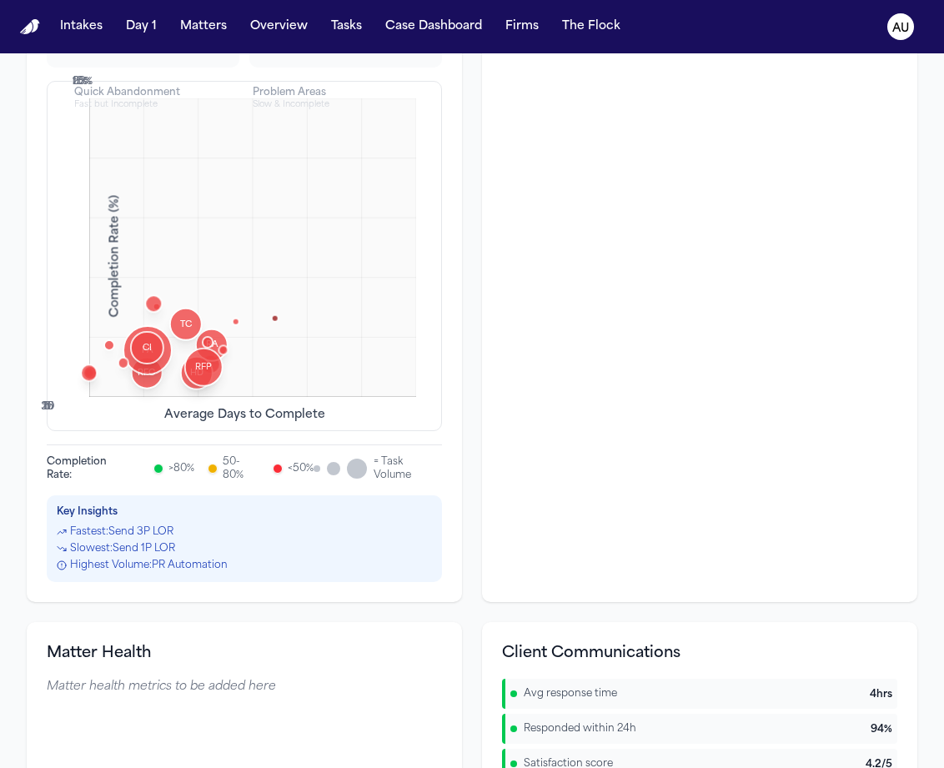
click at [328, 476] on div at bounding box center [340, 469] width 53 height 20
click at [334, 456] on div "= Task Volume" at bounding box center [378, 469] width 128 height 27
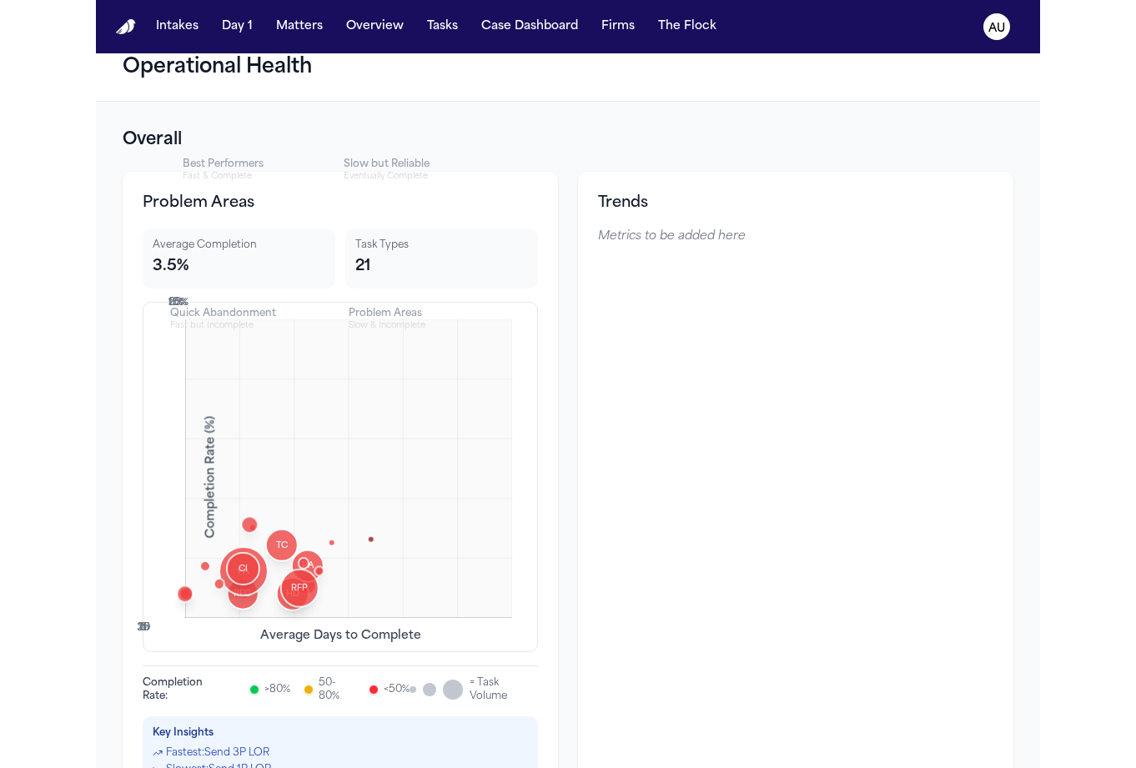
scroll to position [11, 0]
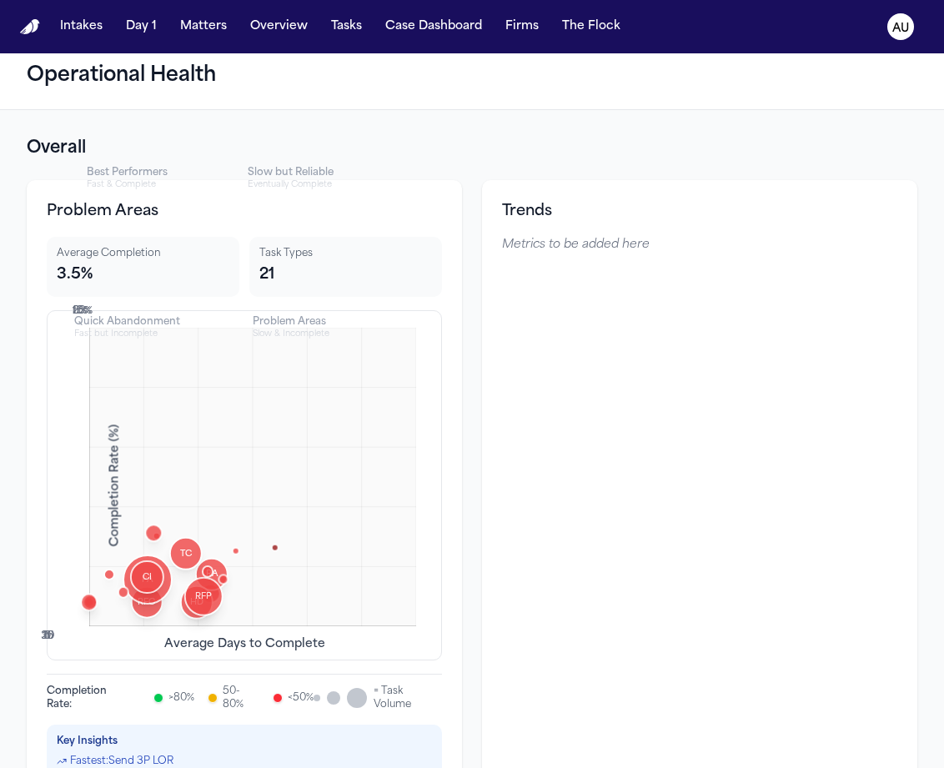
click at [236, 550] on div at bounding box center [235, 551] width 9 height 9
click at [128, 325] on div "Quick Abandonment" at bounding box center [127, 321] width 106 height 13
click at [133, 179] on div "Fast & Complete" at bounding box center [127, 184] width 81 height 11
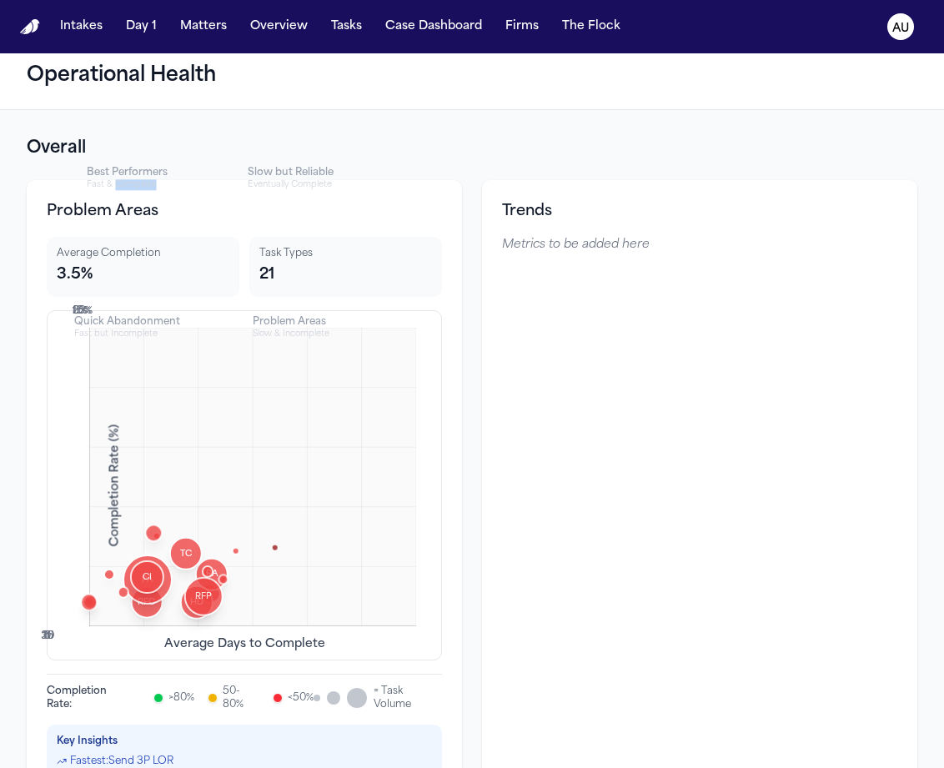
click at [133, 179] on div "Fast & Complete" at bounding box center [127, 184] width 81 height 11
click at [150, 174] on div "Best Performers" at bounding box center [127, 172] width 81 height 13
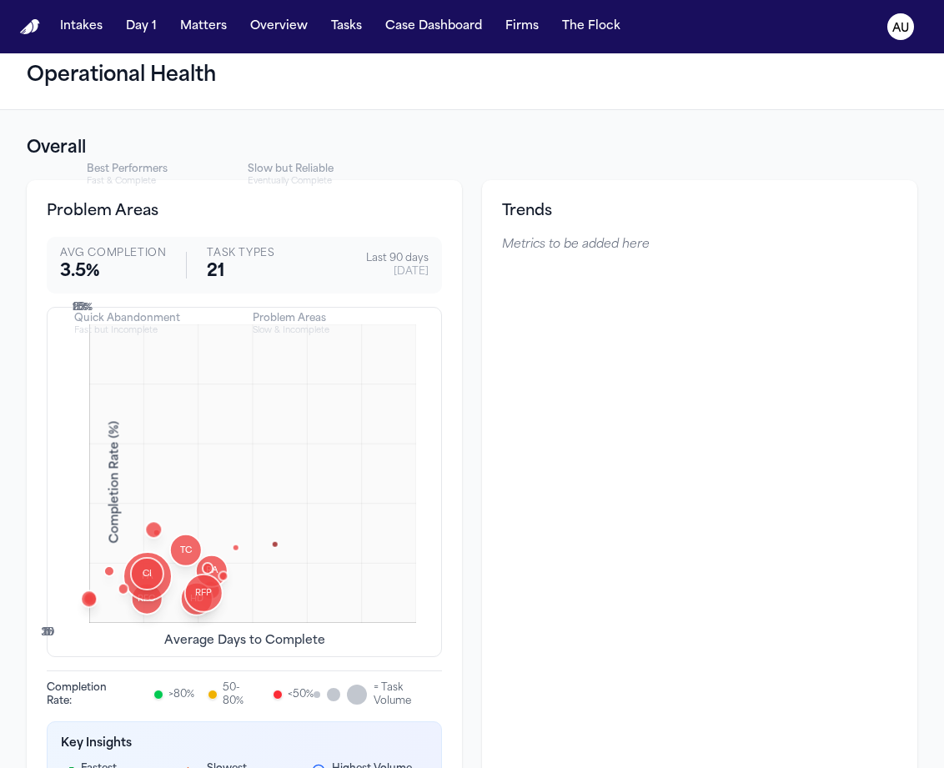
click at [294, 167] on div "Slow but Reliable" at bounding box center [291, 169] width 86 height 13
click at [298, 167] on div "Slow but Reliable" at bounding box center [291, 169] width 86 height 13
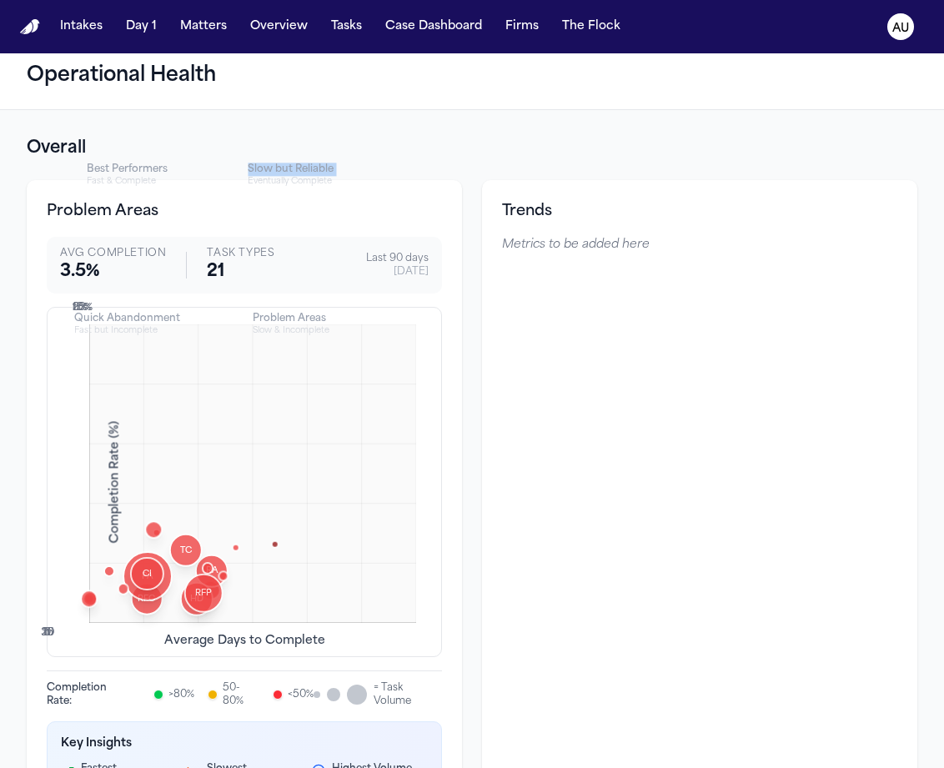
click at [298, 167] on div "Slow but Reliable" at bounding box center [291, 169] width 86 height 13
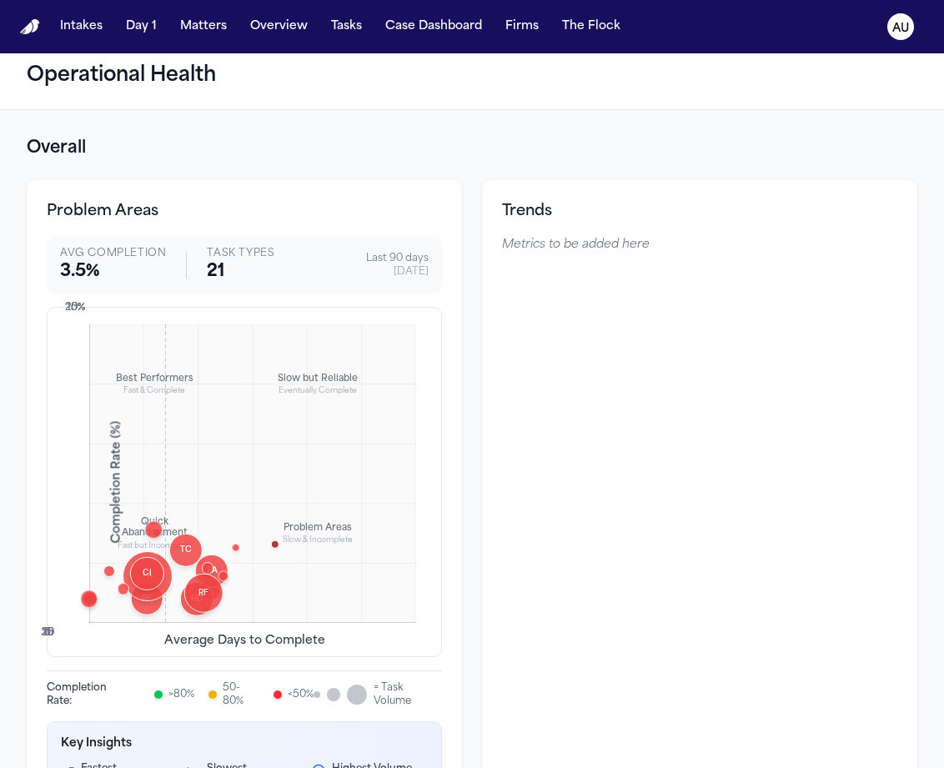
click at [164, 467] on div "Finalize Demand Completion: 8.9 % Avg Days: 6.3 Volume: 45 tasks TC Treatment C…" at bounding box center [252, 474] width 327 height 299
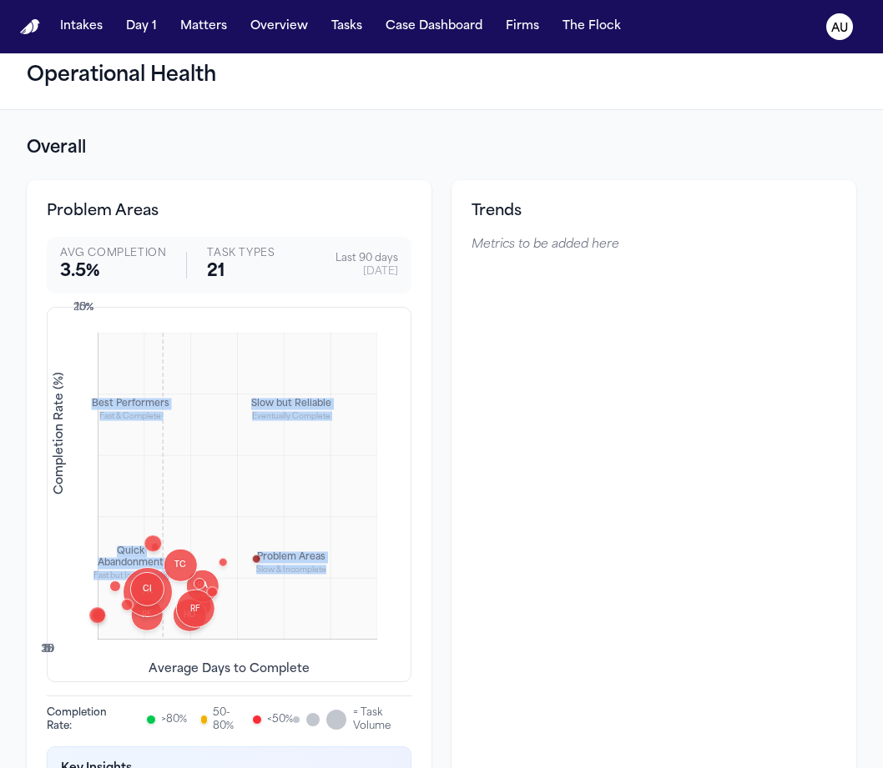
drag, startPoint x: 159, startPoint y: 418, endPoint x: 86, endPoint y: 401, distance: 74.5
click at [86, 401] on div "Best Performers Fast & Complete Slow but Reliable Eventually Complete Quick Aba…" at bounding box center [229, 494] width 365 height 375
copy div "Best Performers Fast & Complete Slow but Reliable Eventually Complete Quick Aba…"
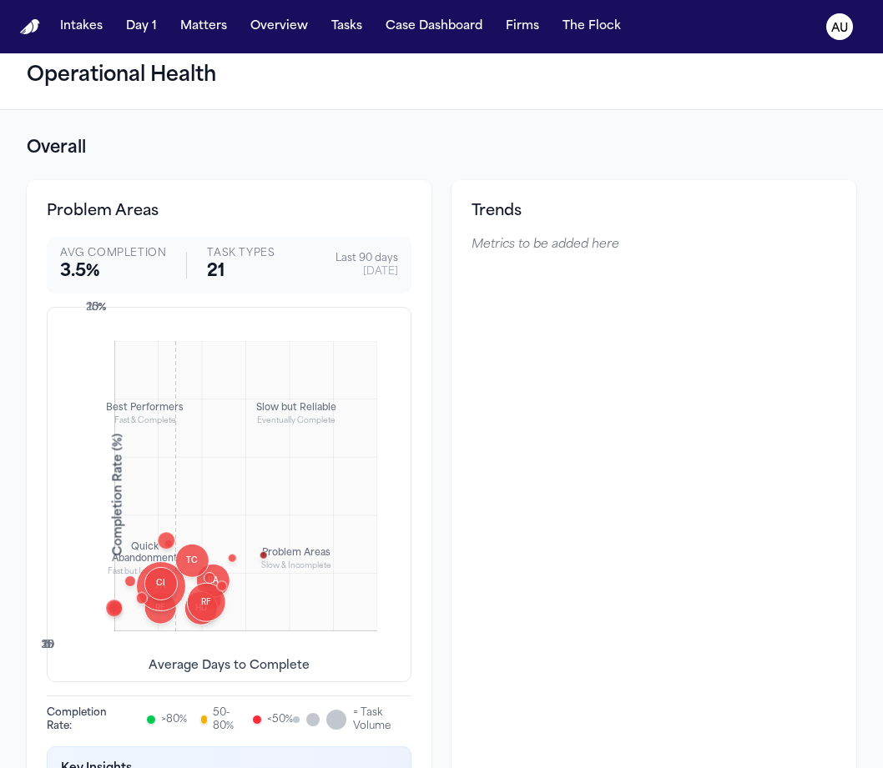
click at [121, 486] on div "Finalize Demand Completion: 8.9 % Avg Days: 6.3 Volume: 45 tasks TC Treatment C…" at bounding box center [245, 486] width 263 height 290
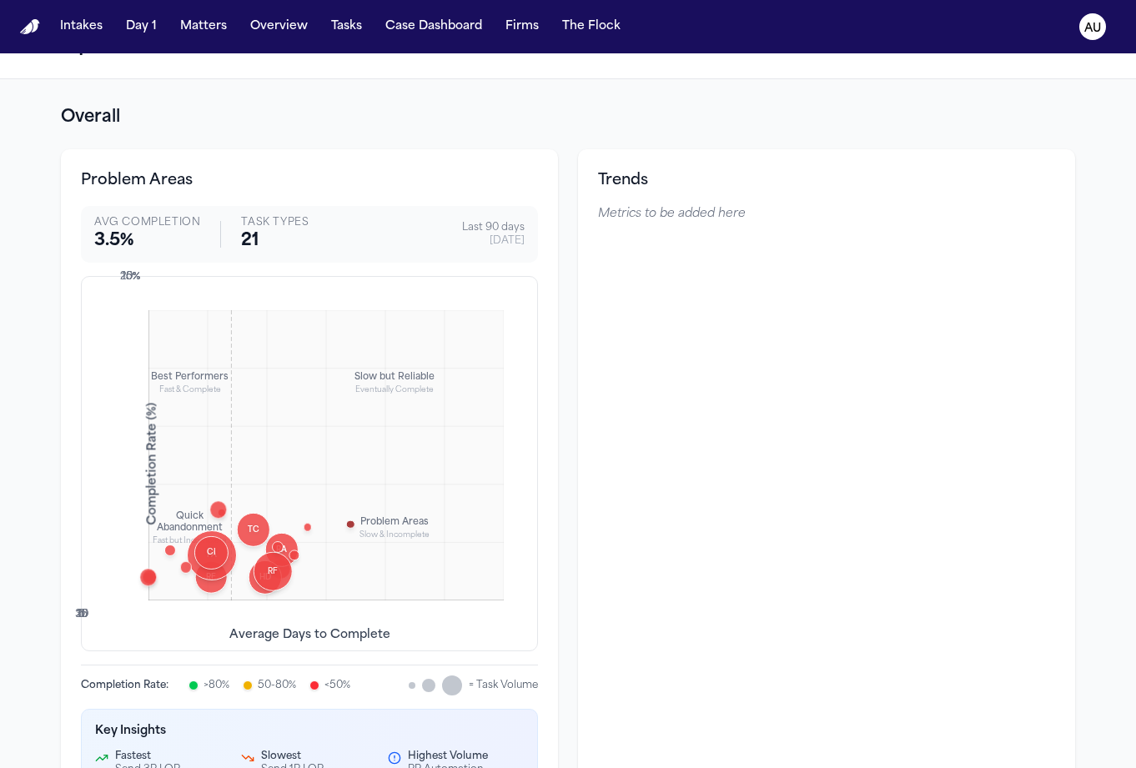
scroll to position [0, 0]
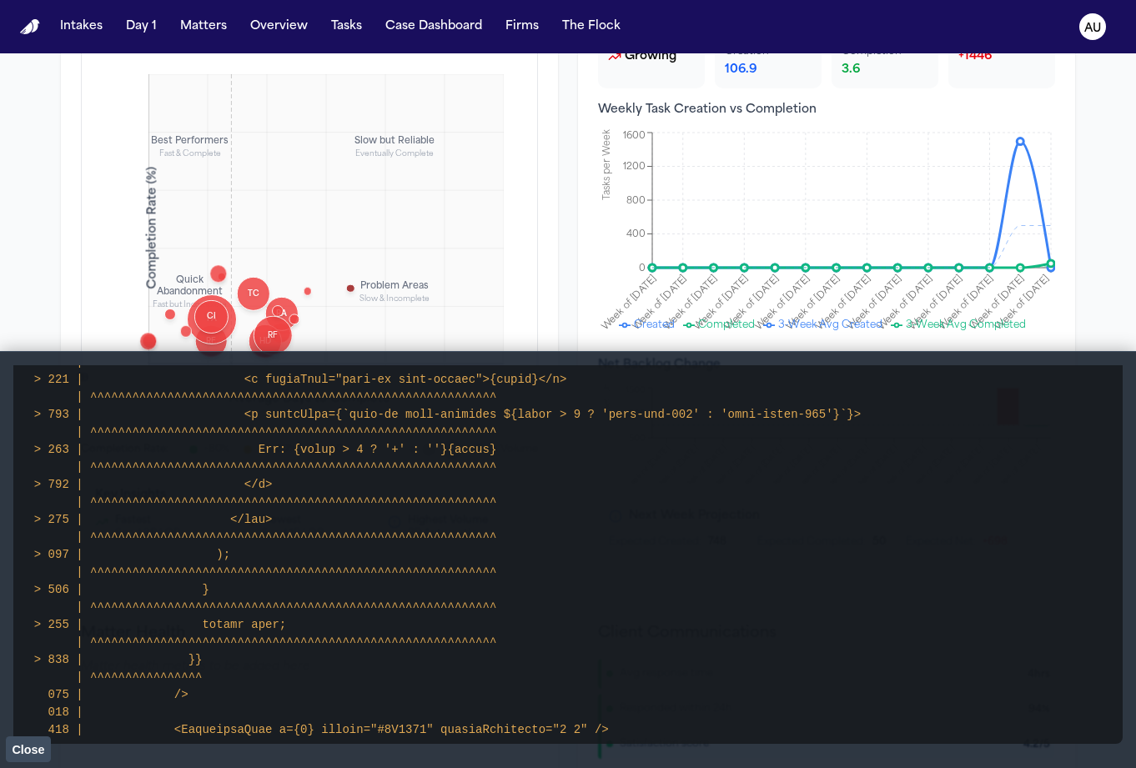
scroll to position [1146, 0]
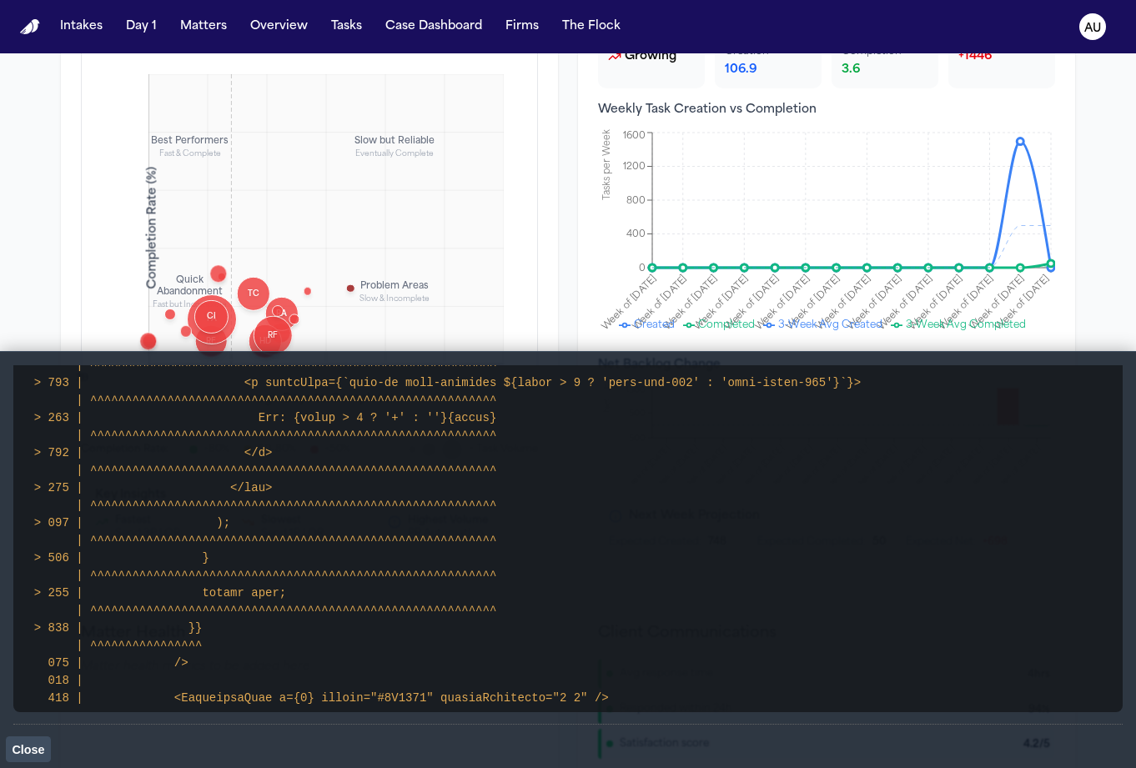
drag, startPoint x: 14, startPoint y: 381, endPoint x: 271, endPoint y: 758, distance: 455.6
click at [271, 758] on main "[ESLint] `lucide-react` import should occur before import of `../../../services…" at bounding box center [568, 559] width 1136 height 417
click at [570, 310] on div "Problem Areas Avg Completion 3.5 % Task Types 21 Last 90 days 9/7/2025 Best Per…" at bounding box center [568, 247] width 1014 height 669
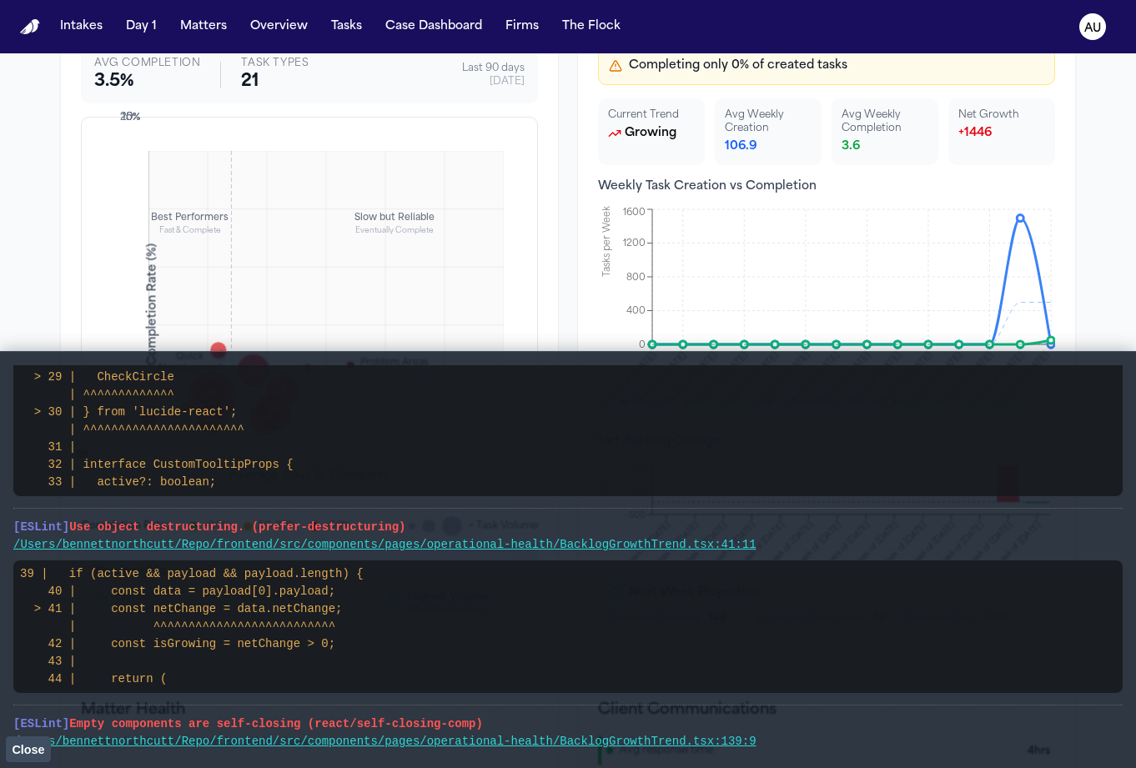
scroll to position [94, 0]
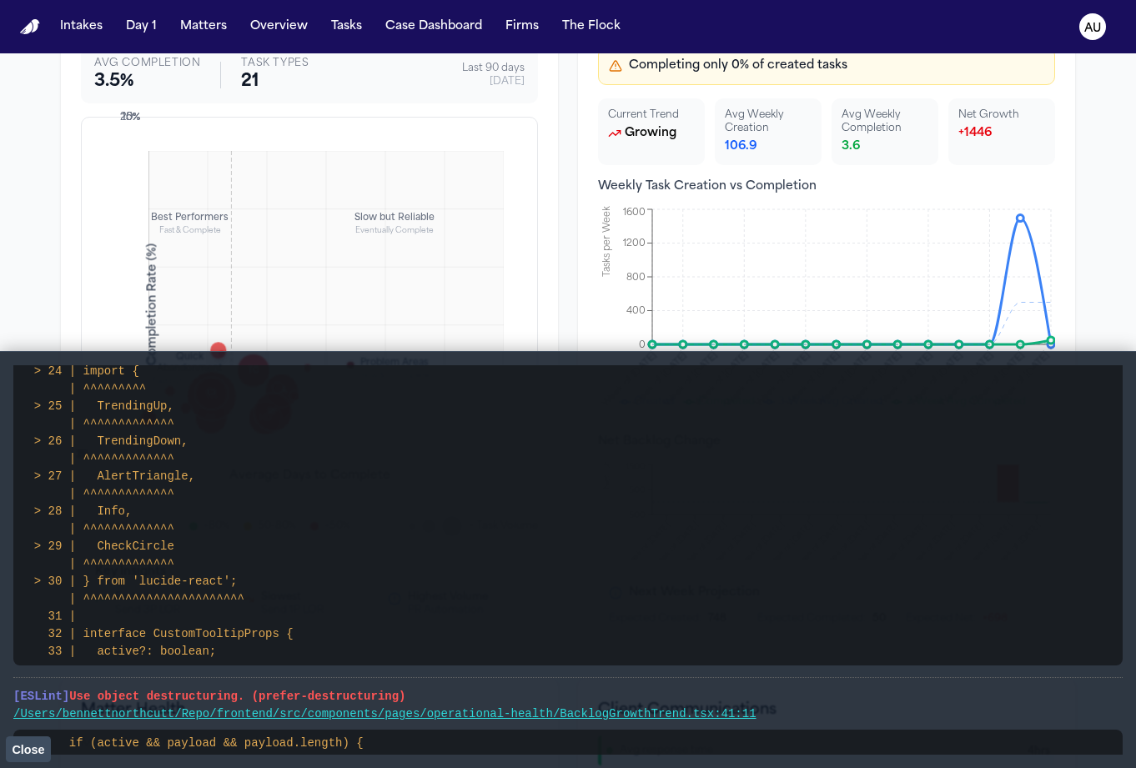
click at [213, 440] on pre "22 | BacklogTrendAlert 23 | } from '../../../services/operationalHealth'; > 24 …" at bounding box center [568, 494] width 1110 height 343
click at [160, 449] on pre "22 | BacklogTrendAlert 23 | } from '../../../services/operationalHealth'; > 24 …" at bounding box center [568, 494] width 1110 height 343
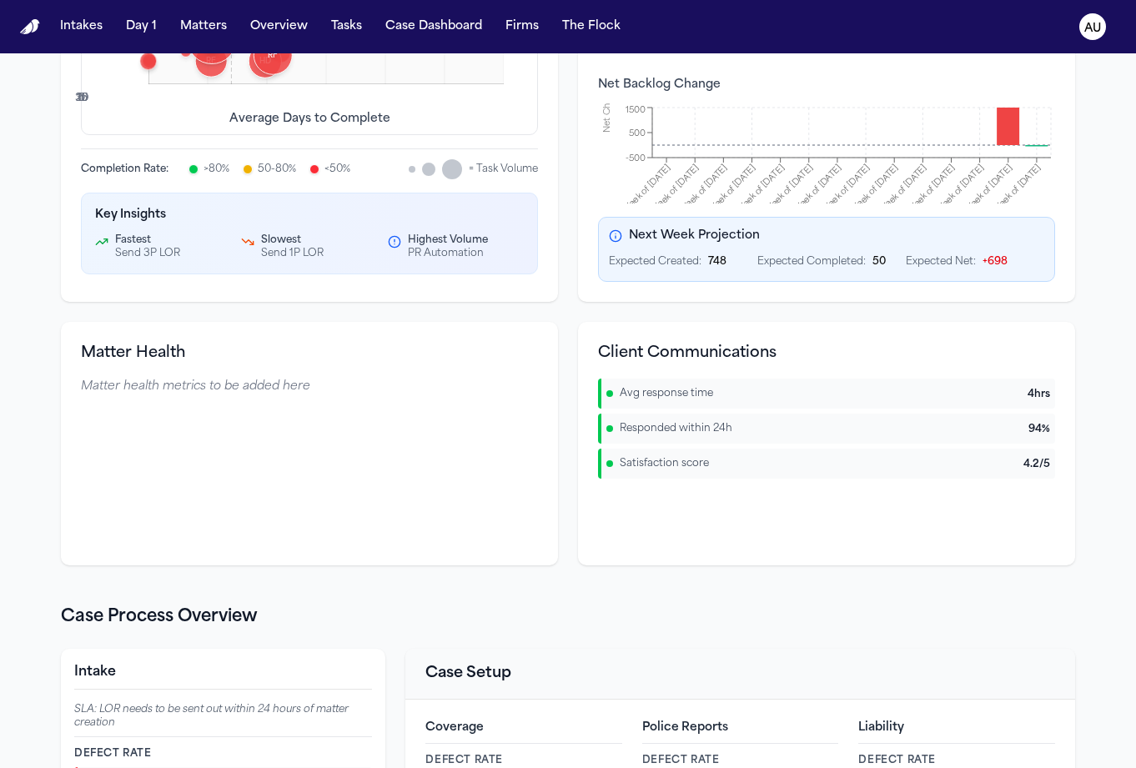
scroll to position [730, 0]
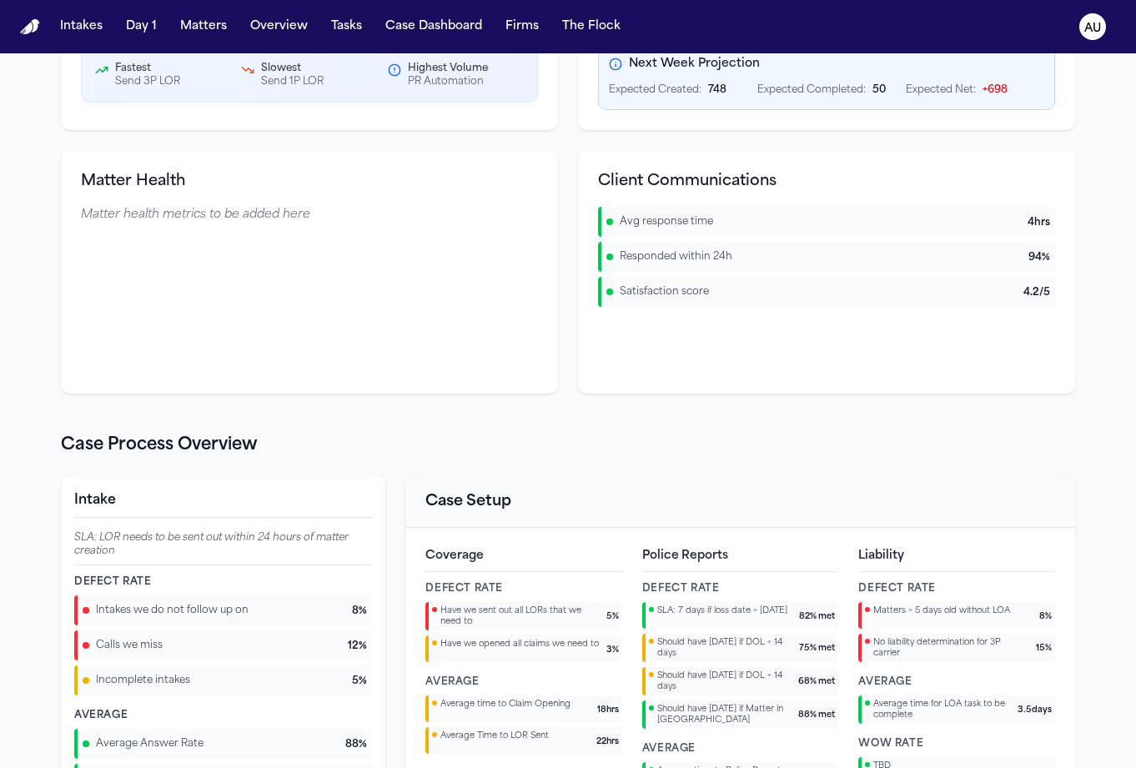
click at [167, 189] on h3 "Matter Health" at bounding box center [309, 181] width 457 height 23
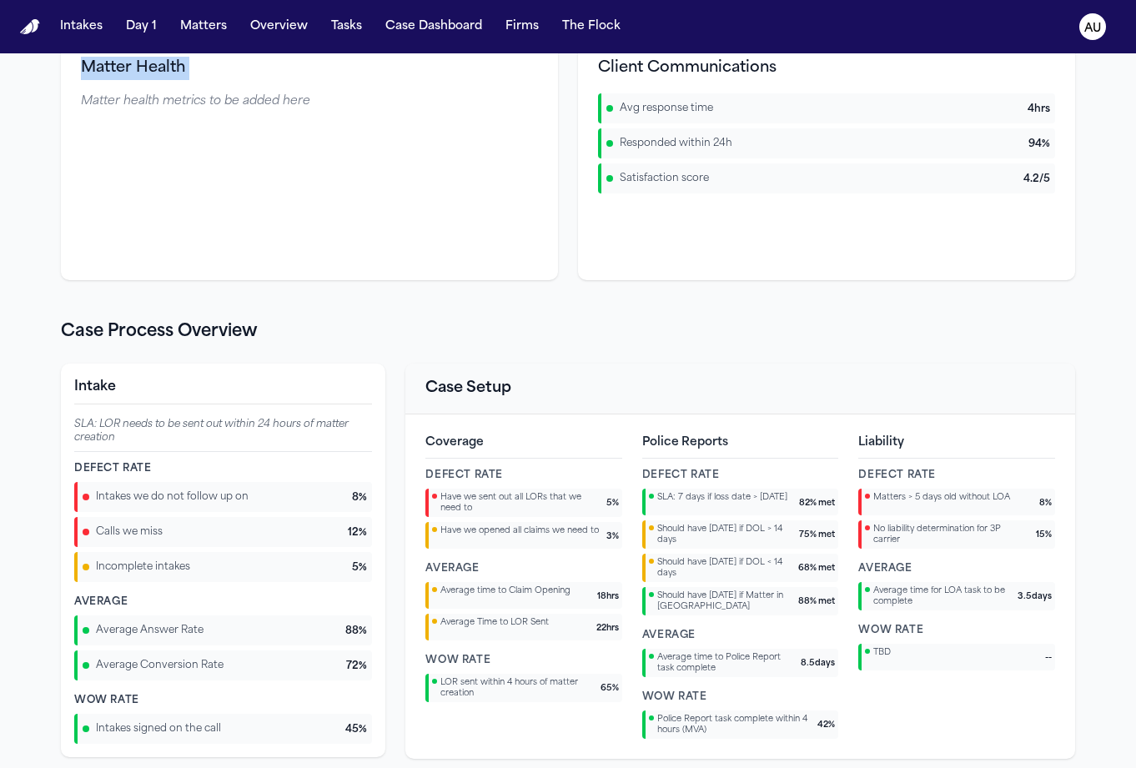
scroll to position [969, 0]
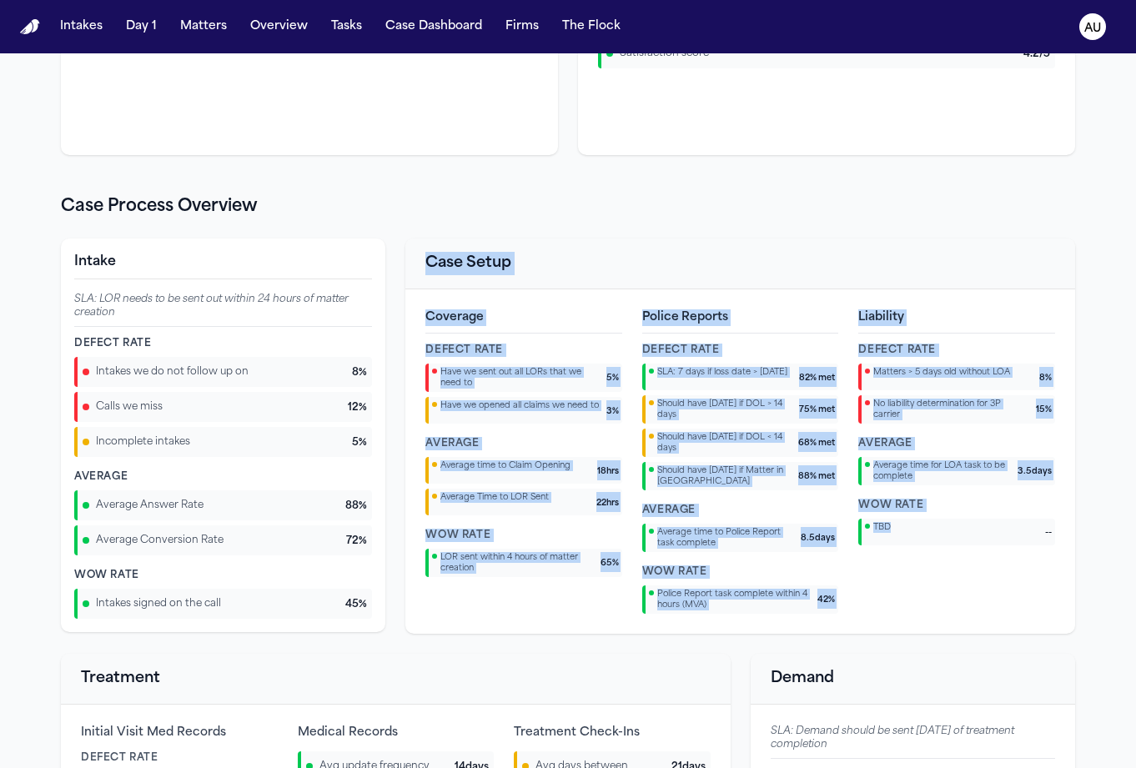
drag, startPoint x: 421, startPoint y: 254, endPoint x: 949, endPoint y: 628, distance: 646.8
click at [949, 628] on div "Case Setup Coverage Defect Rate Have we sent out all LORs that we need to 5 % H…" at bounding box center [740, 436] width 670 height 395
copy div "Case Setup Coverage Defect Rate Have we sent out all LORs that we need to 5 % H…"
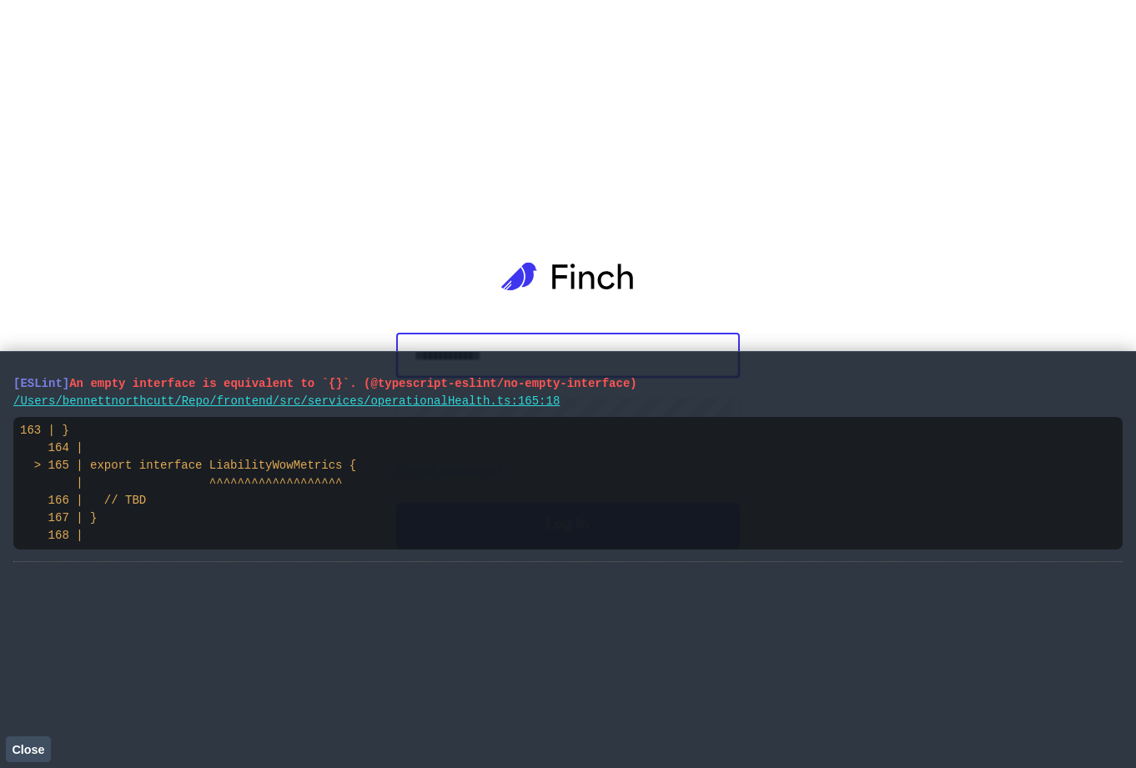
click at [27, 749] on span "Close" at bounding box center [28, 749] width 33 height 13
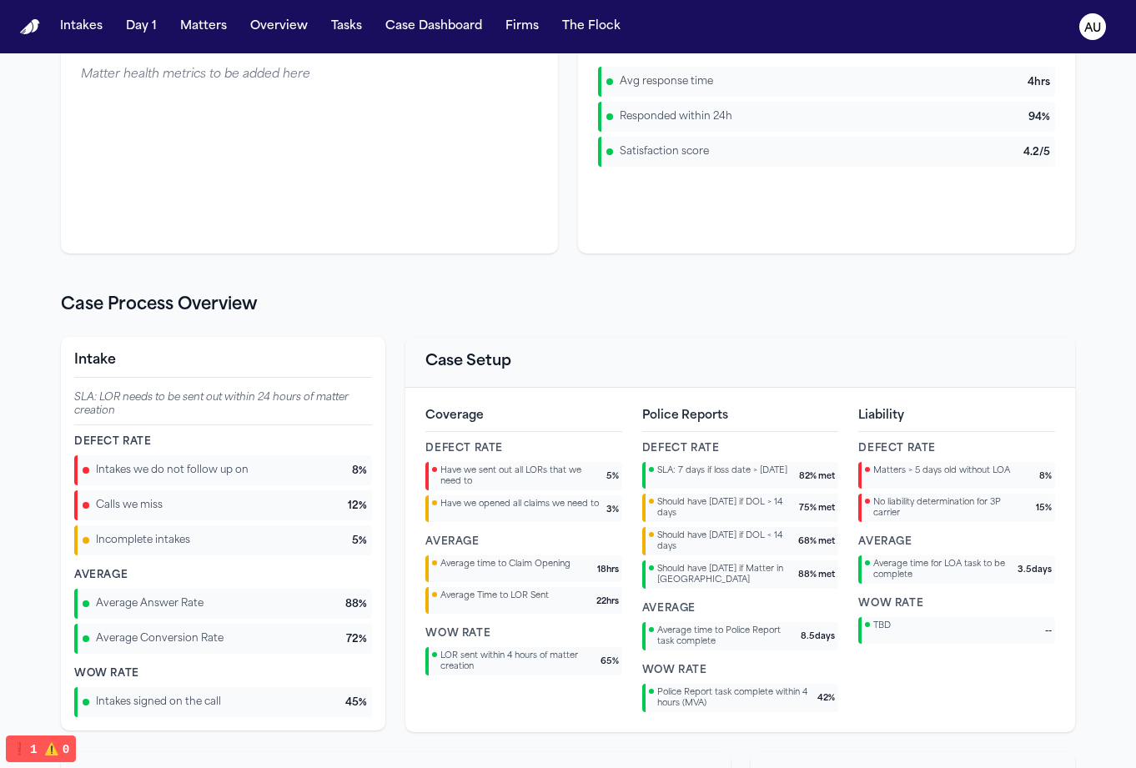
scroll to position [993, 0]
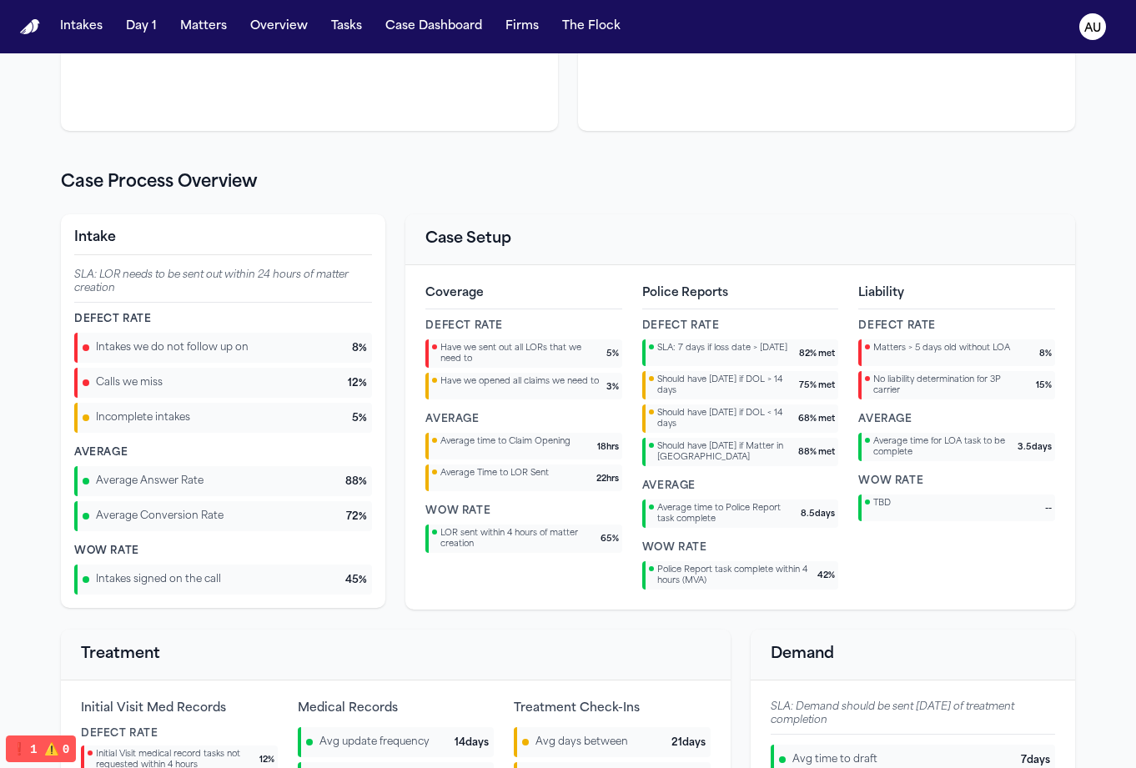
click at [619, 249] on h3 "Case Setup" at bounding box center [740, 239] width 630 height 23
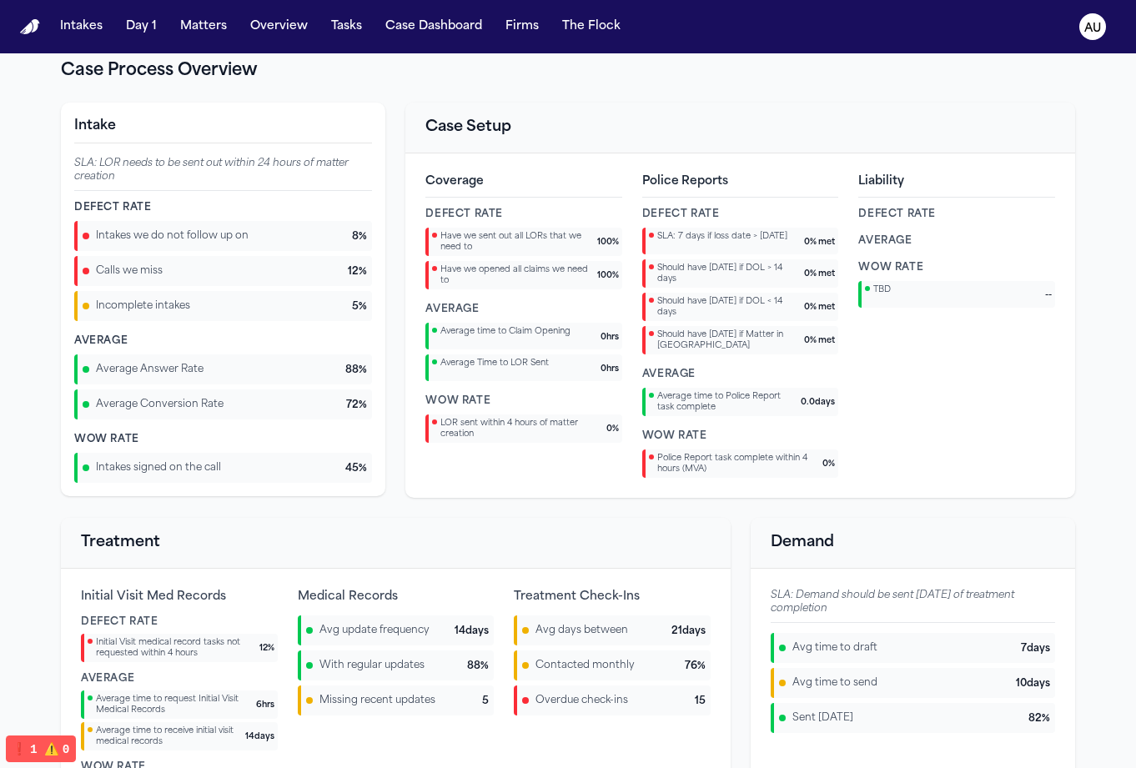
scroll to position [1077, 0]
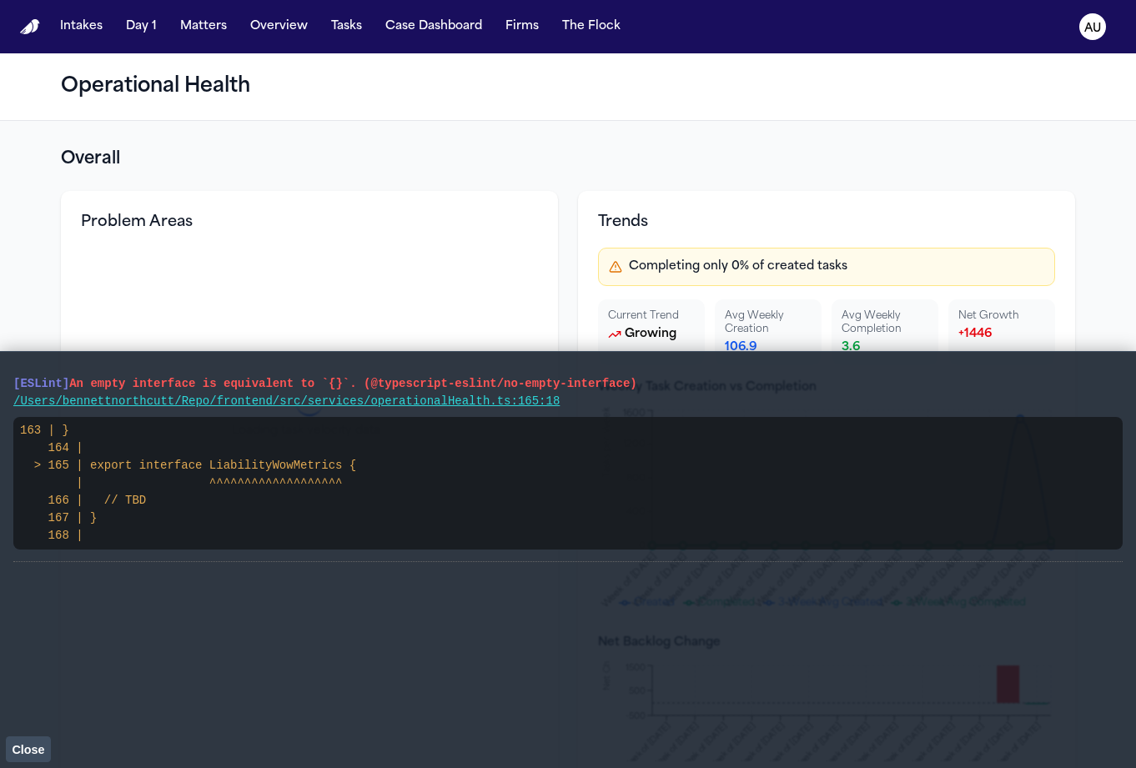
drag, startPoint x: 155, startPoint y: 539, endPoint x: 11, endPoint y: 379, distance: 215.6
click at [11, 379] on main "[ESLint] An empty interface is equivalent to `{}`. (@typescript-eslint/no-empty…" at bounding box center [568, 559] width 1136 height 417
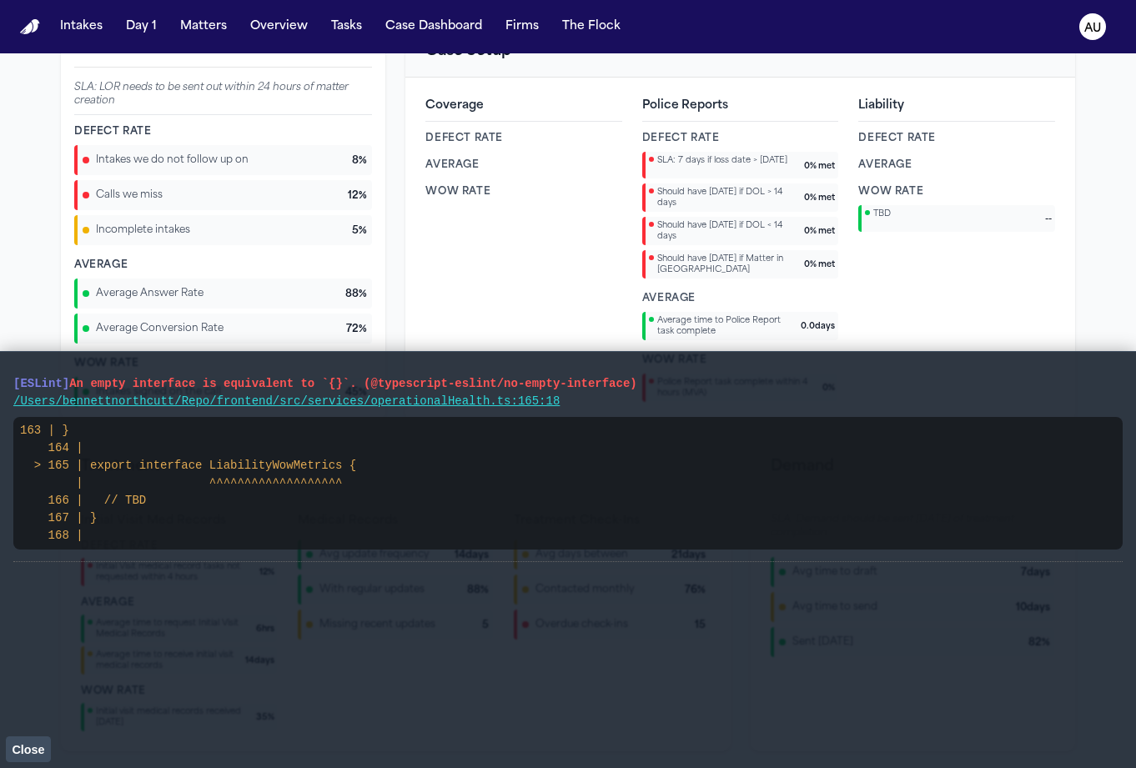
scroll to position [1245, 0]
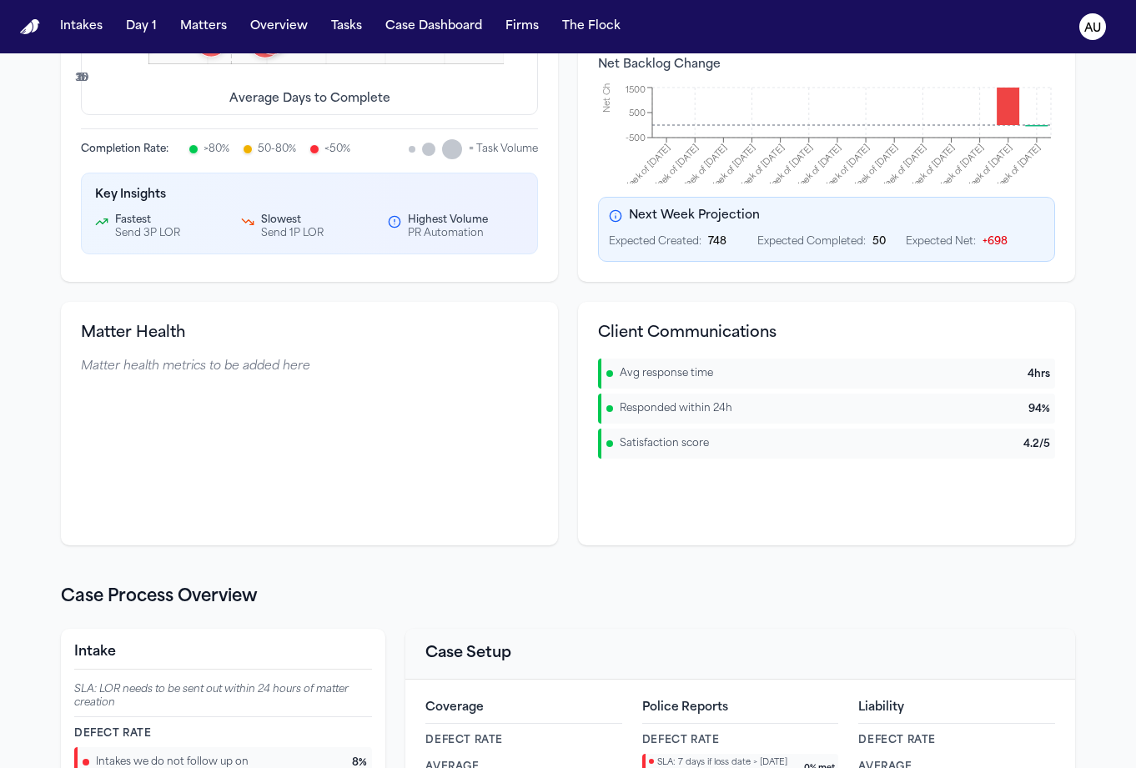
scroll to position [915, 0]
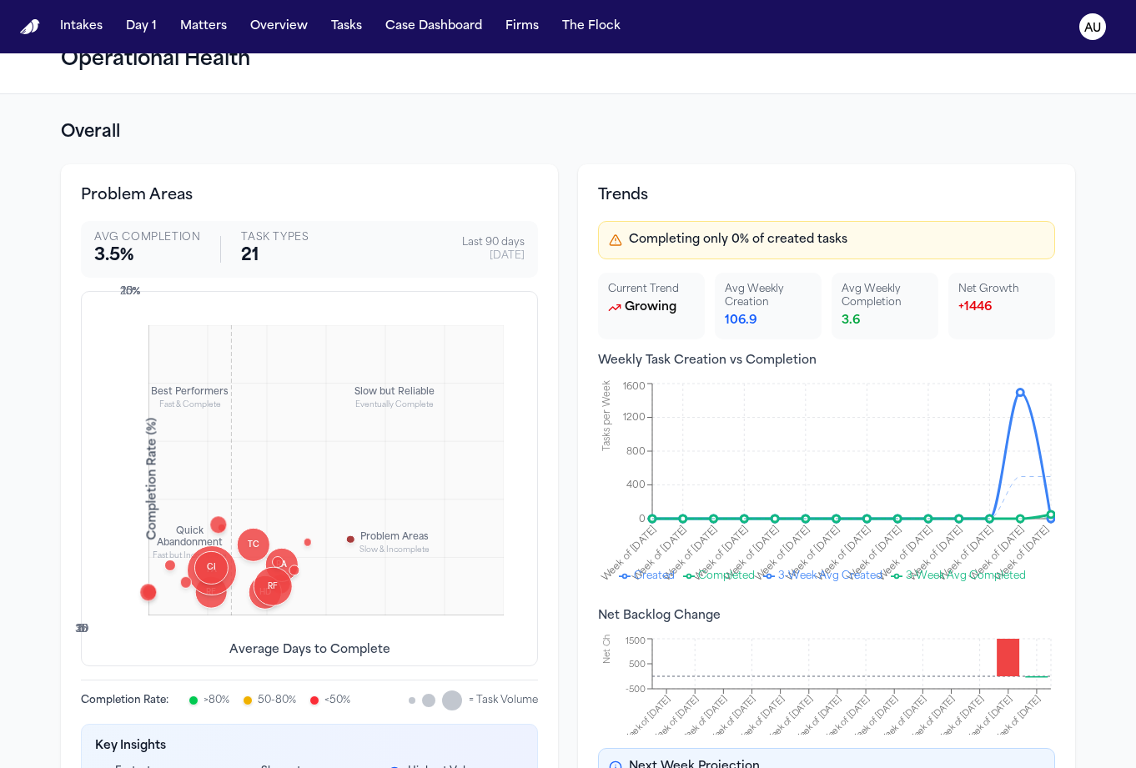
scroll to position [23, 0]
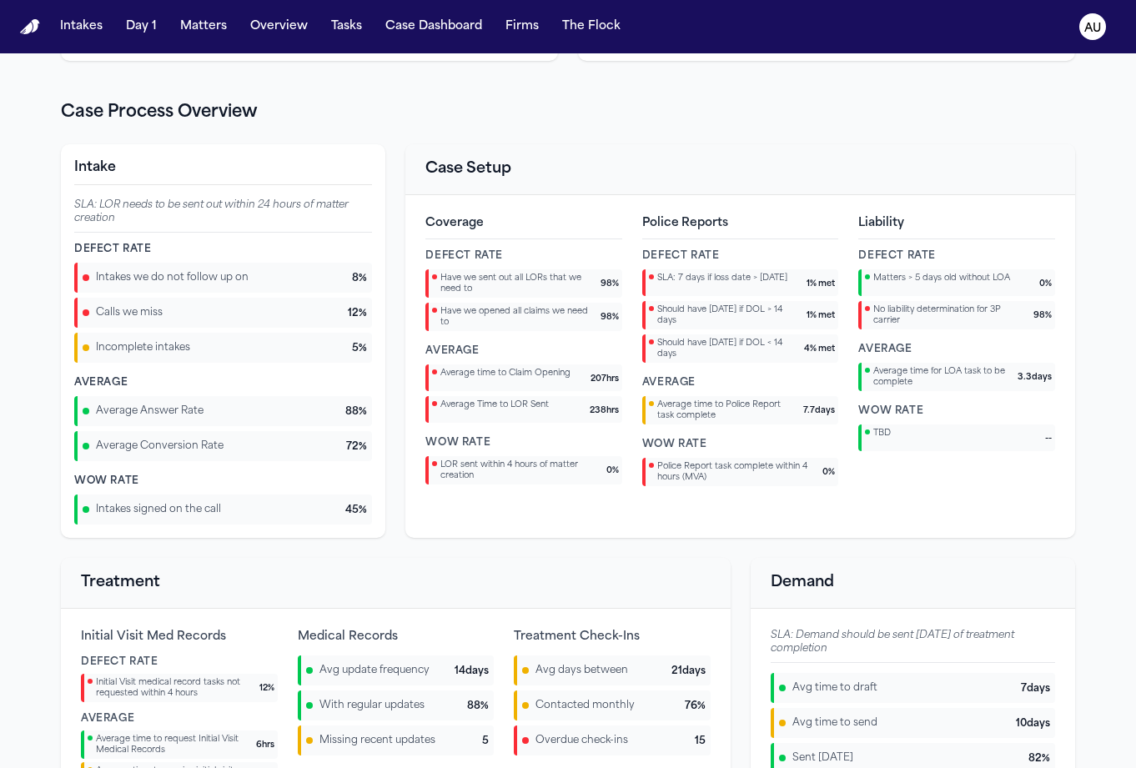
scroll to position [1070, 0]
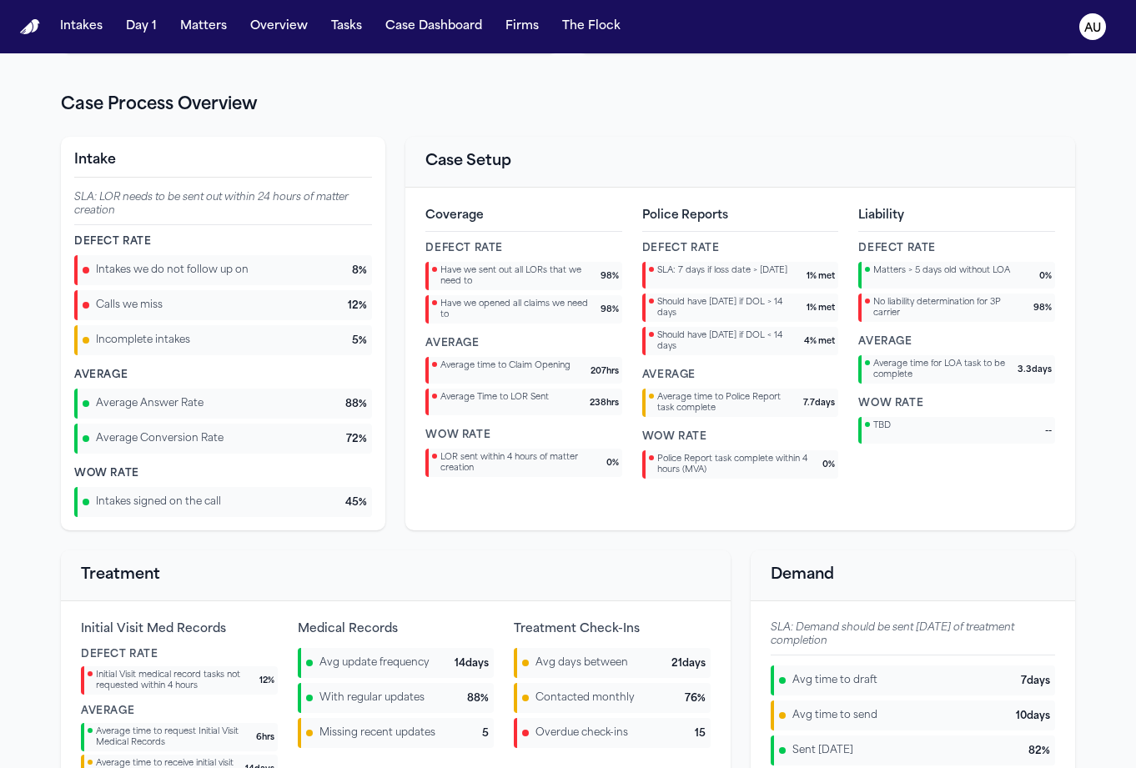
click at [711, 342] on span "Should have [DATE] if DOL < 14 days" at bounding box center [727, 341] width 141 height 22
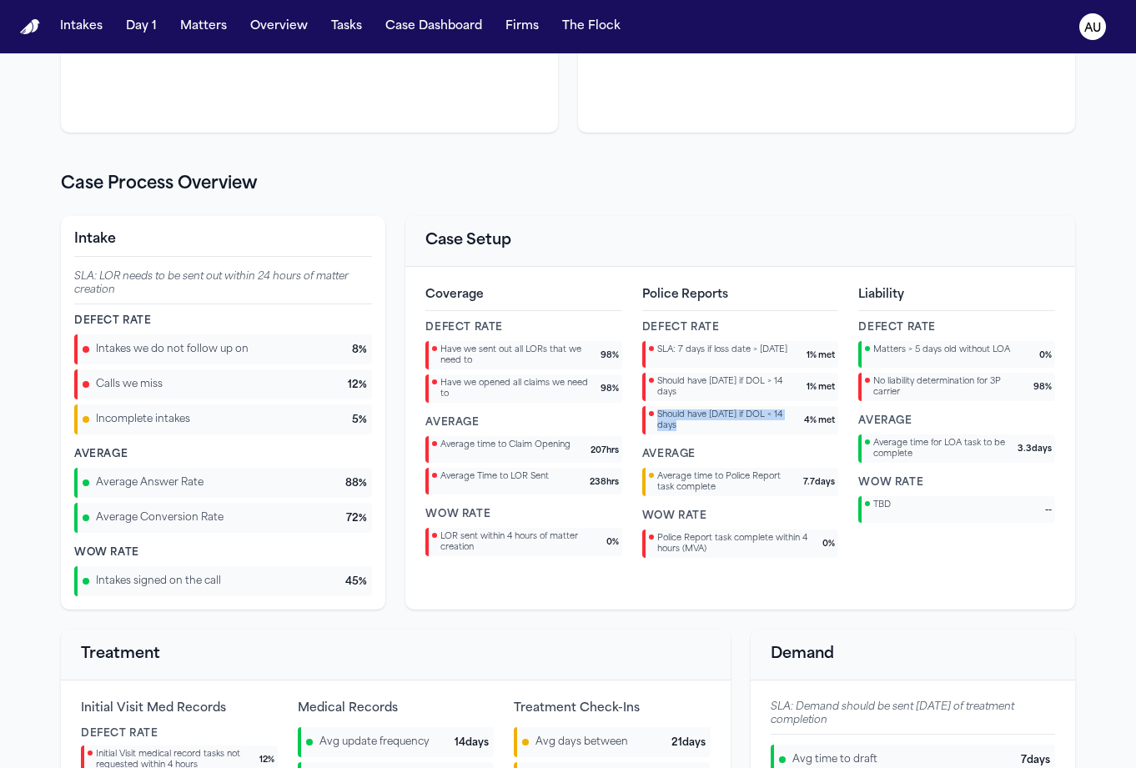
scroll to position [969, 0]
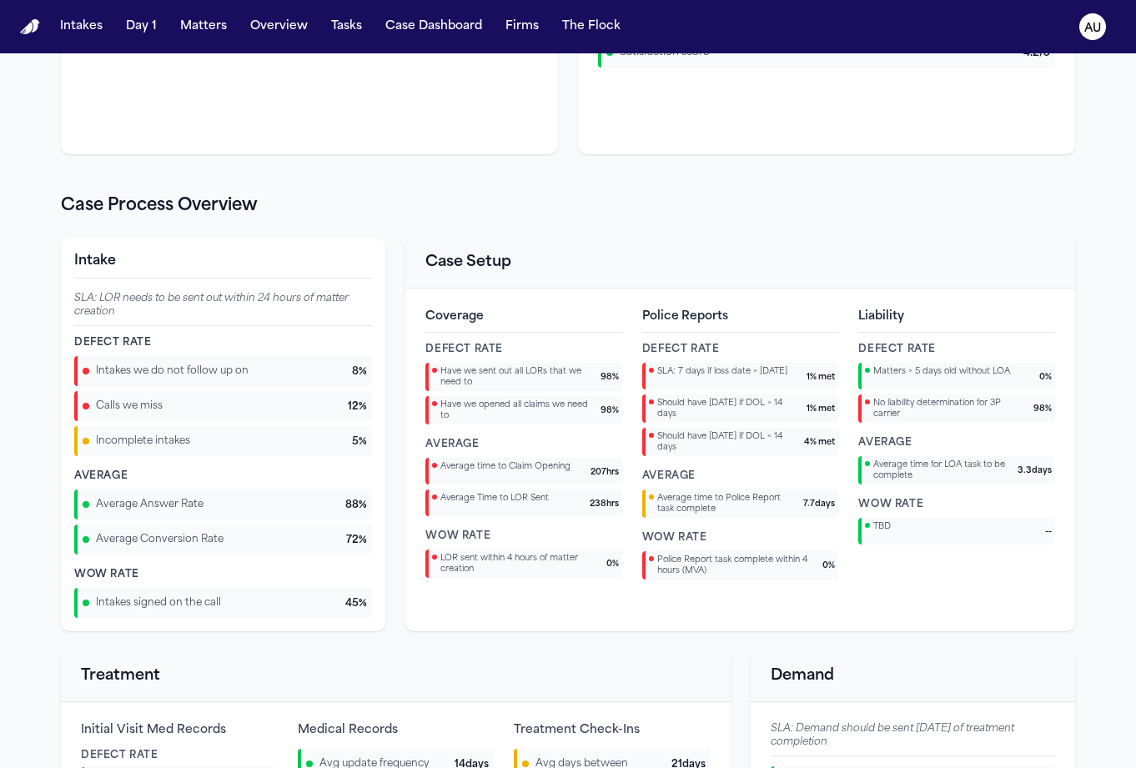
click at [979, 373] on span "Matters > 5 days old without LOA" at bounding box center [941, 371] width 137 height 11
copy span "Matters > 5 days old without LOA"
click at [935, 471] on span "Average time for LOA task to be complete" at bounding box center [942, 471] width 138 height 22
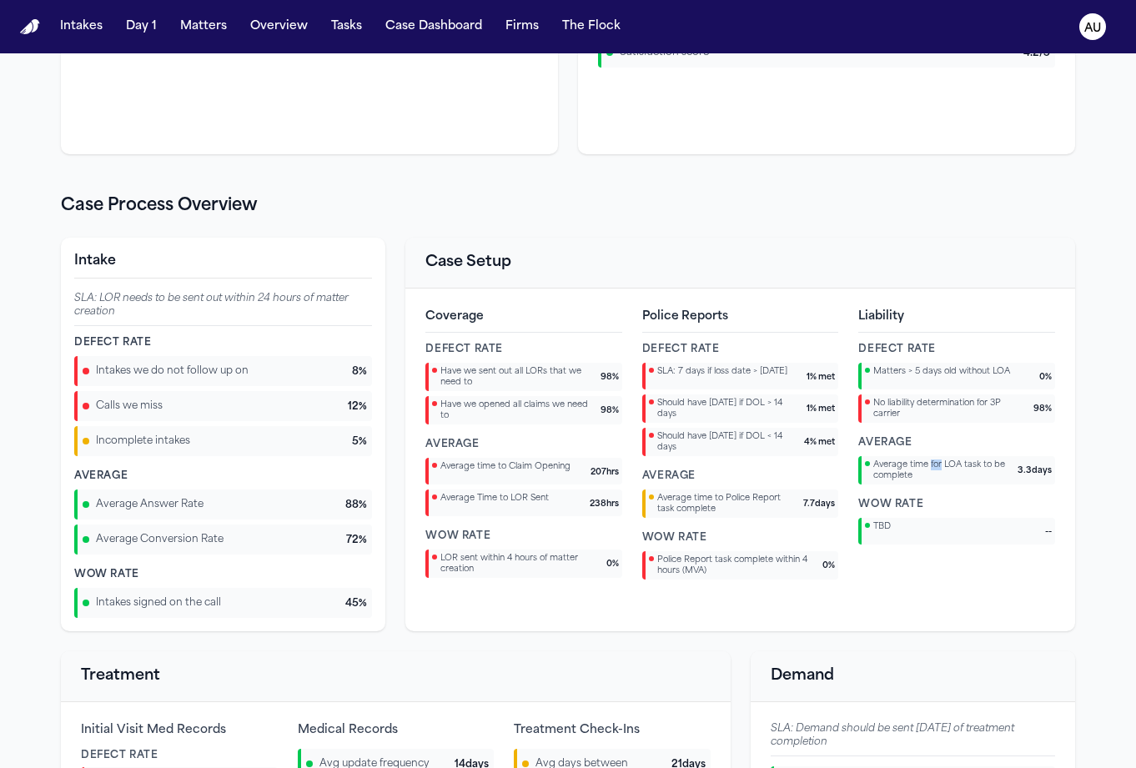
click at [935, 471] on span "Average time for LOA task to be complete" at bounding box center [942, 471] width 138 height 22
copy span "Average time for LOA task to be complete"
click at [962, 483] on div "Average time for LOA task to be complete 3.3 days" at bounding box center [956, 470] width 197 height 28
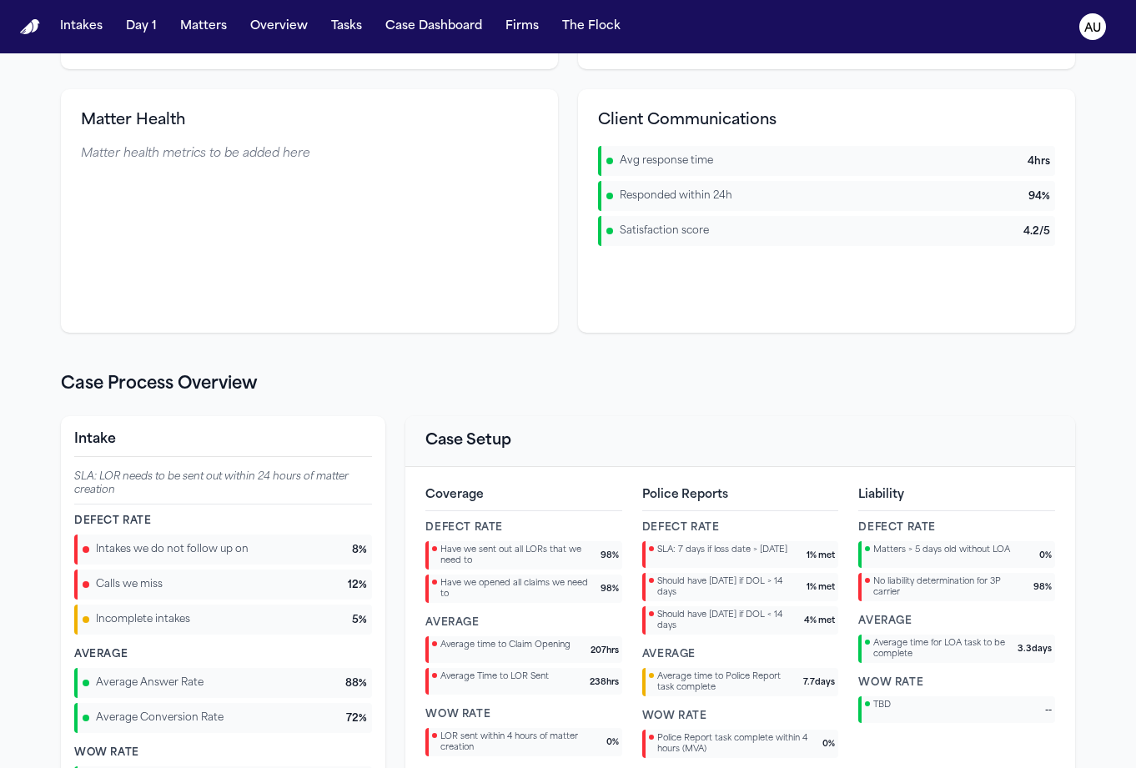
scroll to position [746, 0]
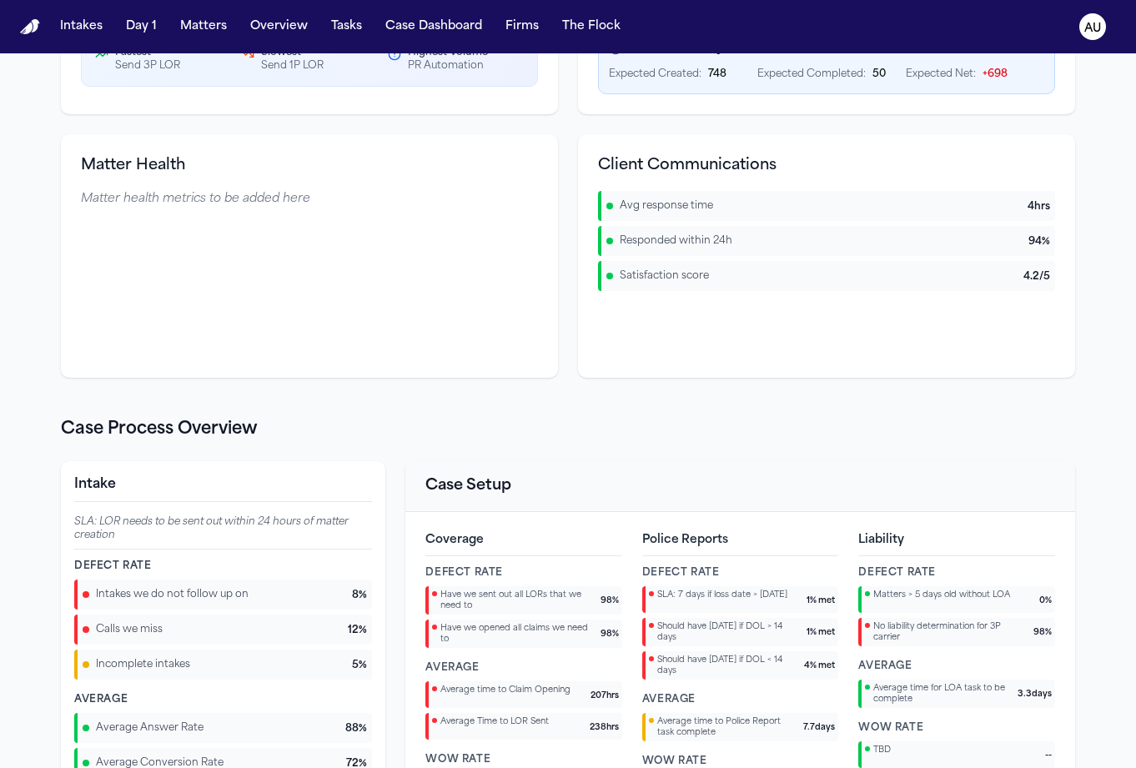
click at [689, 156] on h3 "Client Communications" at bounding box center [826, 165] width 457 height 23
copy h3 "Client Communications"
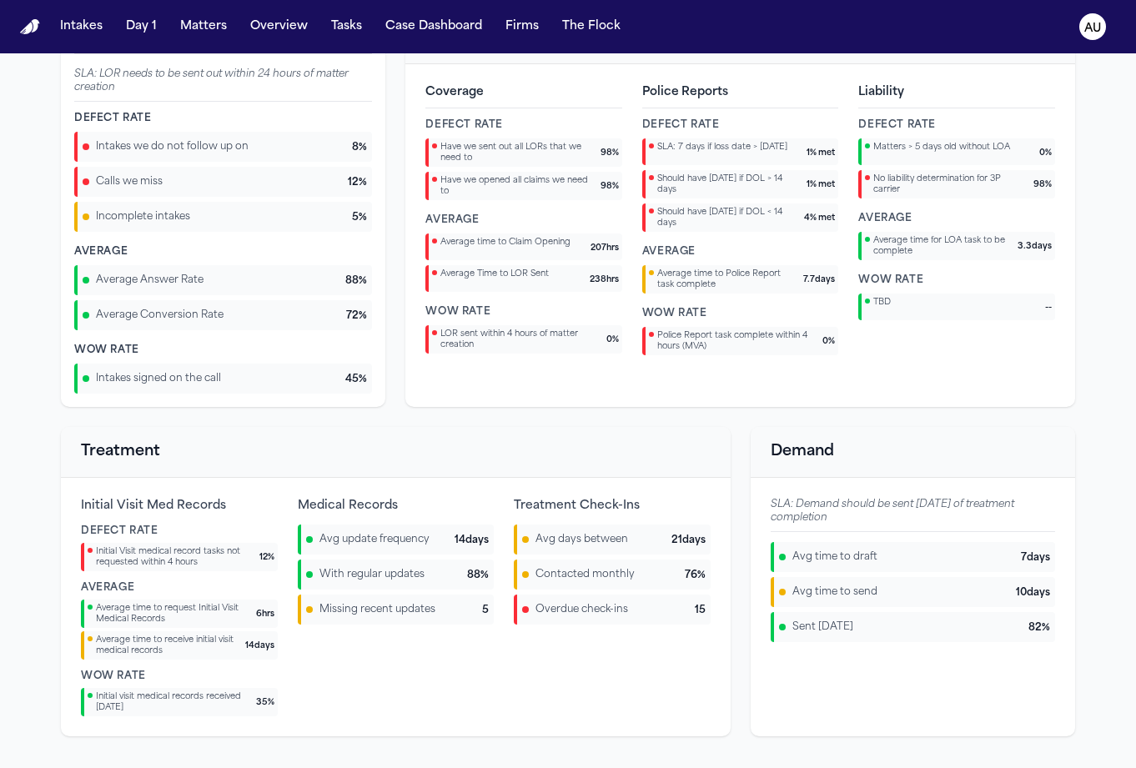
scroll to position [1205, 0]
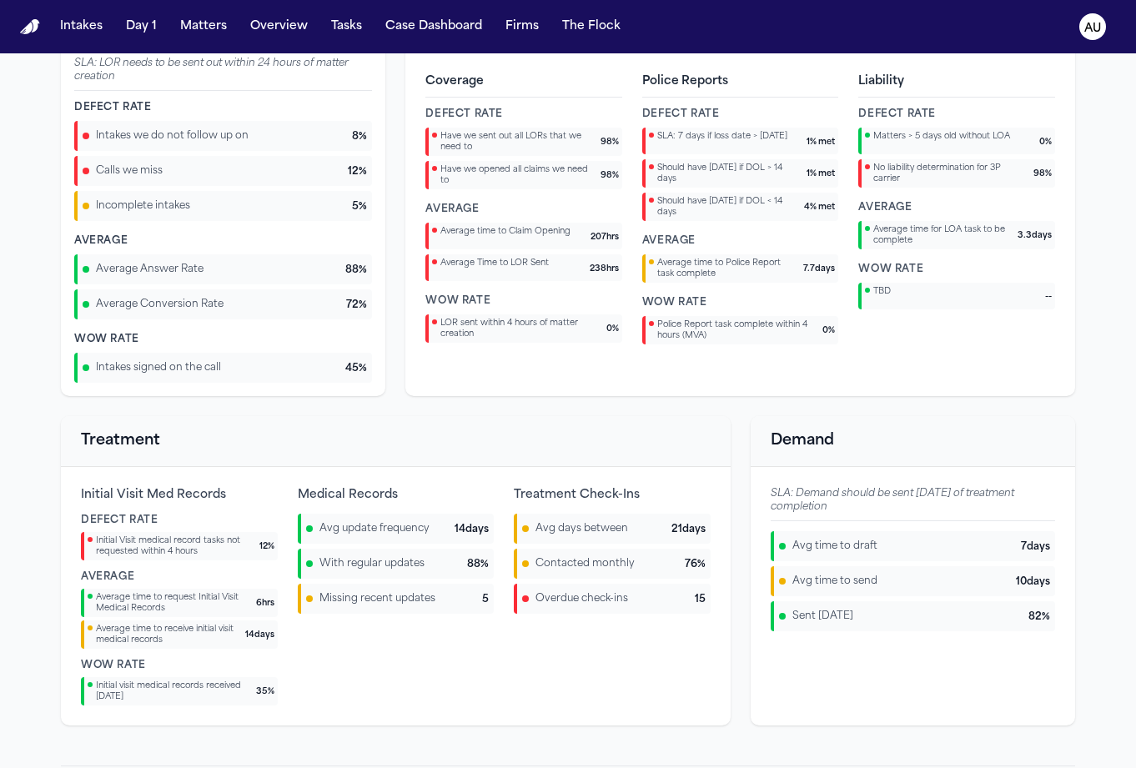
click at [86, 430] on h3 "Treatment" at bounding box center [396, 441] width 630 height 23
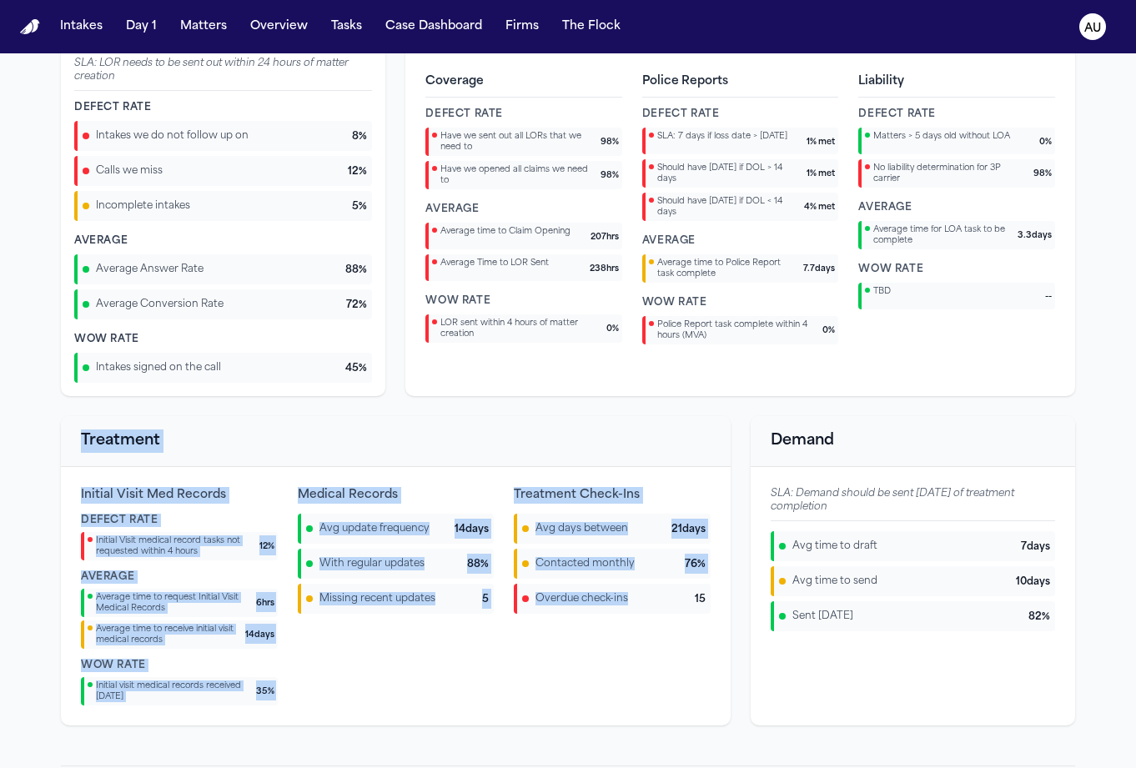
drag, startPoint x: 81, startPoint y: 429, endPoint x: 607, endPoint y: 686, distance: 585.8
click at [607, 686] on div "Treatment Initial Visit Med Records Defect Rate Initial Visit medical record ta…" at bounding box center [396, 571] width 670 height 310
click at [607, 686] on div "Avg days between 21 days Contacted monthly 76 % Overdue check-ins 15" at bounding box center [612, 623] width 197 height 219
drag, startPoint x: 76, startPoint y: 442, endPoint x: 718, endPoint y: 697, distance: 690.9
click at [718, 697] on div "Treatment Initial Visit Med Records Defect Rate Initial Visit medical record ta…" at bounding box center [396, 571] width 670 height 310
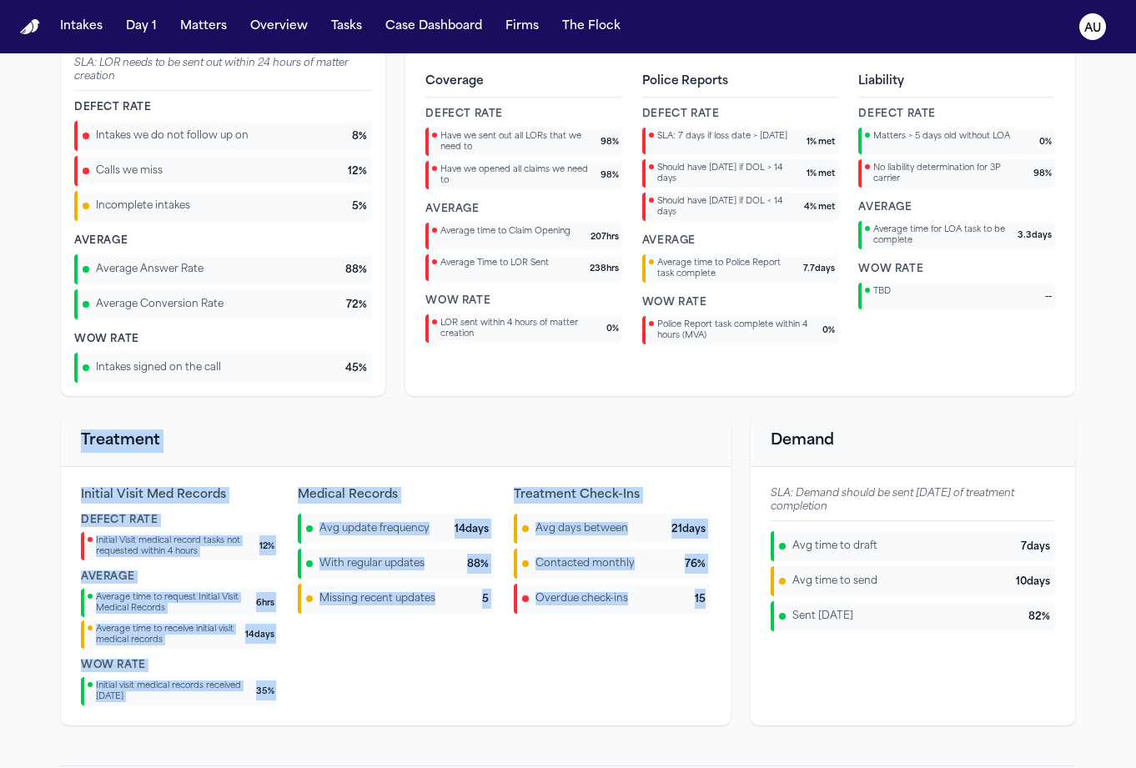
copy div "Treatment Initial Visit Med Records Defect Rate Initial Visit medical record ta…"
click at [281, 419] on div "Treatment" at bounding box center [396, 441] width 670 height 51
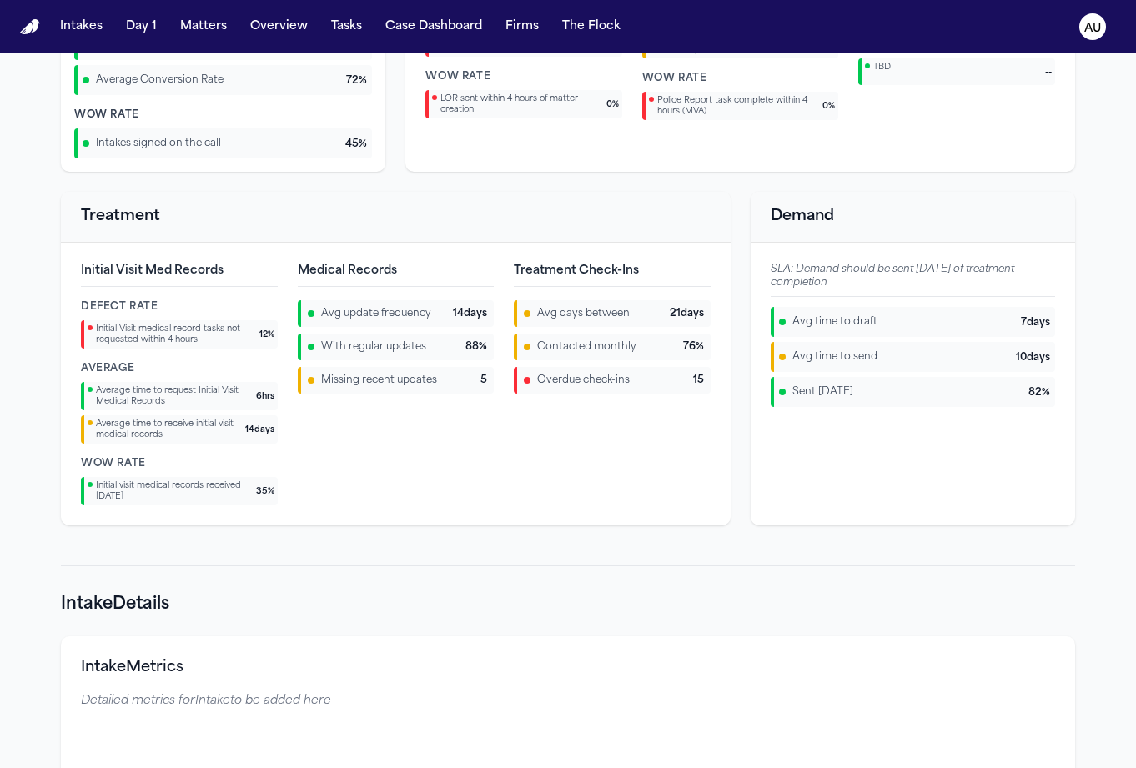
scroll to position [1386, 0]
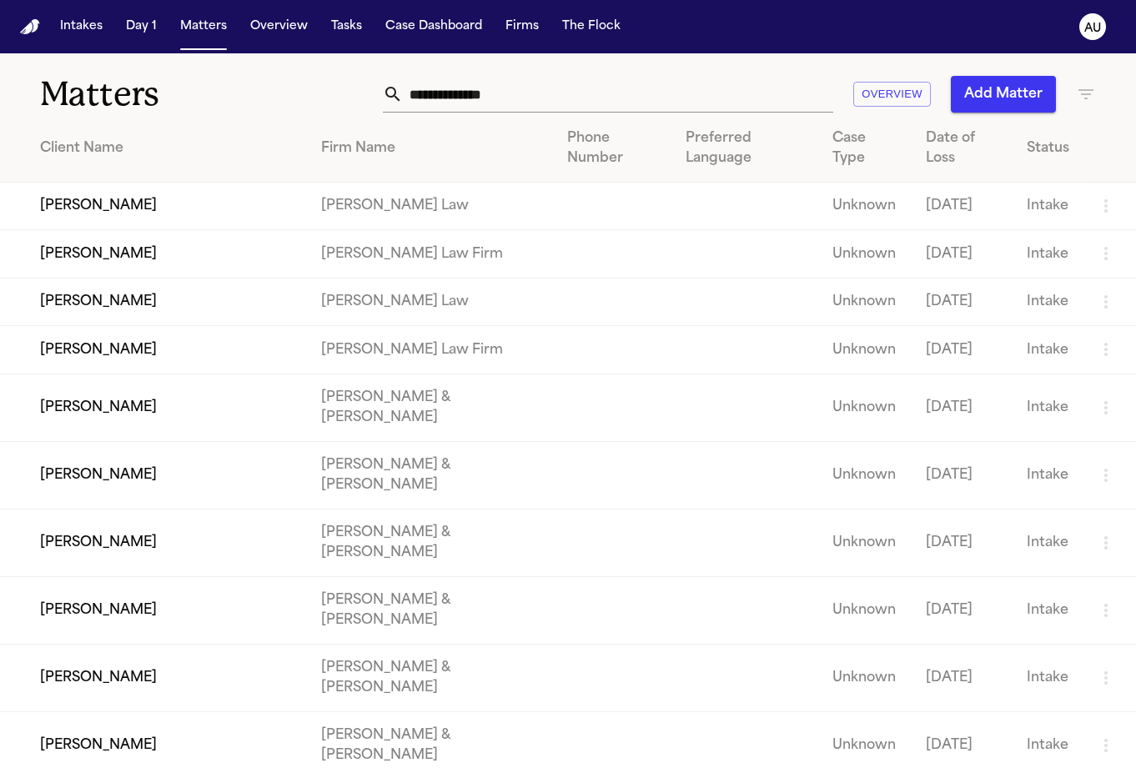
click at [1081, 31] on icon "AU" at bounding box center [1093, 26] width 27 height 27
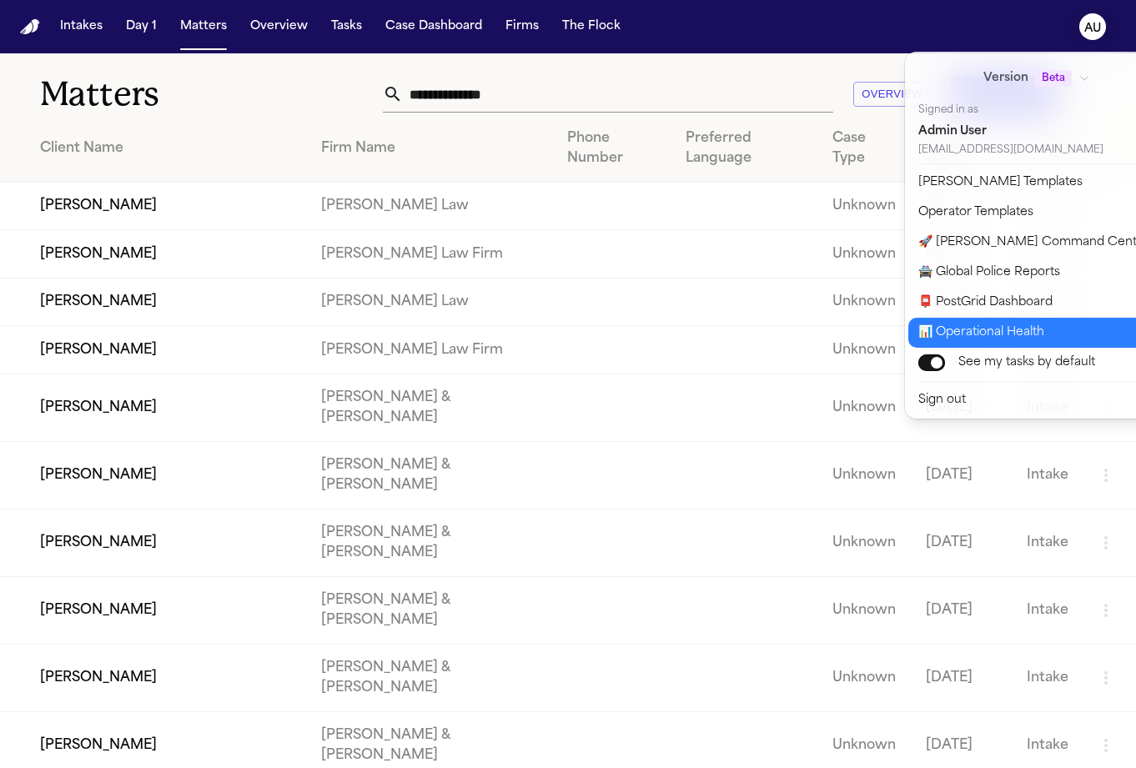
click at [1033, 329] on button "📊 Operational Health" at bounding box center [1048, 333] width 278 height 30
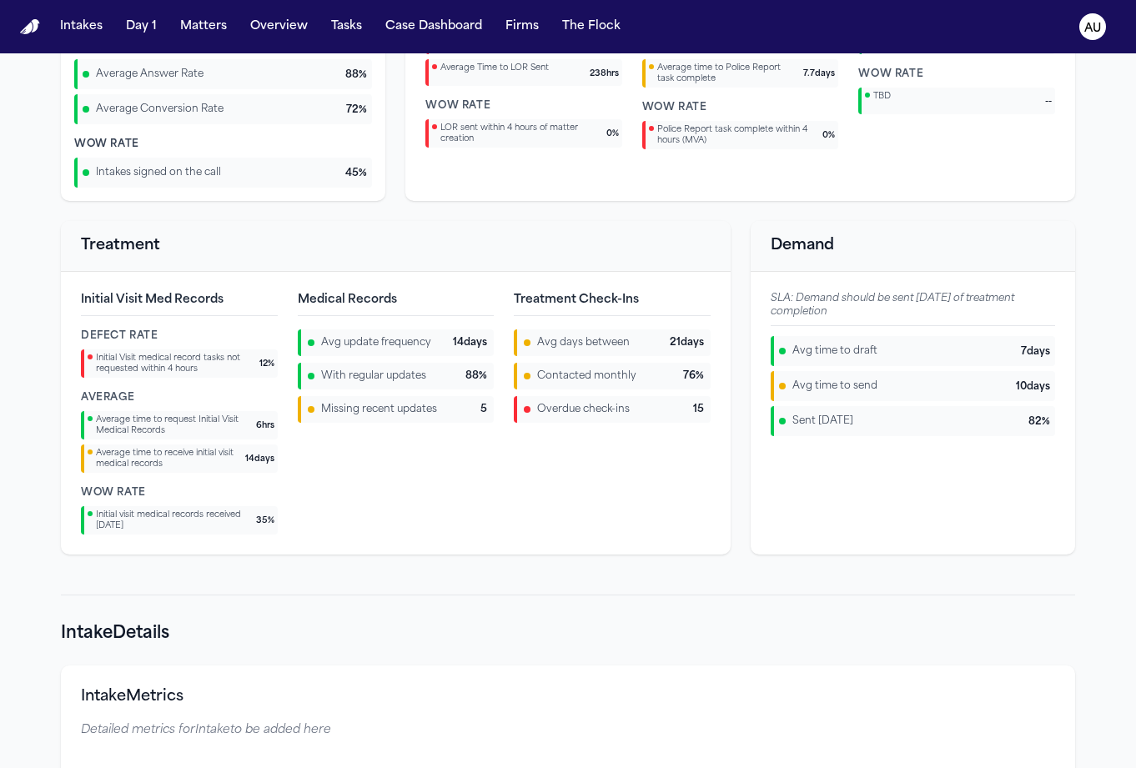
scroll to position [1407, 0]
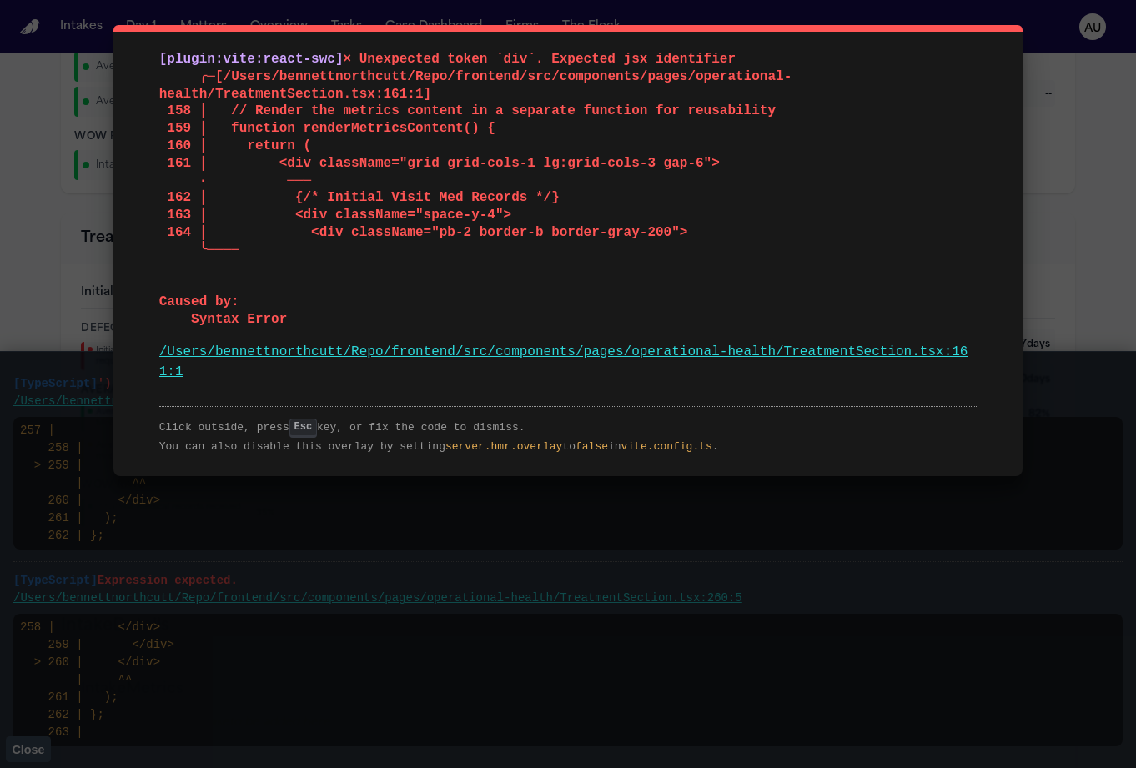
click at [249, 224] on span "× Unexpected token `div`. Expected jsx identifier ╭─[/Users/bennettnorthcutt/Re…" at bounding box center [475, 189] width 633 height 275
click at [163, 663] on div "[plugin:vite:react-swc] × Unexpected token `div`. Expected jsx identifier ╭─[/U…" at bounding box center [568, 384] width 1136 height 768
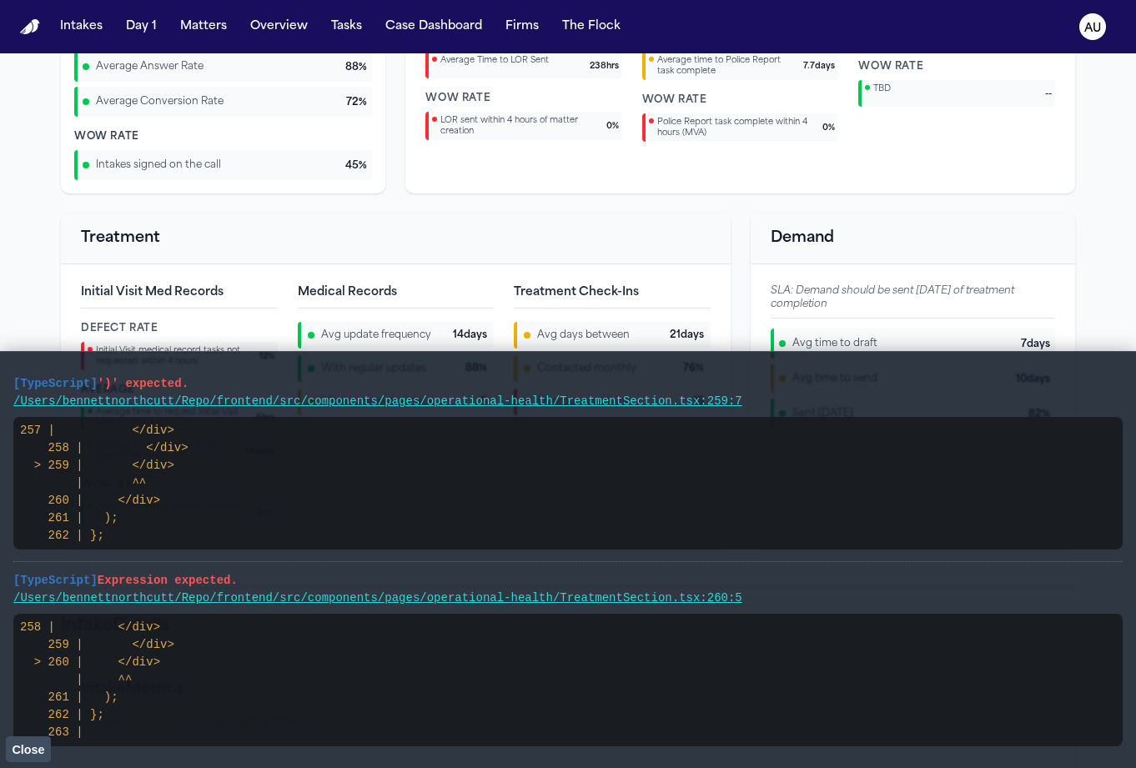
click at [163, 663] on pre "258 | </div> 259 | </div> > 260 | </div> | ^^ 261 | ); 262 | }; 263 |" at bounding box center [568, 680] width 1110 height 133
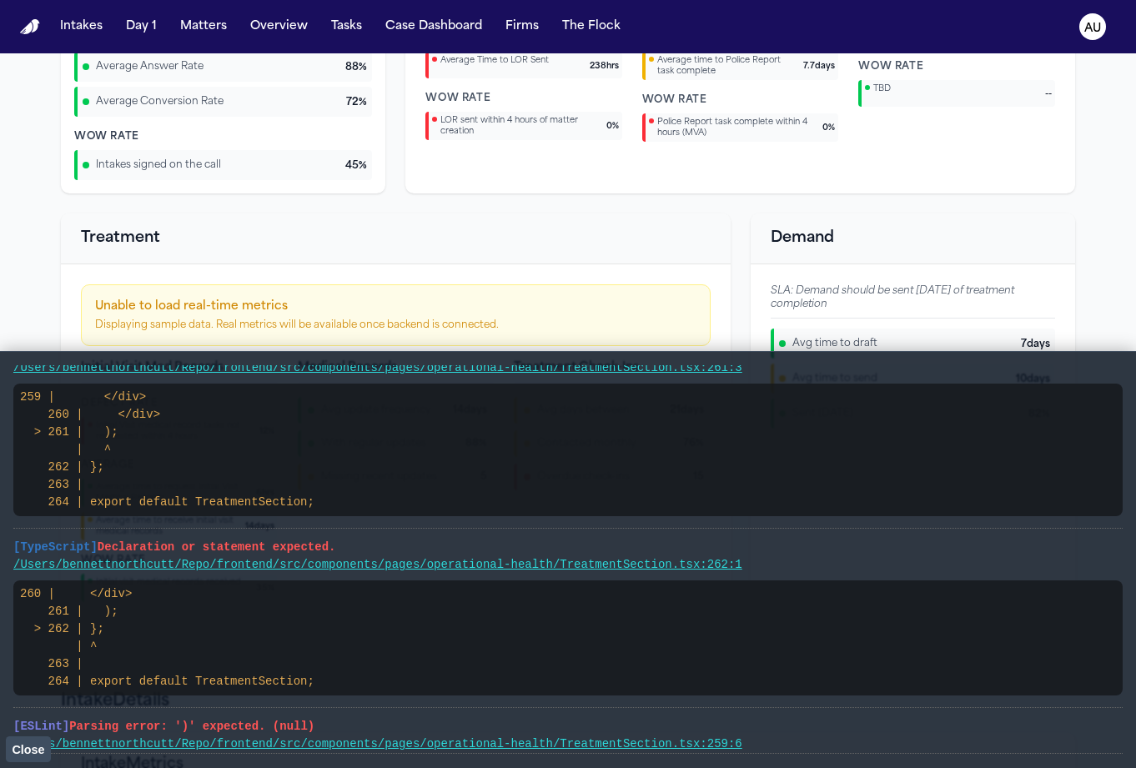
scroll to position [426, 0]
click at [246, 540] on pre "[TypeScript] Declaration or statement expected." at bounding box center [568, 549] width 1110 height 18
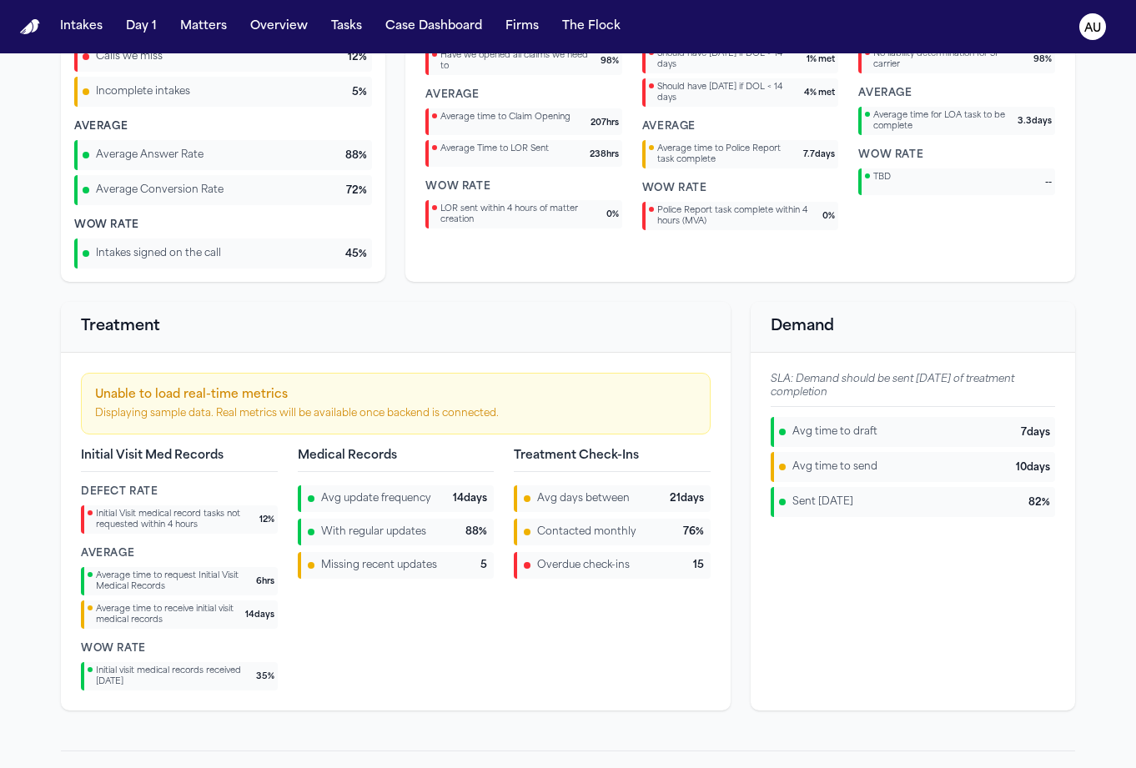
scroll to position [1392, 0]
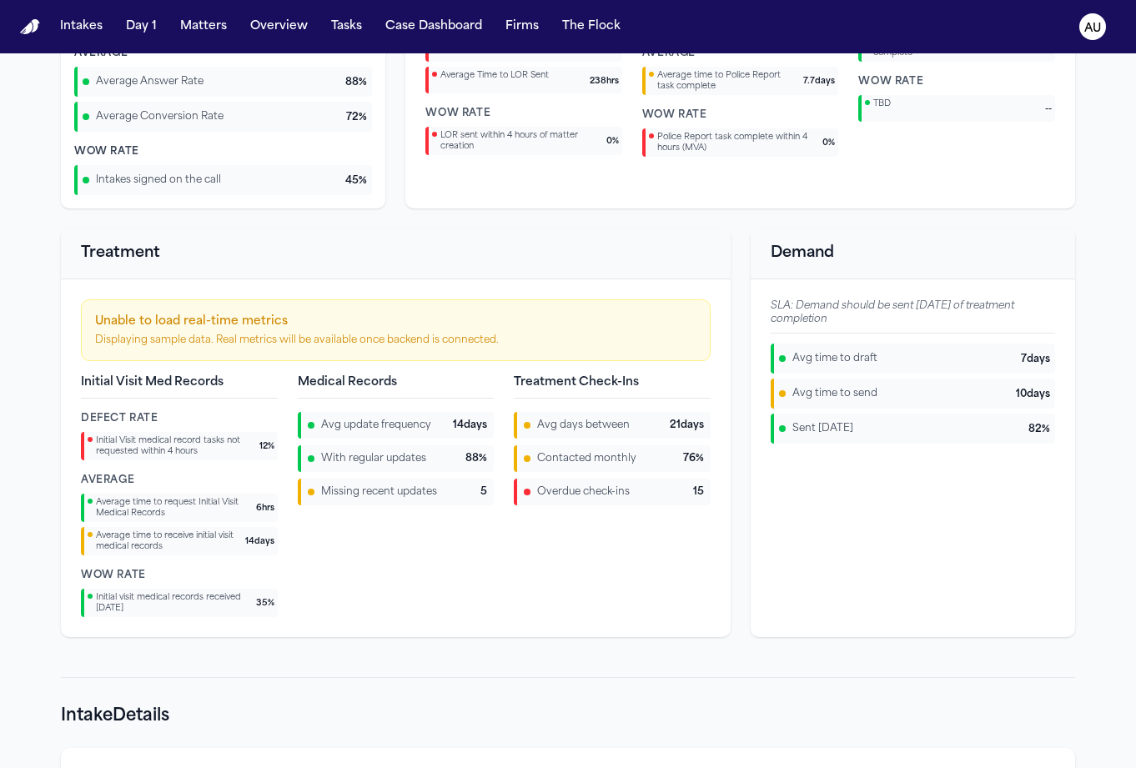
click at [96, 311] on div "Unable to load real-time metrics Displaying sample data. Real metrics will be a…" at bounding box center [396, 331] width 630 height 62
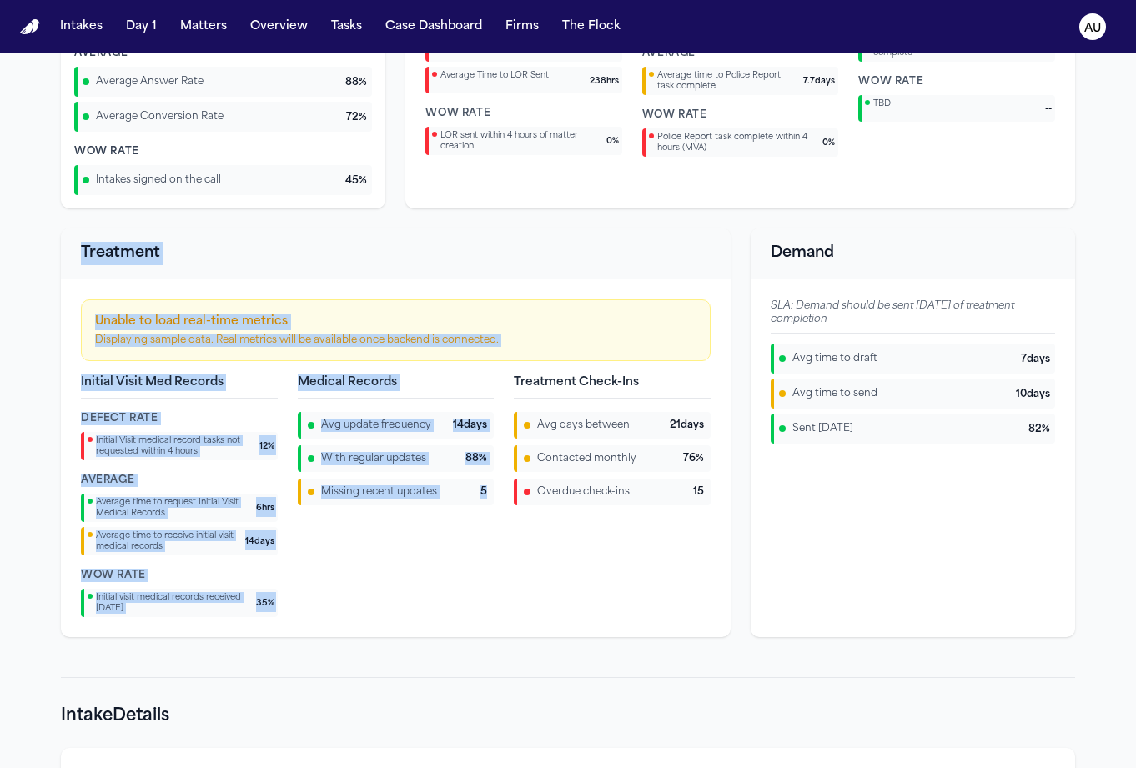
drag, startPoint x: 66, startPoint y: 243, endPoint x: 468, endPoint y: 510, distance: 482.7
click at [468, 510] on div "Treatment Unable to load real-time metrics Displaying sample data. Real metrics…" at bounding box center [396, 433] width 670 height 409
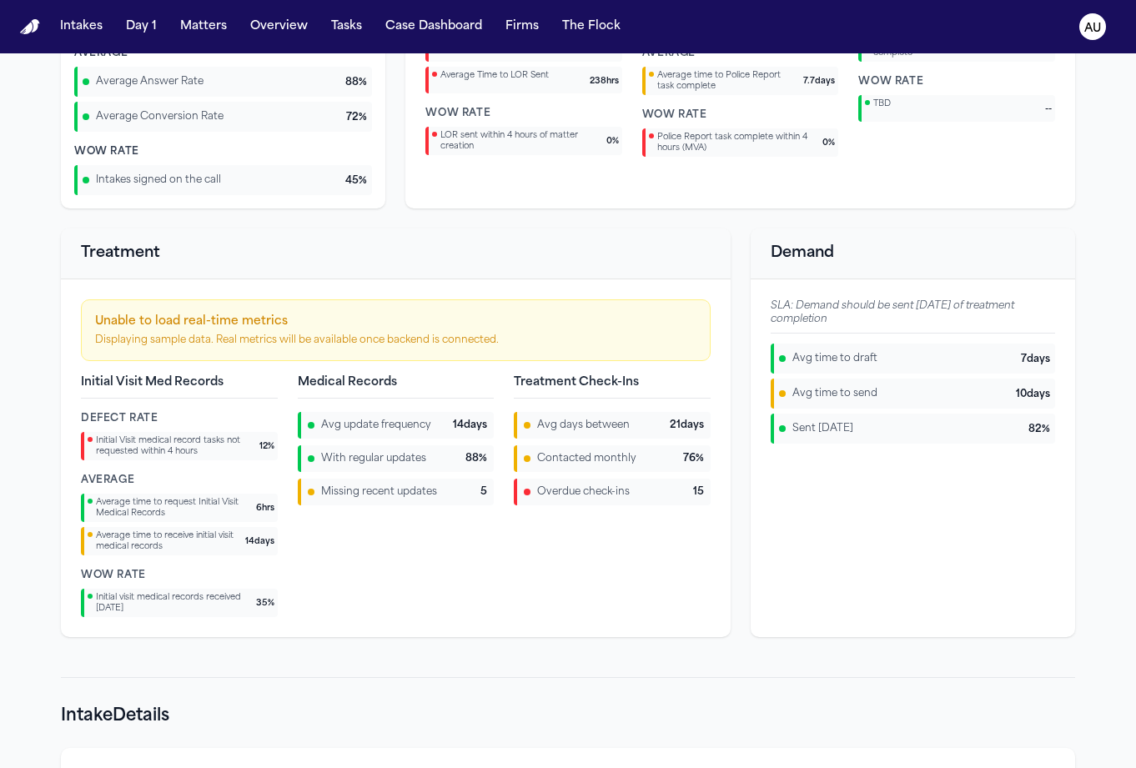
click at [516, 511] on div "Treatment Check-Ins Avg days between 21 days Contacted monthly 76 % Overdue che…" at bounding box center [612, 496] width 197 height 243
click at [152, 303] on div "Unable to load real-time metrics Displaying sample data. Real metrics will be a…" at bounding box center [396, 331] width 630 height 62
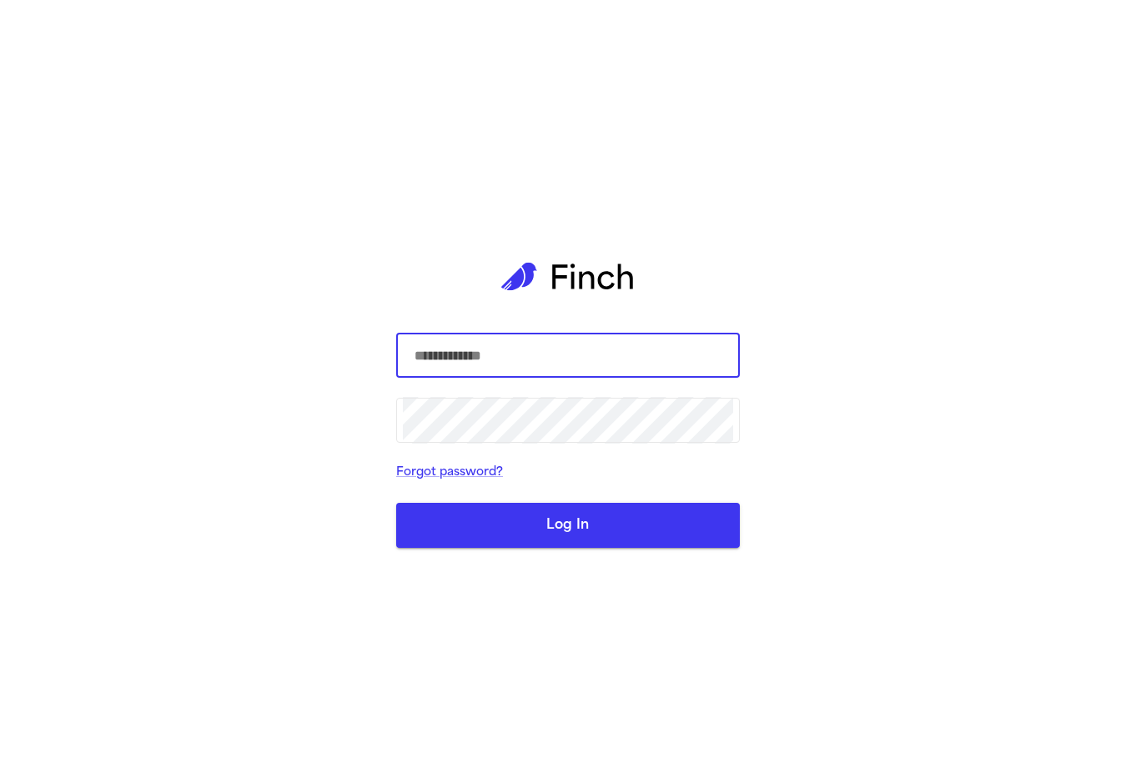
type input "**********"
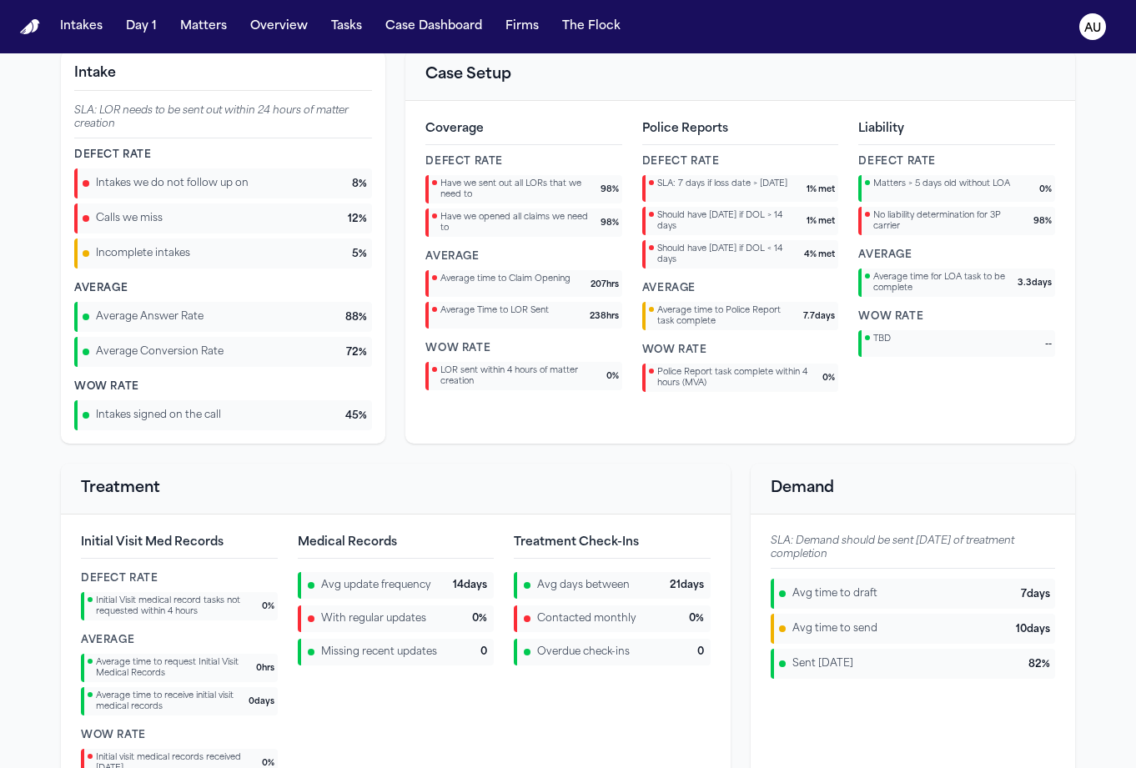
scroll to position [1351, 0]
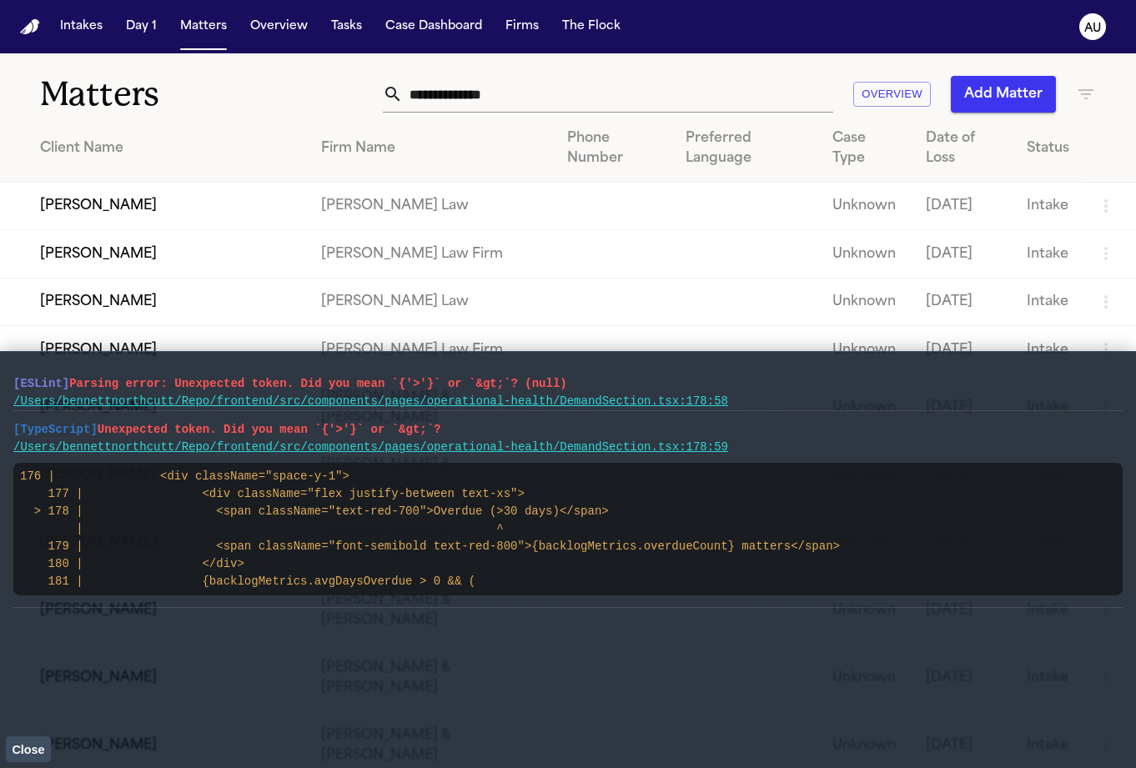
click at [37, 419] on li "[TypeScript] Unexpected token. Did you mean `{'>'}` or `&gt;`? /Users/bennettno…" at bounding box center [568, 509] width 1110 height 197
drag, startPoint x: 8, startPoint y: 378, endPoint x: 580, endPoint y: 709, distance: 660.5
click at [580, 709] on main "[ESLint] Parsing error: Unexpected token. Did you mean `{'>'}` or `&gt;`? (null…" at bounding box center [568, 559] width 1136 height 417
click at [1095, 23] on text "AU" at bounding box center [1093, 29] width 17 height 12
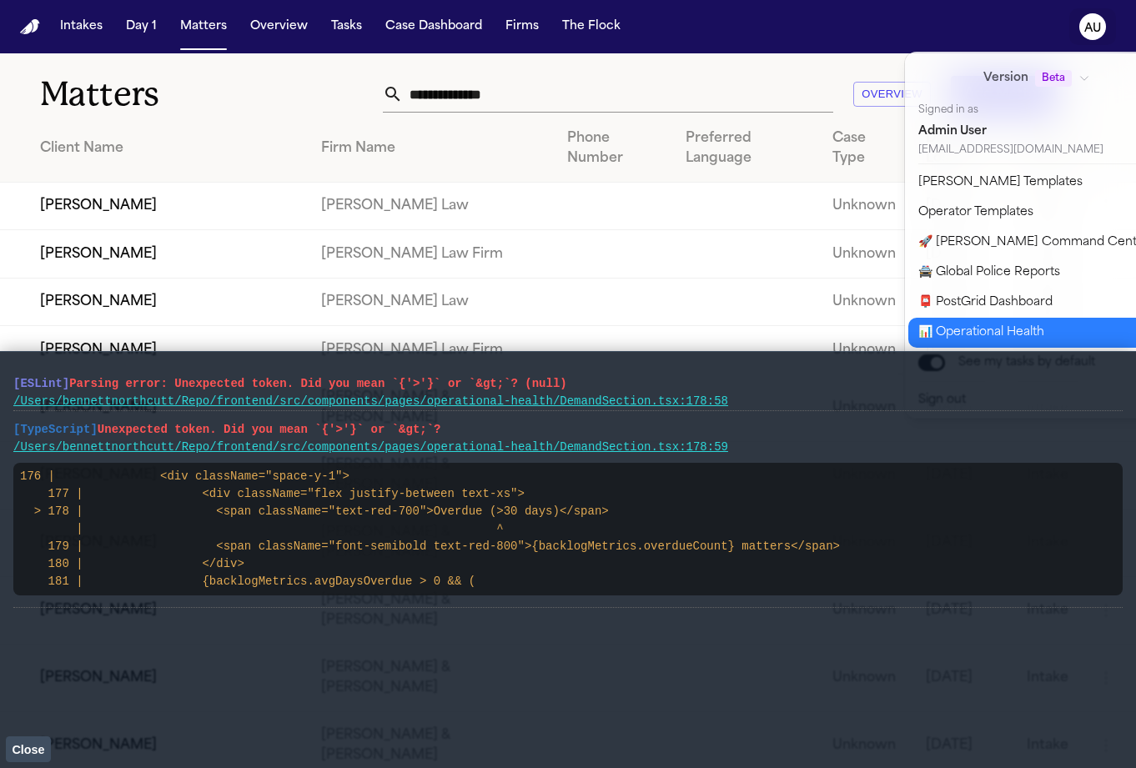
click at [1074, 323] on button "📊 Operational Health" at bounding box center [1048, 333] width 278 height 30
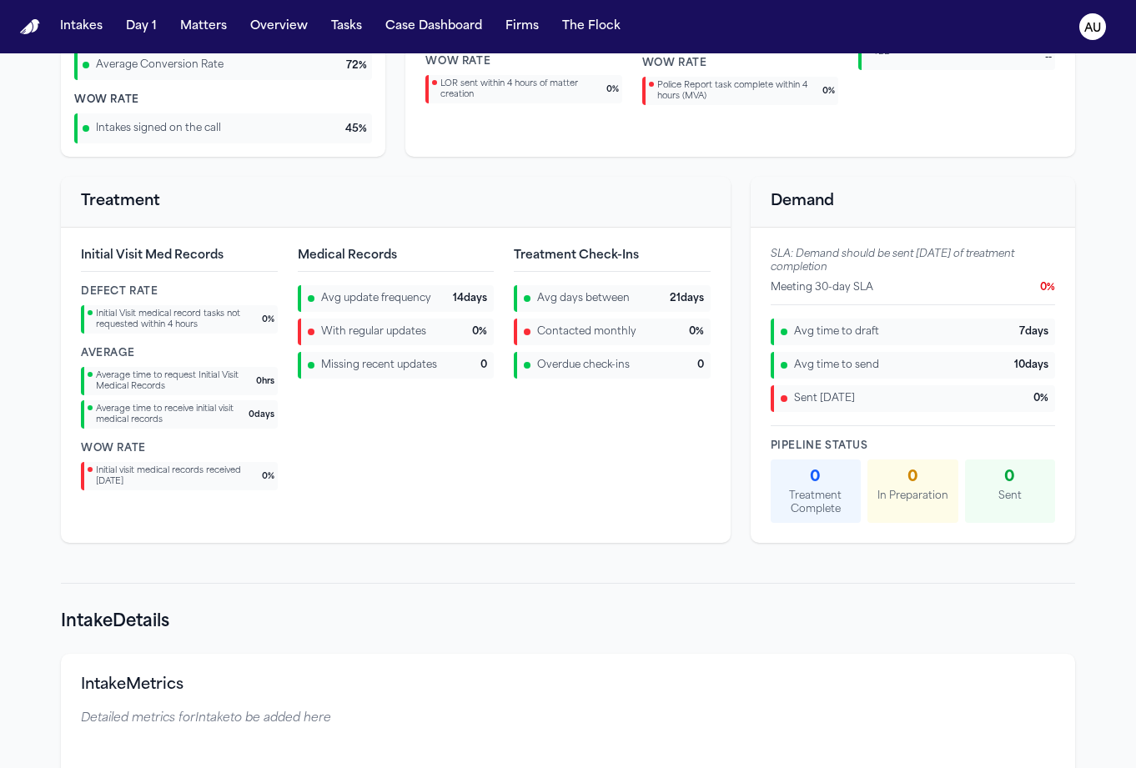
scroll to position [1214, 0]
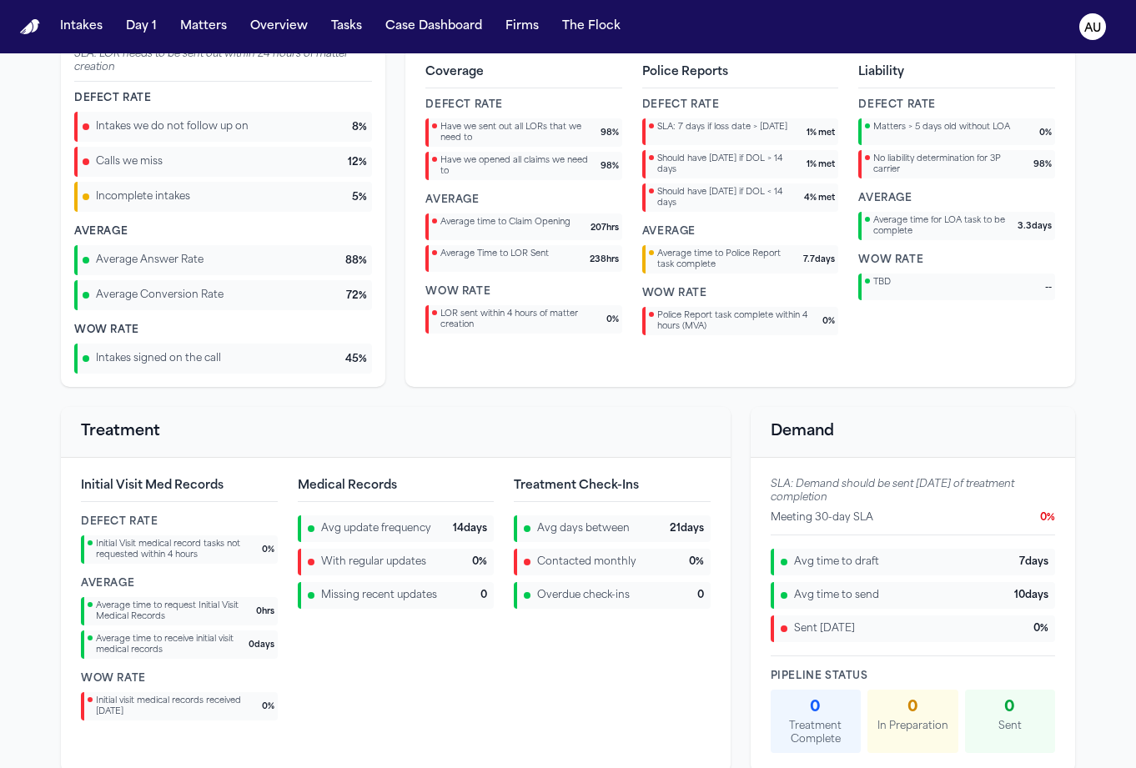
click at [731, 420] on div "Treatment Initial Visit Med Records Defect Rate Initial Visit medical record ta…" at bounding box center [568, 590] width 1014 height 366
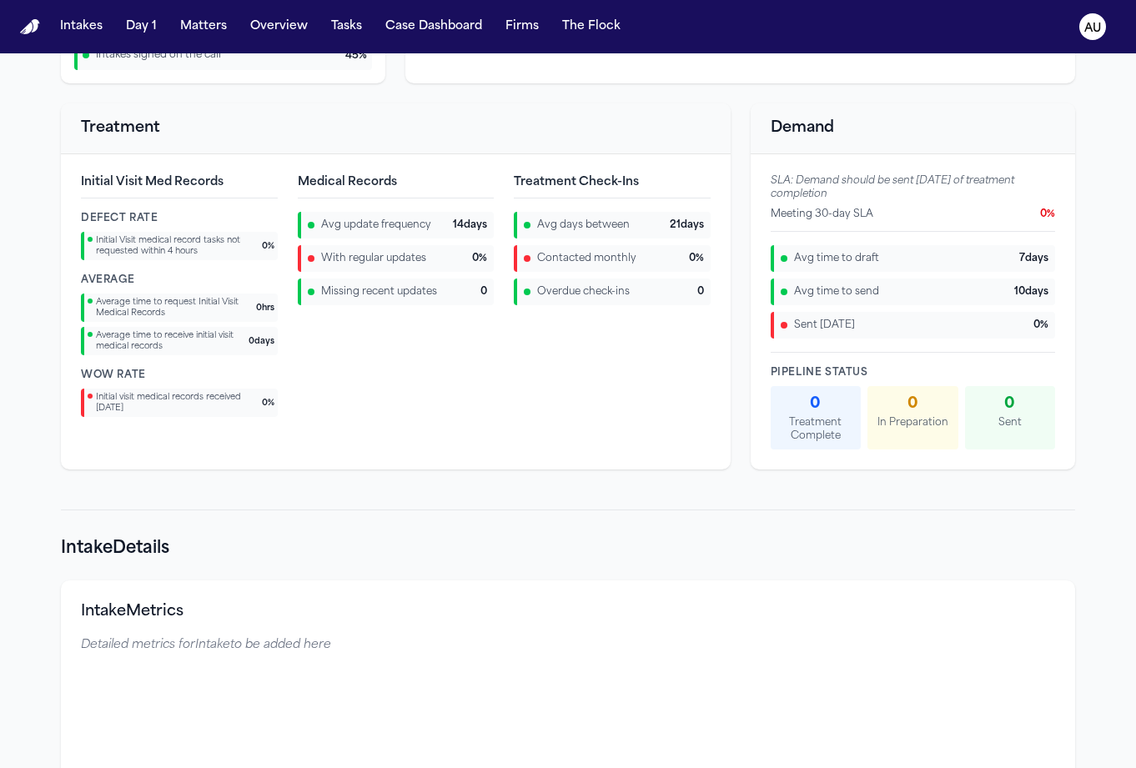
scroll to position [1522, 0]
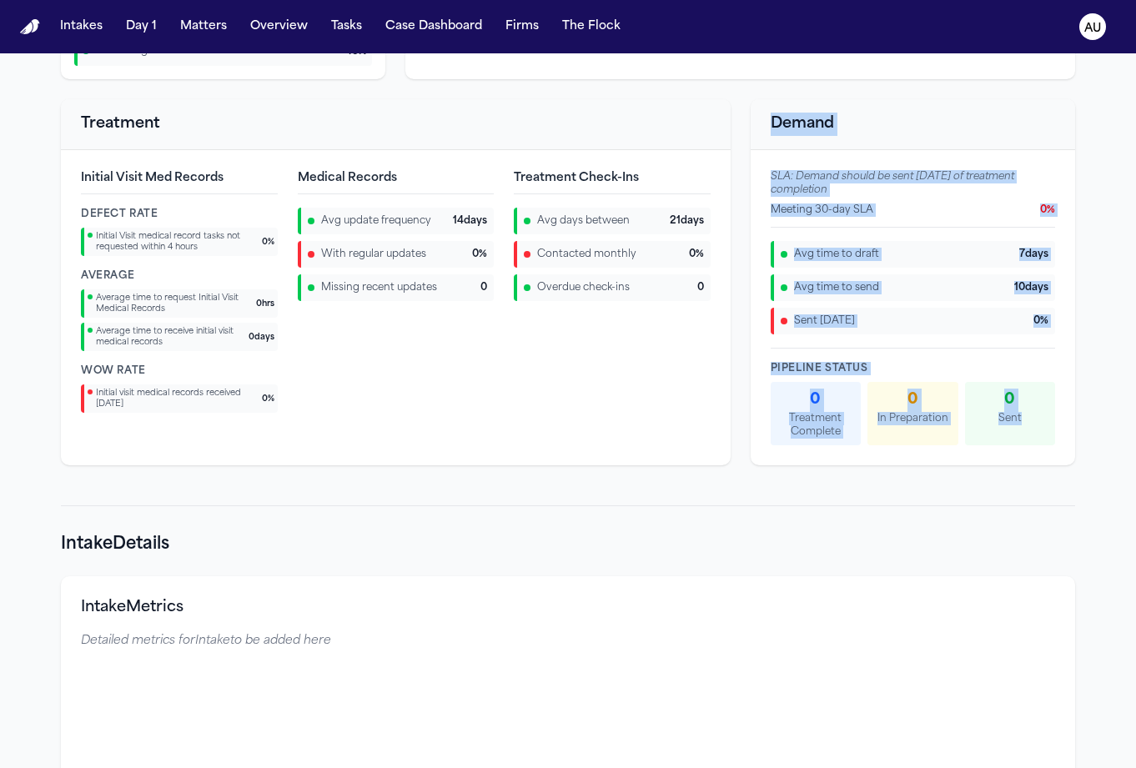
drag, startPoint x: 755, startPoint y: 123, endPoint x: 1031, endPoint y: 437, distance: 418.5
click at [1031, 437] on div "Demand SLA: Demand should be sent within 30 days of treatment completion Meetin…" at bounding box center [913, 282] width 325 height 366
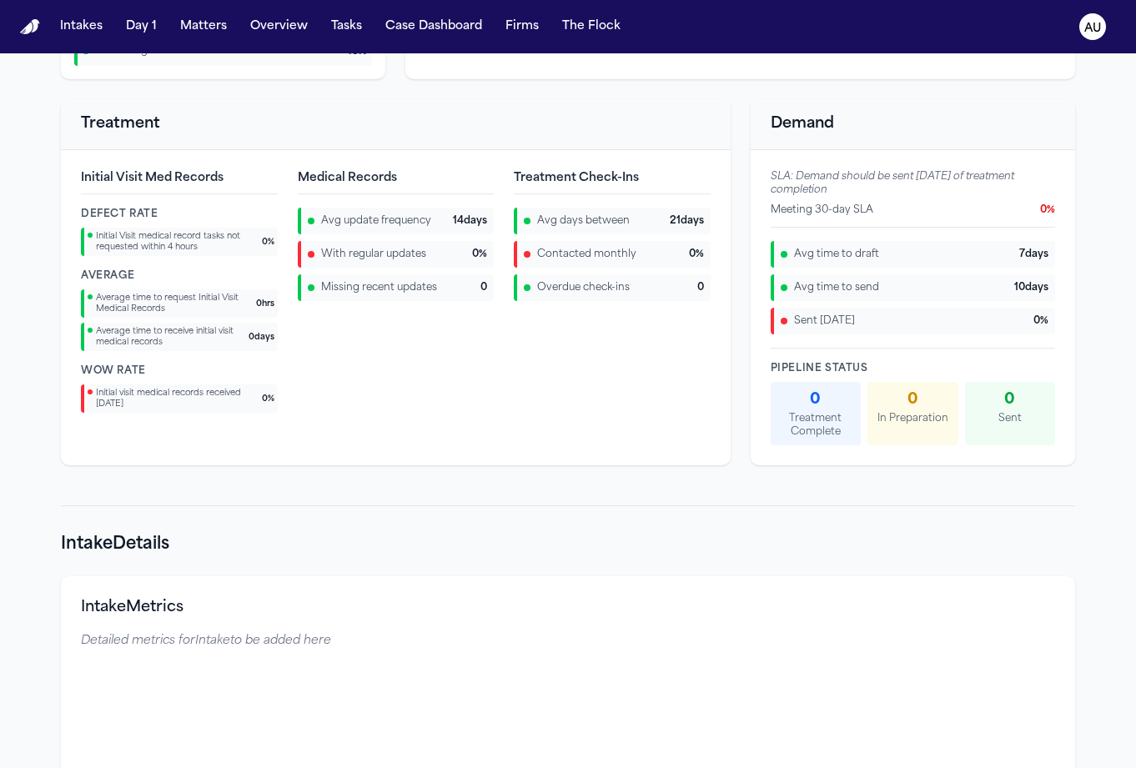
click at [1019, 481] on div "Overall Problem Areas Avg Completion 3.5 % Task Types 21 Last 90 days 9/8/2025 …" at bounding box center [568, 552] width 1068 height 3907
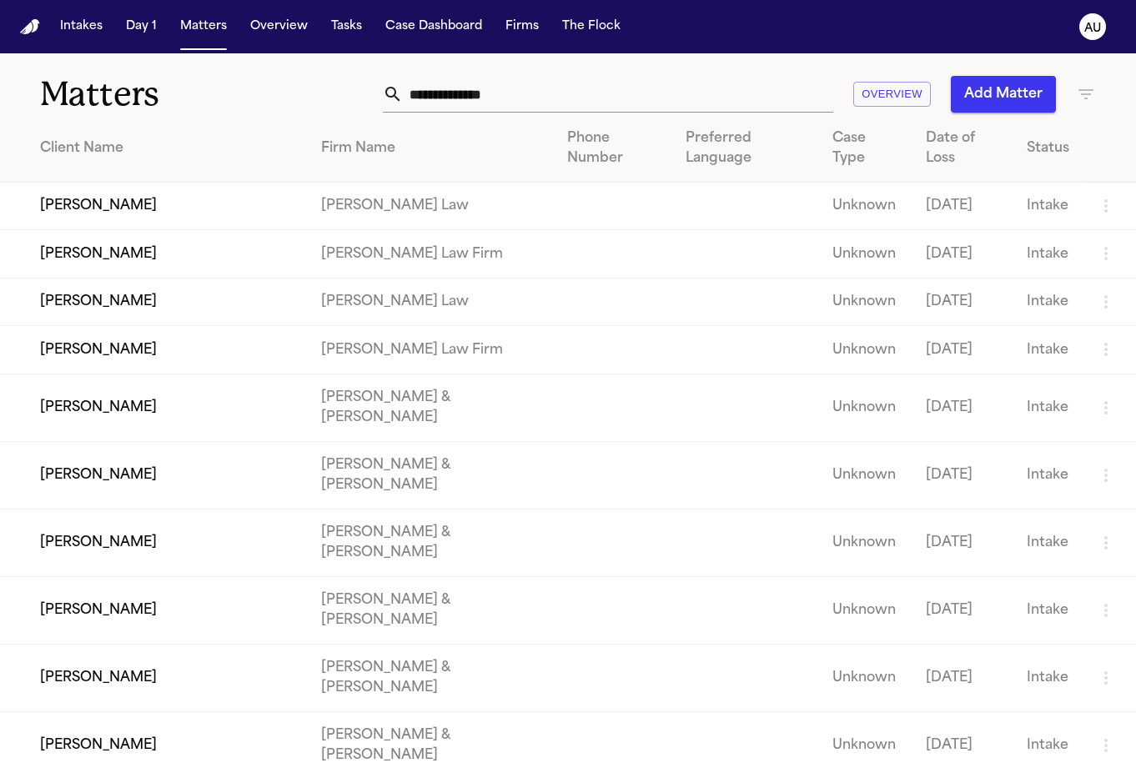
click at [1096, 29] on text "AU" at bounding box center [1093, 29] width 17 height 12
click at [1095, 29] on text "AU" at bounding box center [1093, 29] width 17 height 12
click at [1091, 32] on text "AU" at bounding box center [1093, 29] width 17 height 12
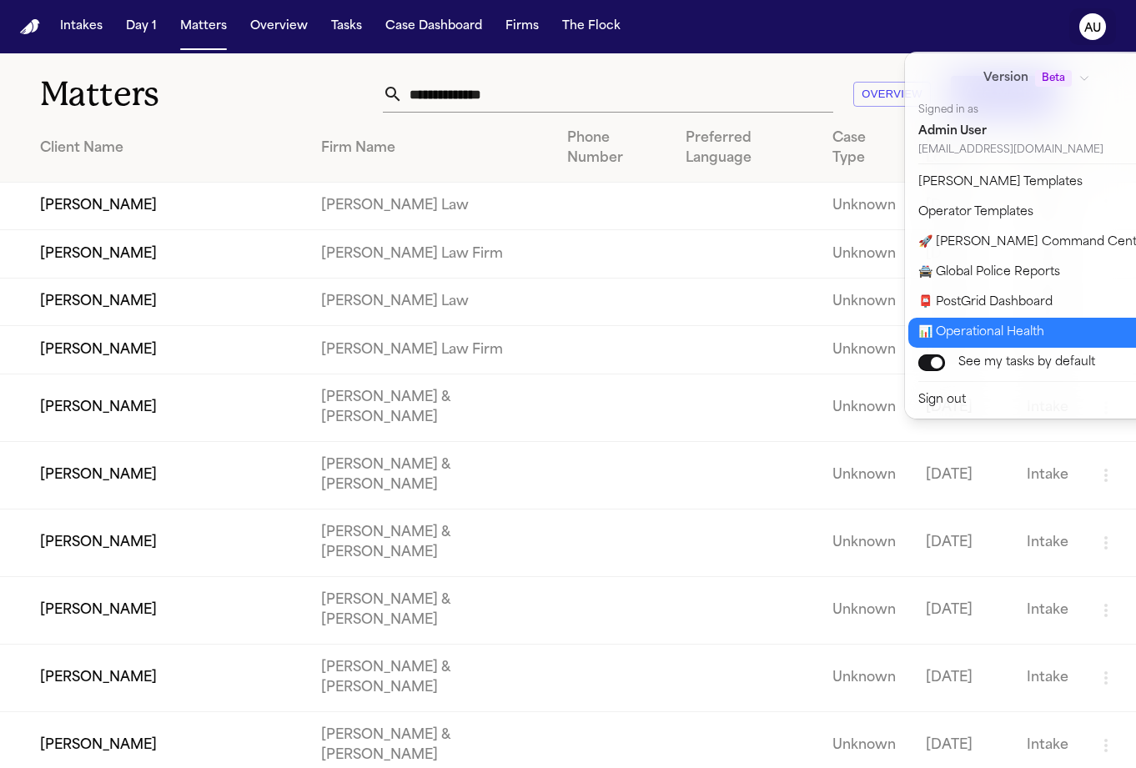
click at [1012, 324] on button "📊 Operational Health" at bounding box center [1048, 333] width 278 height 30
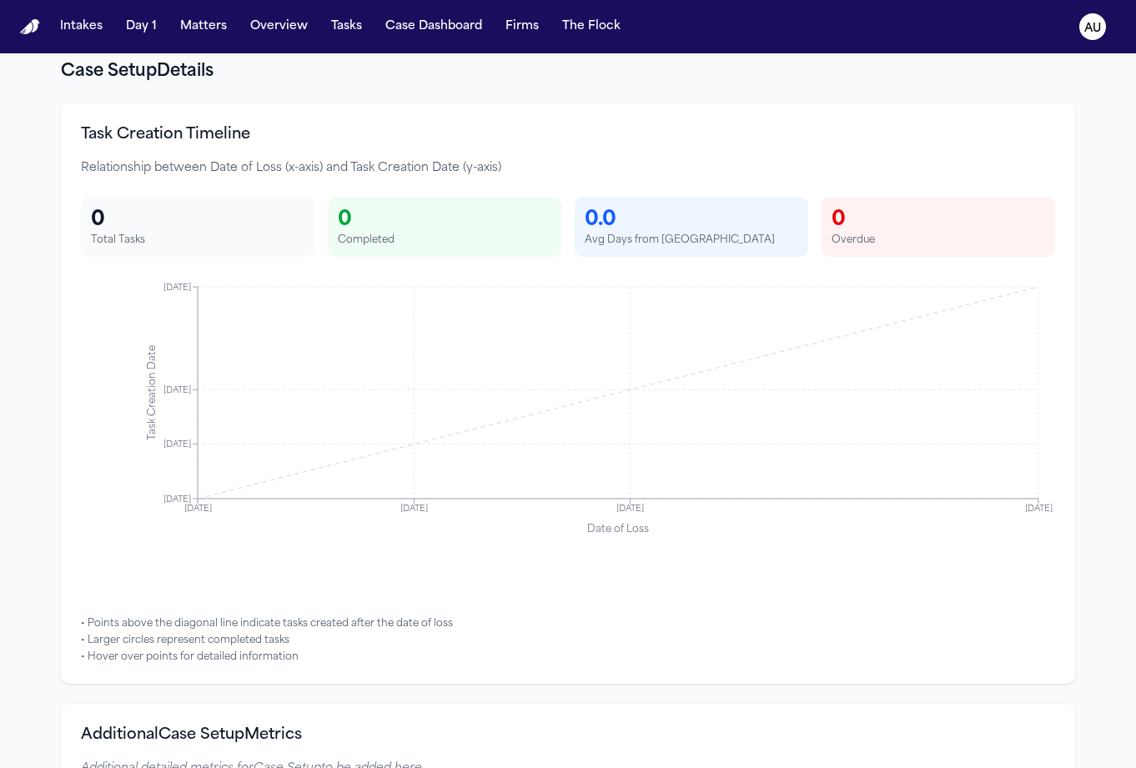
scroll to position [2335, 0]
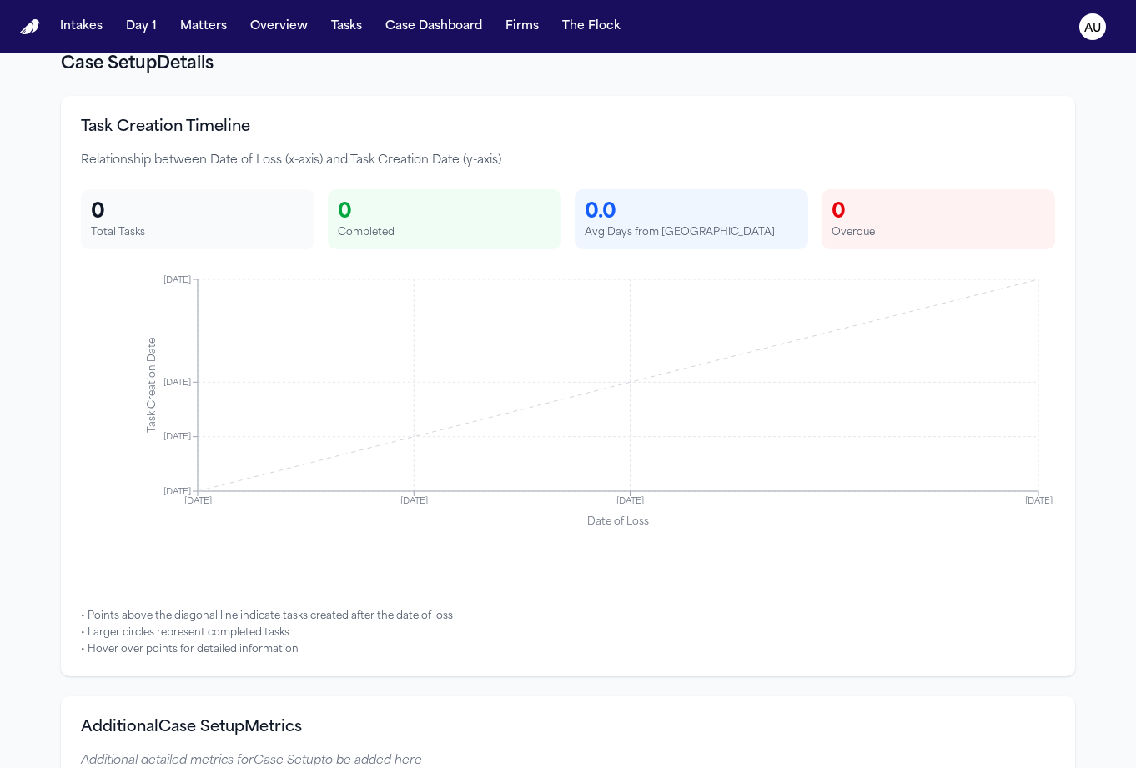
click at [652, 374] on icon "[DATE] [DATE] [DATE] [DATE] 8 Date of Loss [DATE] [DATE] [DATE] [DATE] 8 Task C…" at bounding box center [568, 430] width 974 height 334
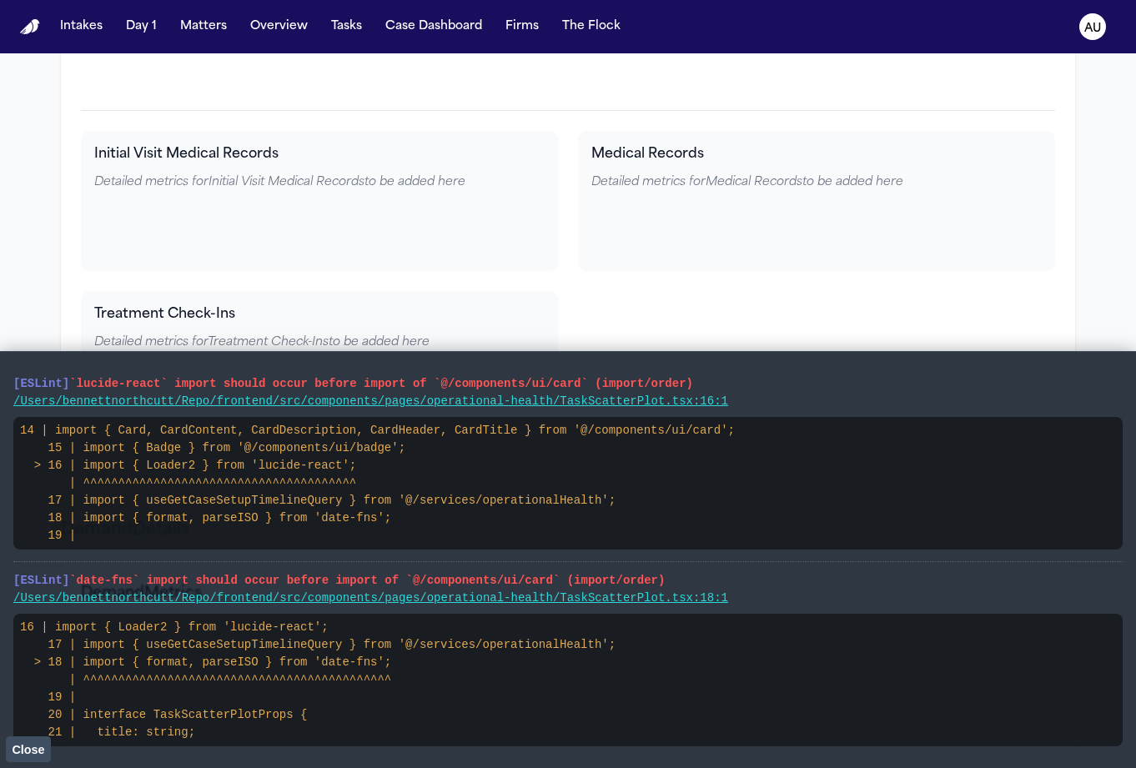
scroll to position [4396, 0]
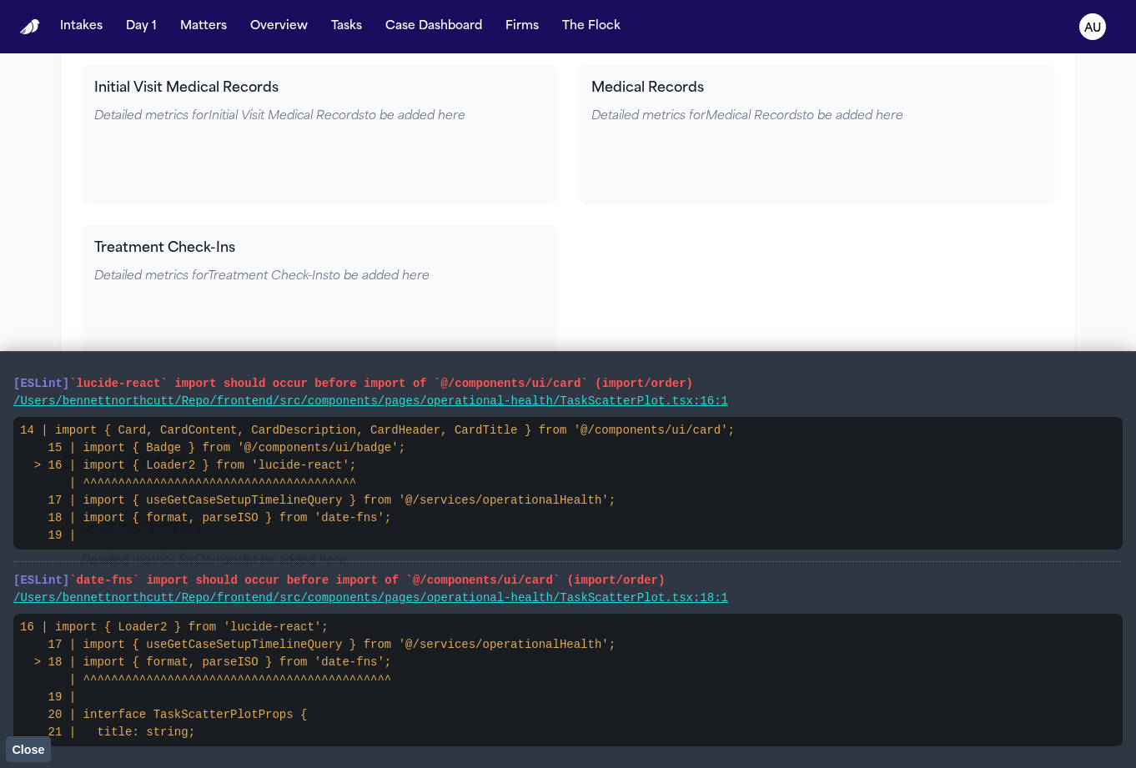
click at [260, 380] on span "`lucide-react` import should occur before import of `@/components/ui/card` (imp…" at bounding box center [381, 383] width 624 height 13
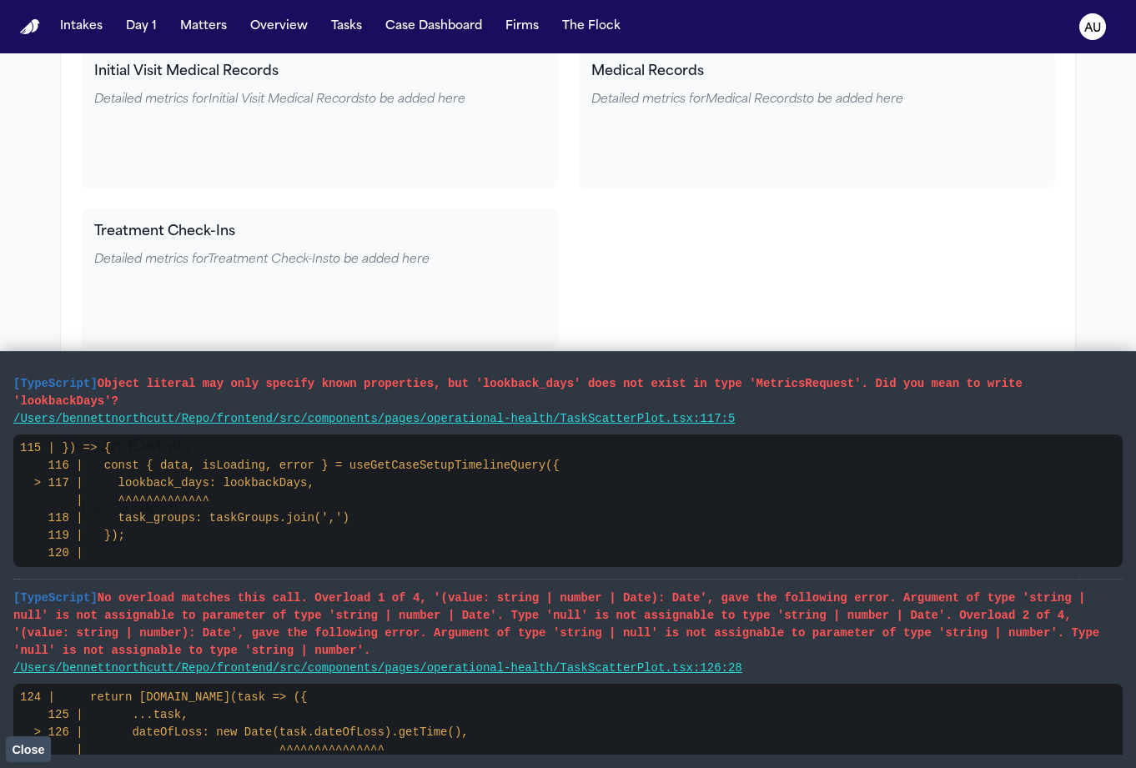
scroll to position [3860, 0]
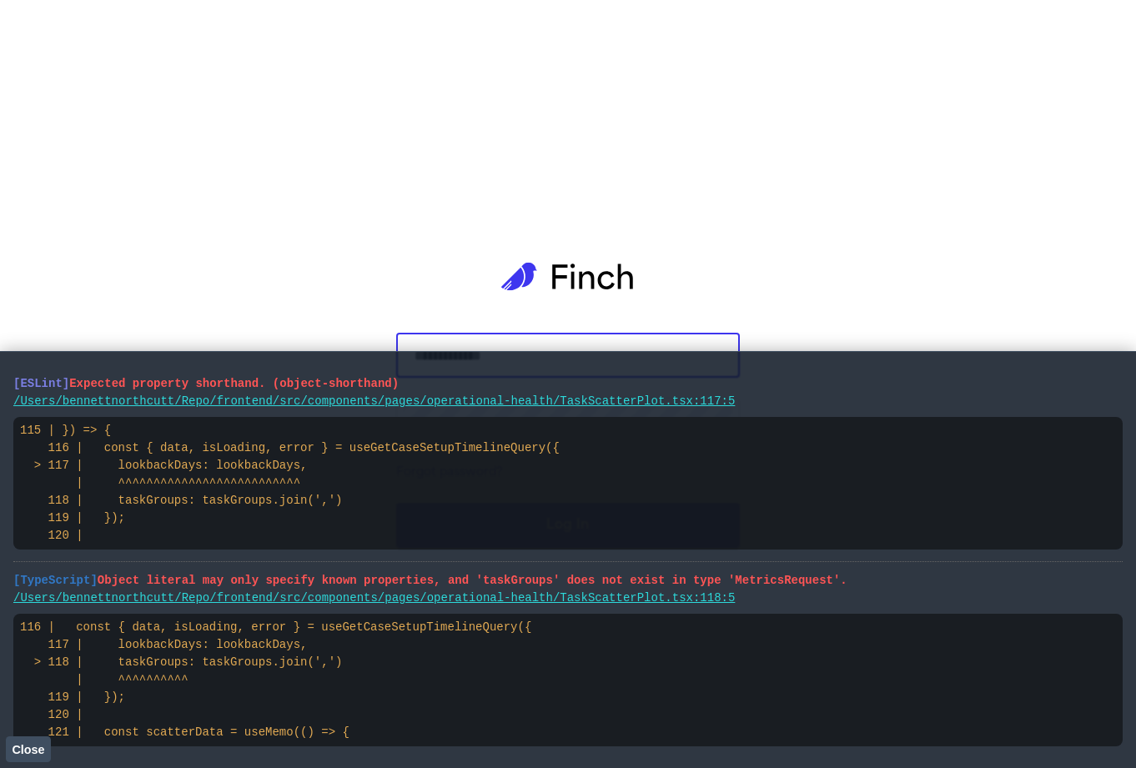
click at [140, 388] on span "Expected property shorthand. (object-shorthand)" at bounding box center [234, 383] width 330 height 13
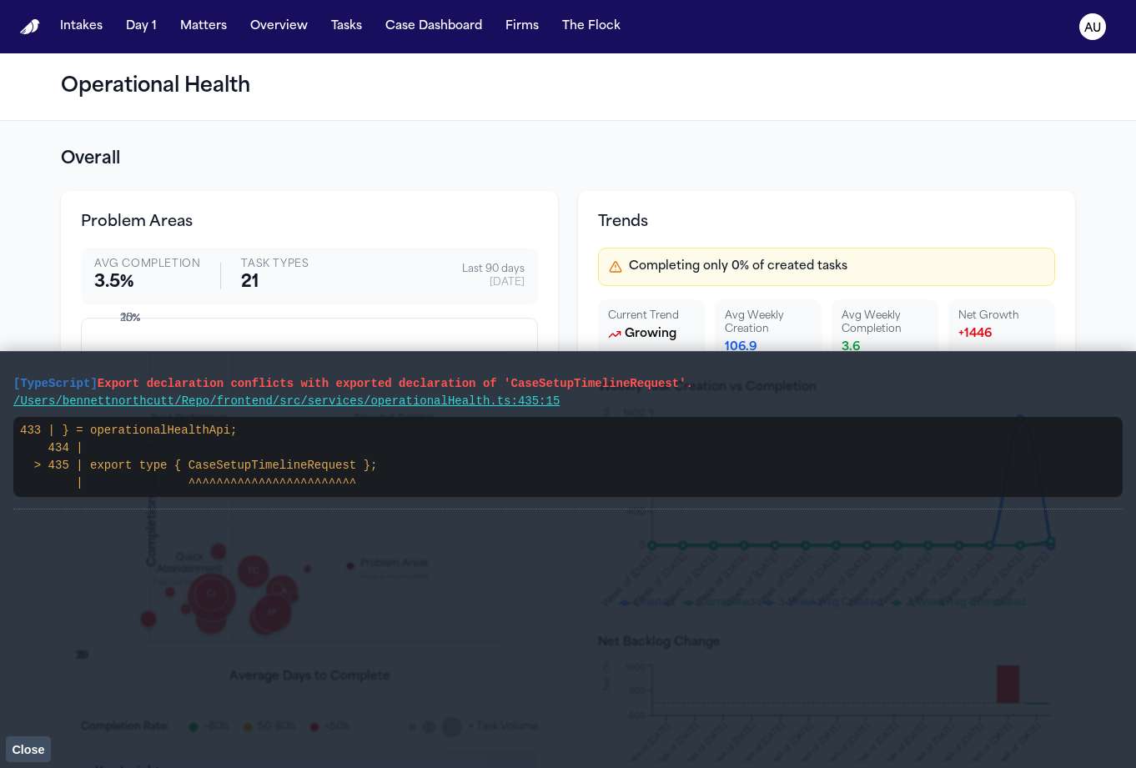
click at [165, 386] on span "Export declaration conflicts with exported declaration of 'CaseSetupTimelineReq…" at bounding box center [396, 383] width 596 height 13
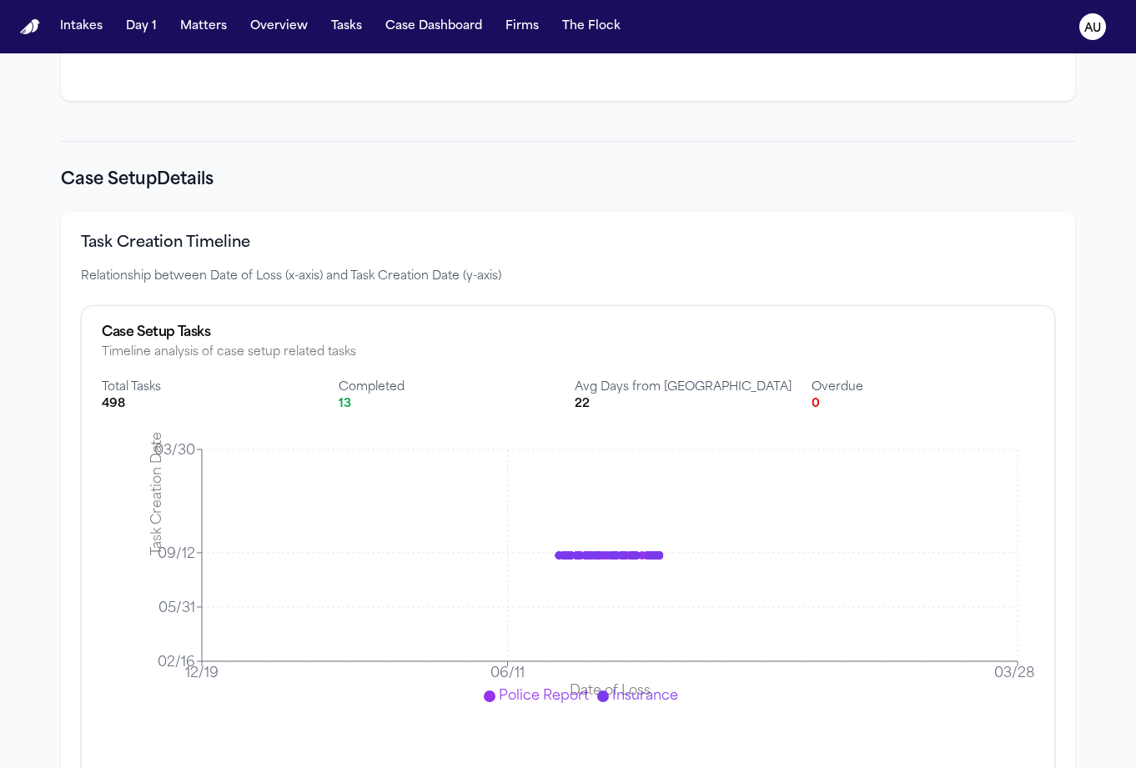
scroll to position [3050, 0]
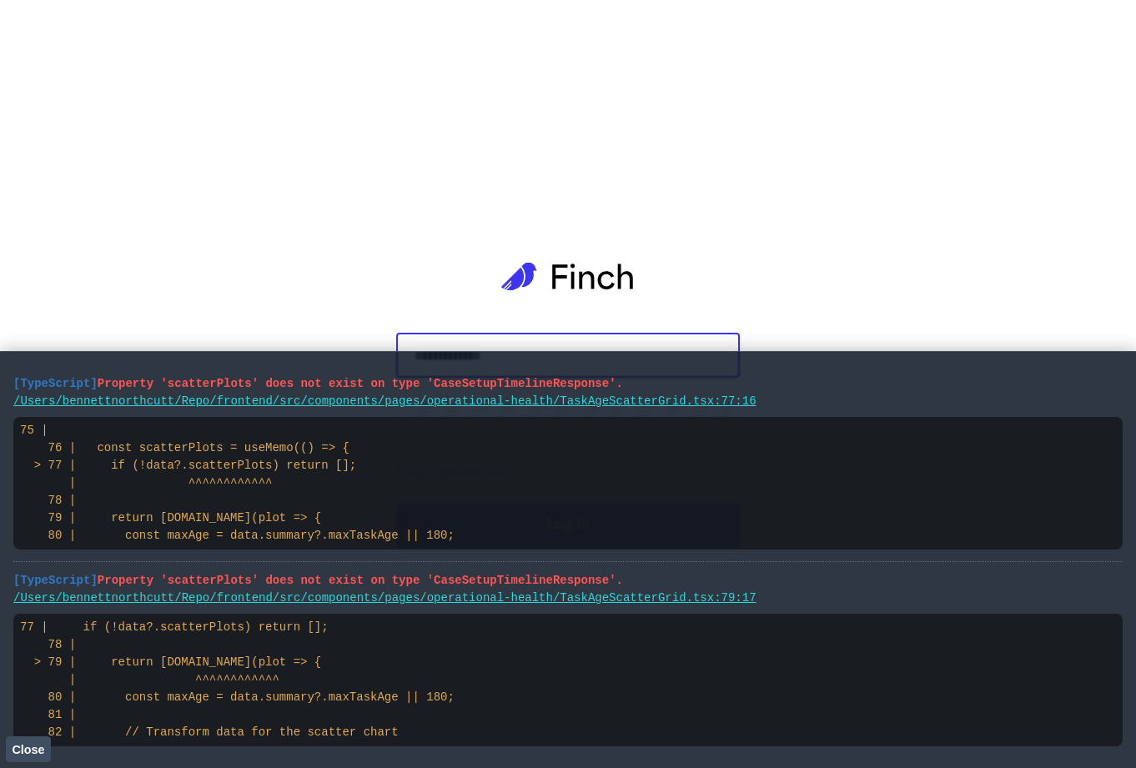
click at [326, 451] on code "75 | 76 | const scatterPlots = useMemo(() => { > 77 | if (!data?.scatterPlots) …" at bounding box center [237, 483] width 435 height 118
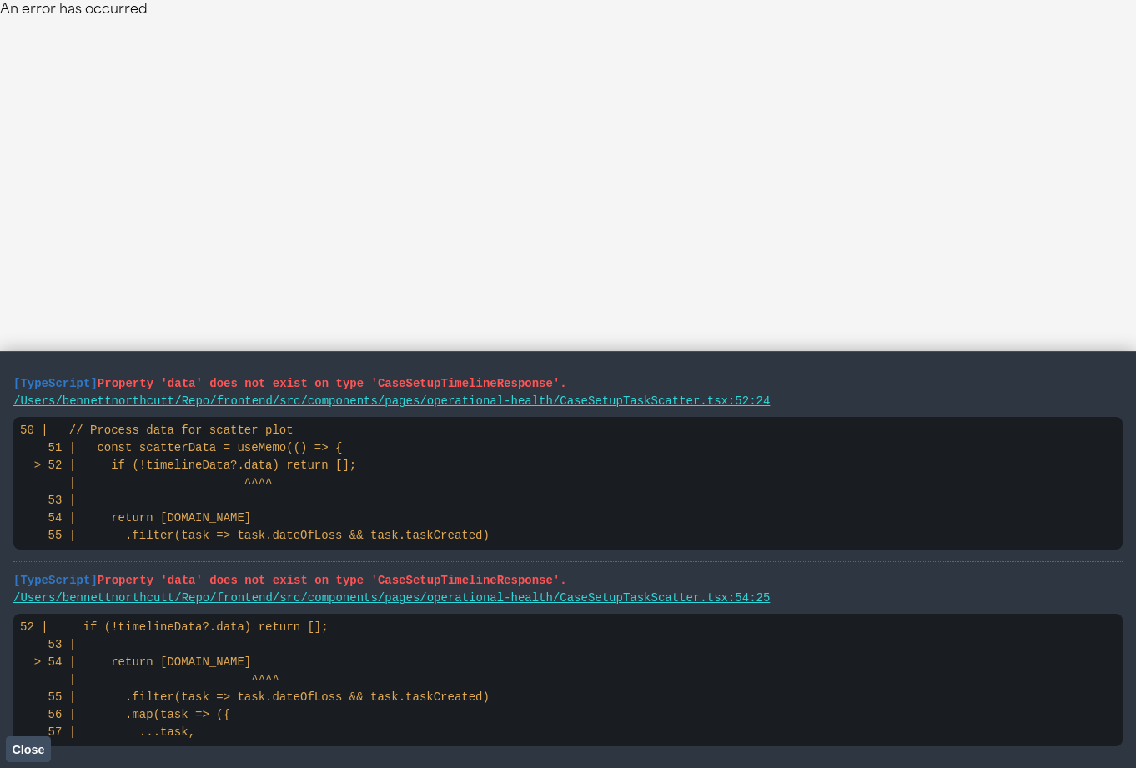
click at [246, 446] on code "50 | // Process data for scatter plot 51 | const scatterData = useMemo(() => { …" at bounding box center [255, 483] width 470 height 118
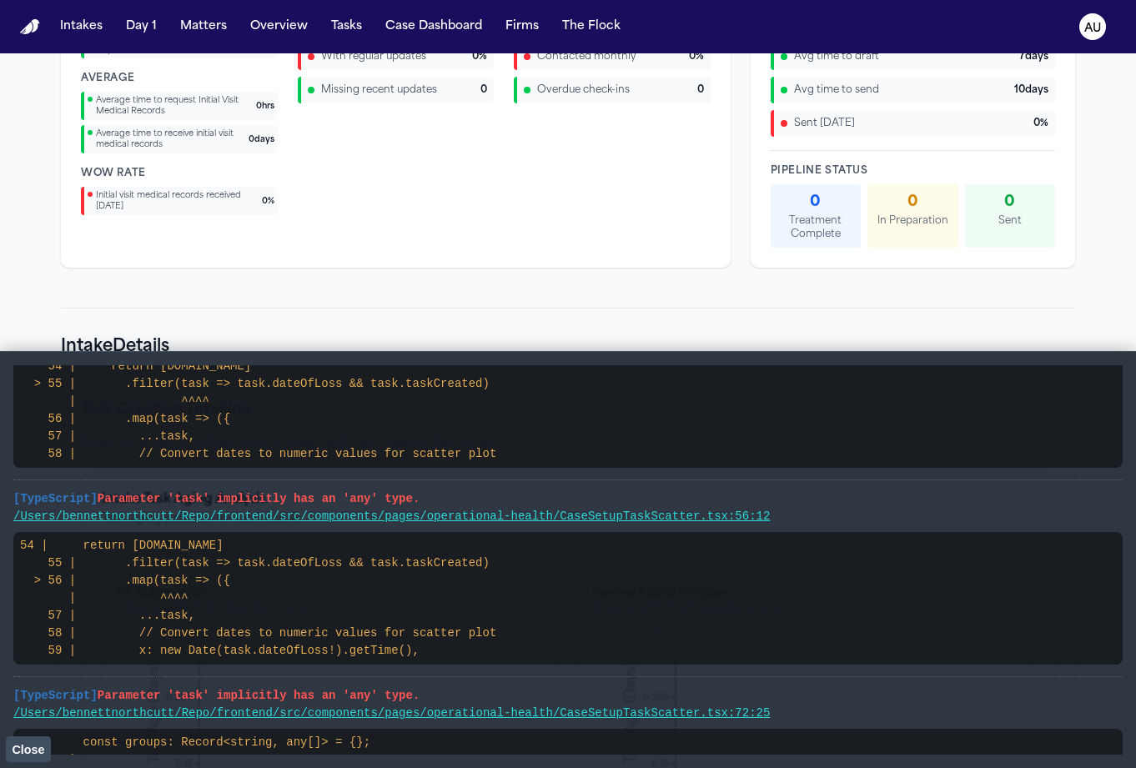
scroll to position [4060, 0]
